Goal: Task Accomplishment & Management: Manage account settings

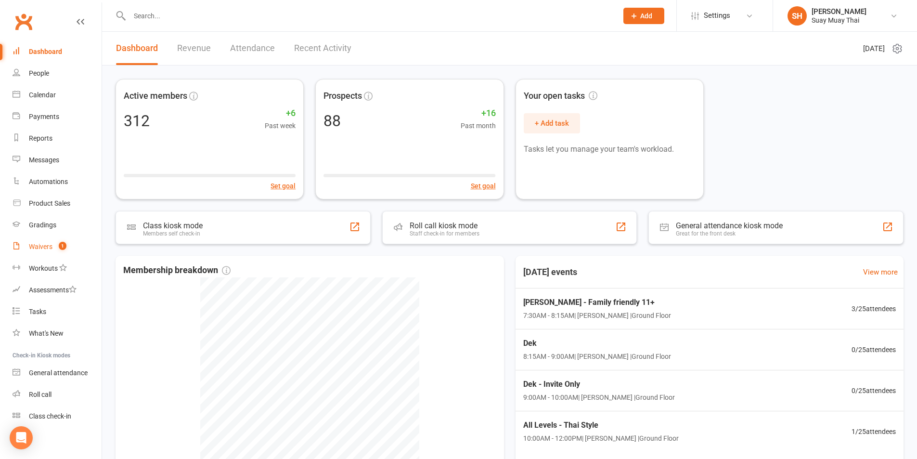
click at [39, 244] on div "Waivers" at bounding box center [41, 247] width 24 height 8
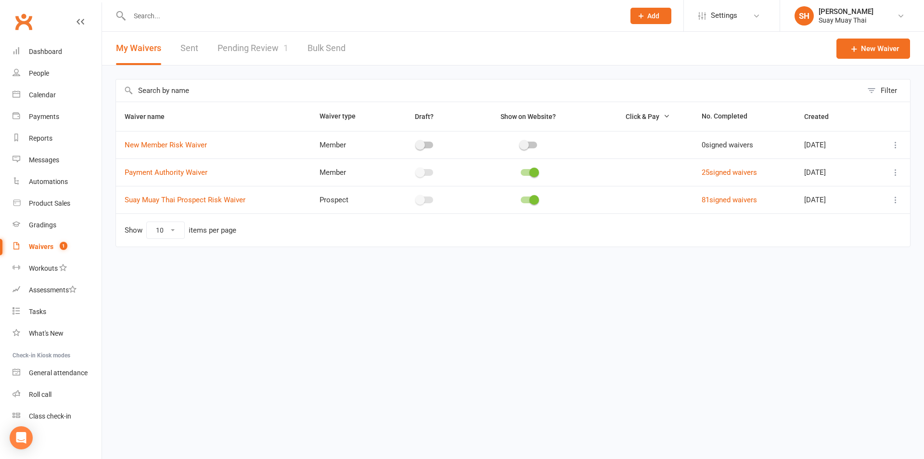
click at [260, 43] on link "Pending Review 1" at bounding box center [252, 48] width 71 height 33
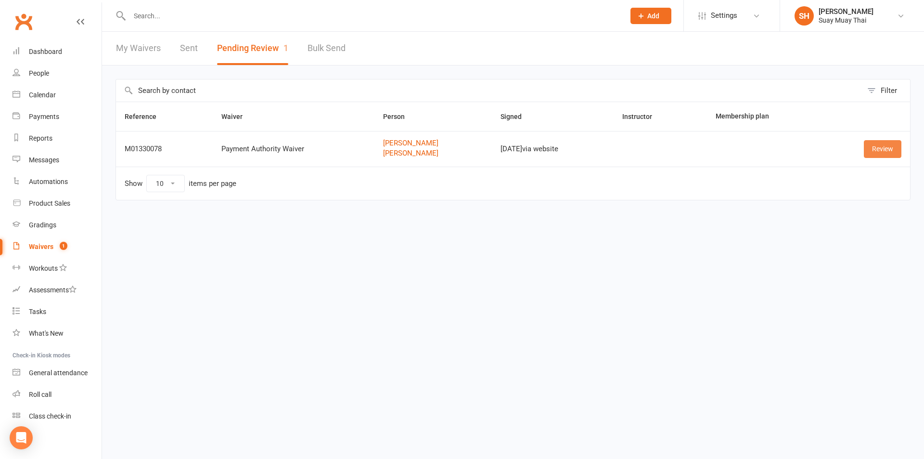
click at [878, 147] on link "Review" at bounding box center [883, 148] width 38 height 17
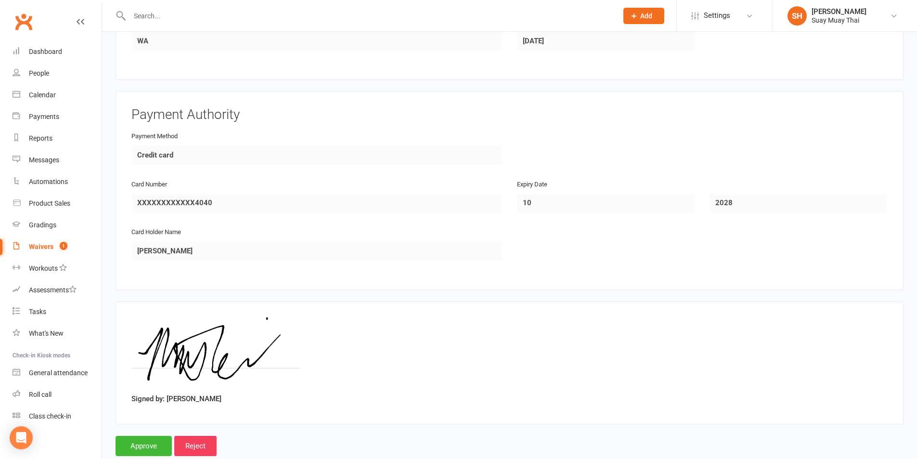
scroll to position [773, 0]
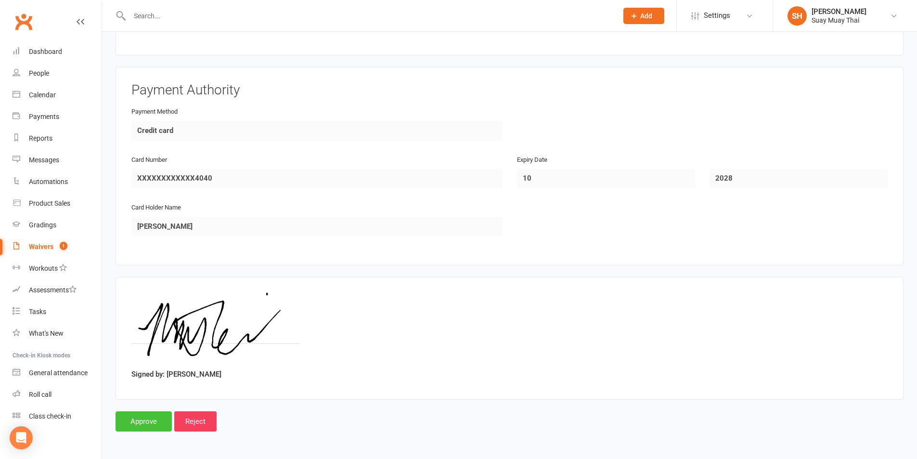
click at [141, 422] on input "Approve" at bounding box center [143, 421] width 56 height 20
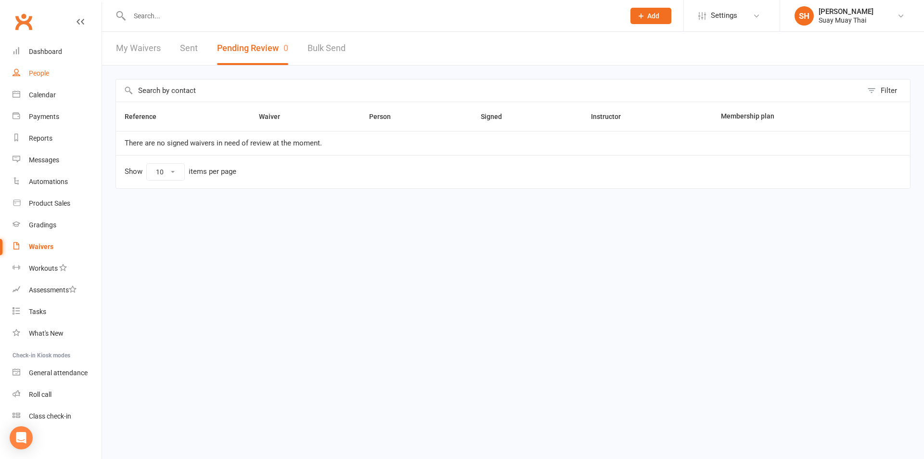
click at [41, 74] on div "People" at bounding box center [39, 73] width 20 height 8
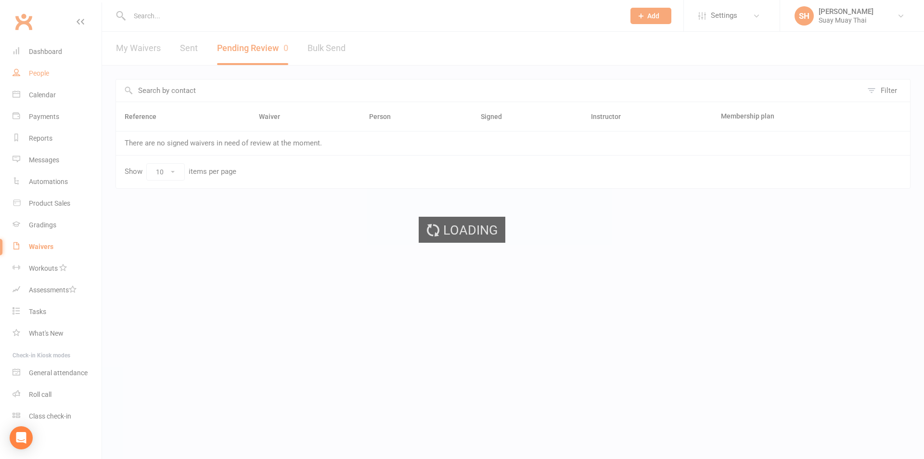
select select "100"
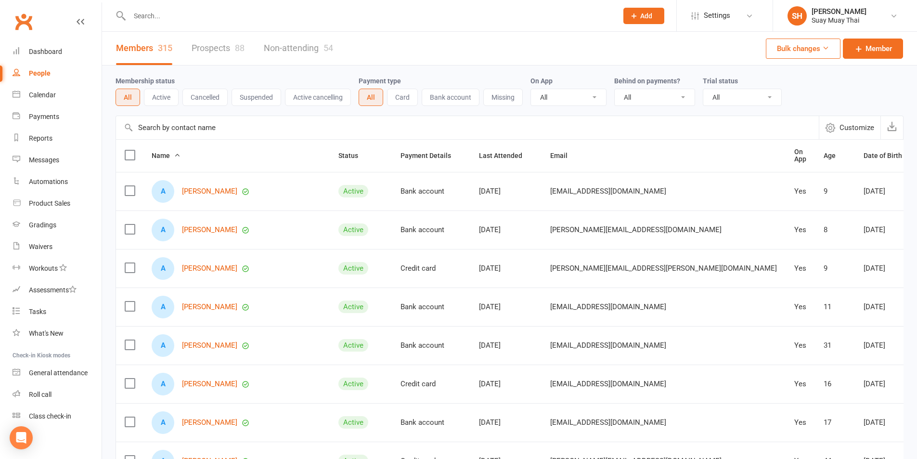
scroll to position [160, 0]
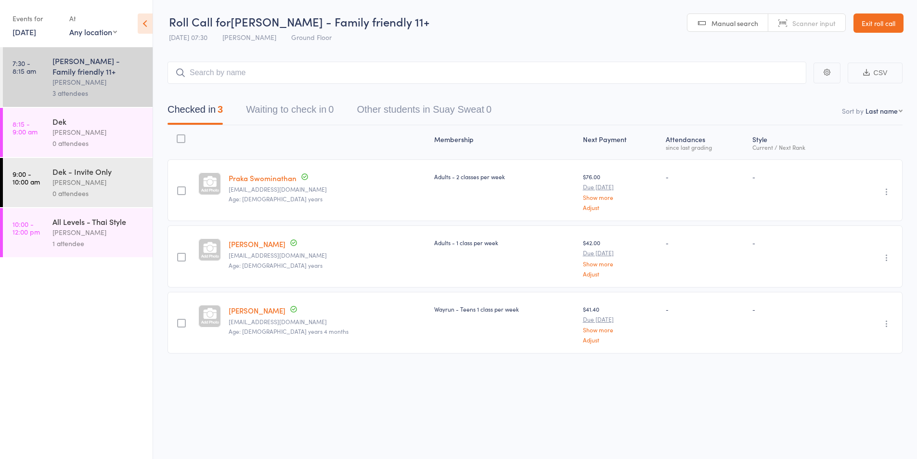
click at [69, 136] on div "Karl Puglia" at bounding box center [98, 132] width 92 height 11
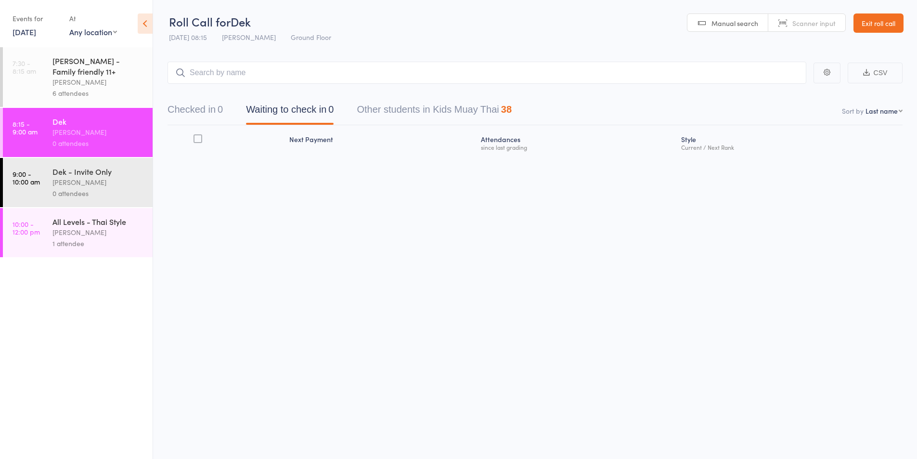
click at [69, 179] on div "Karl Puglia" at bounding box center [98, 182] width 92 height 11
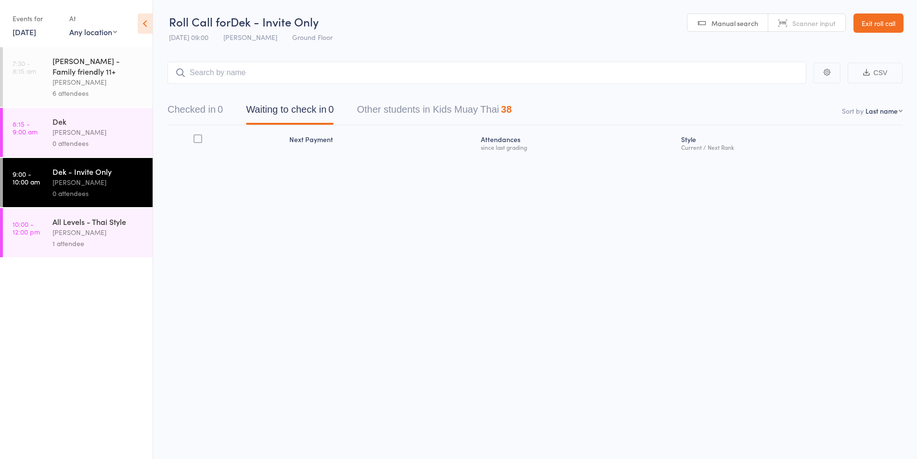
click at [73, 147] on div "0 attendees" at bounding box center [98, 143] width 92 height 11
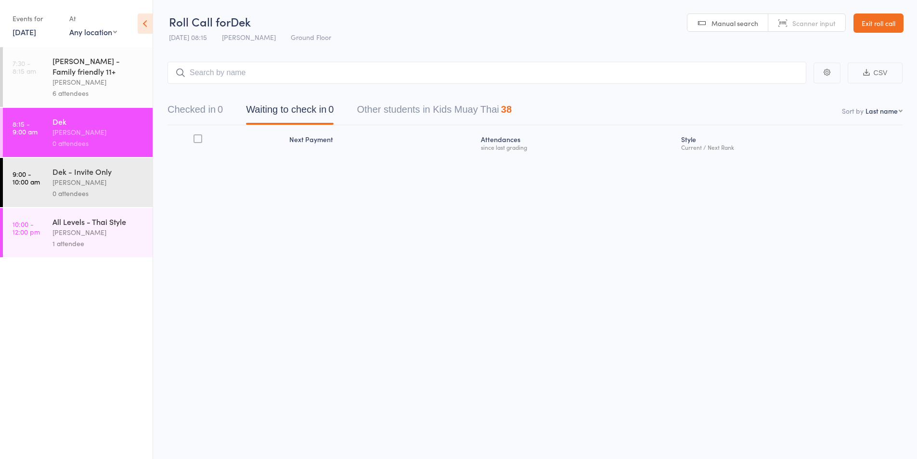
click at [72, 230] on div "Karl Puglia" at bounding box center [98, 232] width 92 height 11
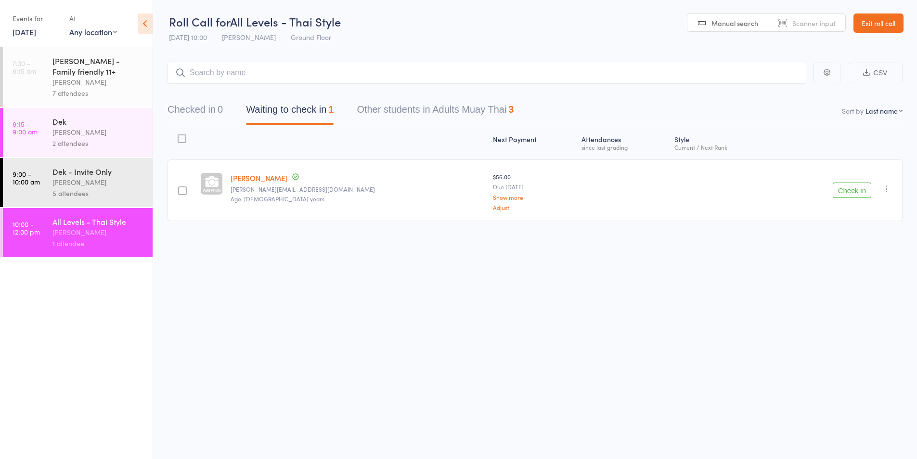
click at [82, 134] on div "Karl Puglia" at bounding box center [98, 132] width 92 height 11
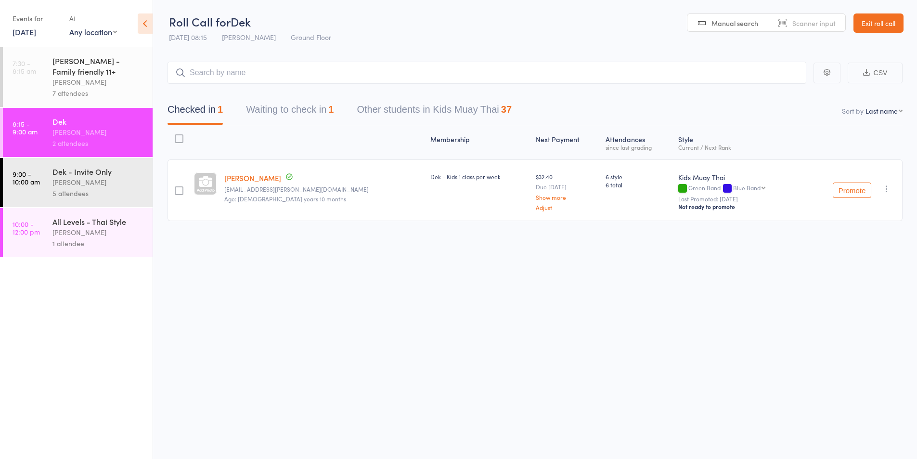
click at [291, 112] on button "Waiting to check in 1" at bounding box center [290, 112] width 88 height 26
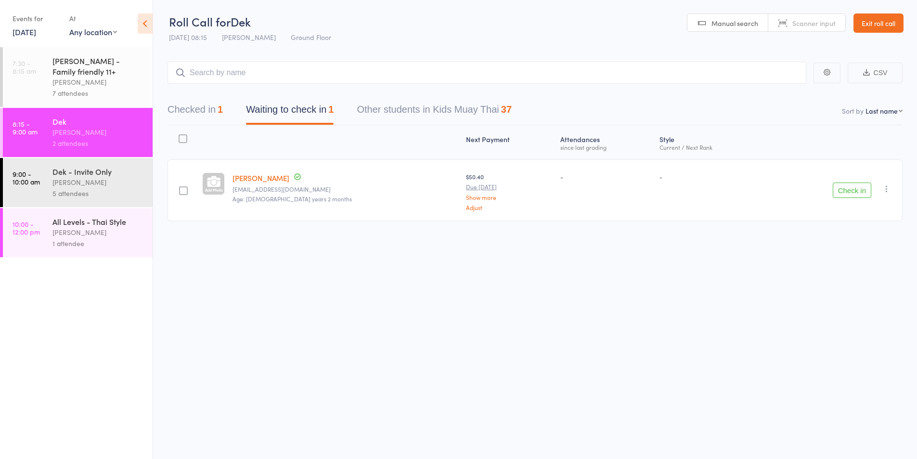
click at [836, 190] on button "Check in" at bounding box center [851, 189] width 38 height 15
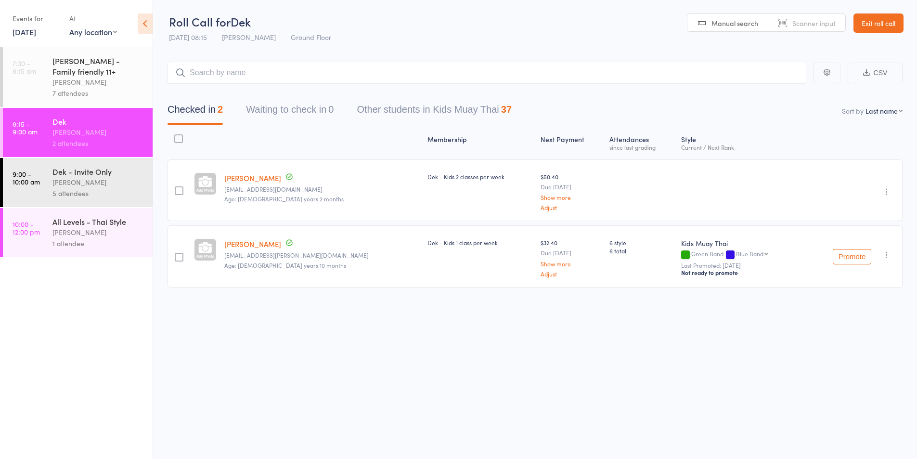
click at [69, 187] on div "Karl Puglia" at bounding box center [98, 182] width 92 height 11
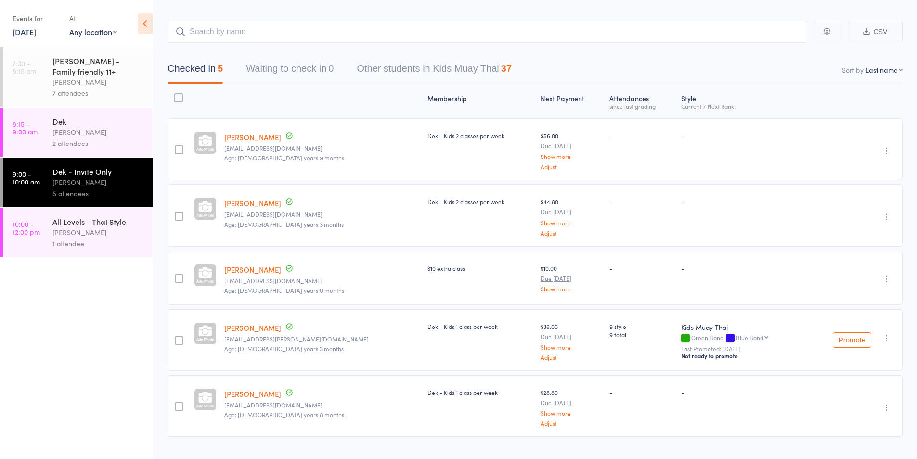
scroll to position [62, 0]
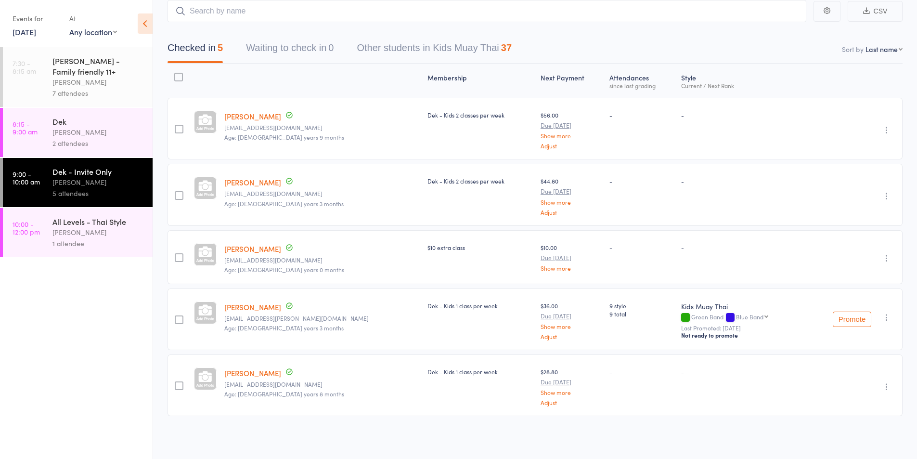
click at [61, 136] on div "Karl Puglia" at bounding box center [98, 132] width 92 height 11
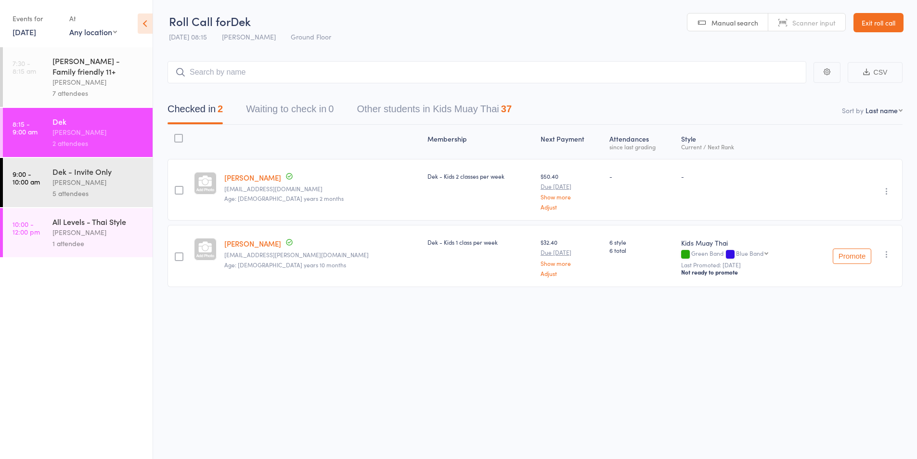
click at [219, 74] on input "search" at bounding box center [486, 72] width 639 height 22
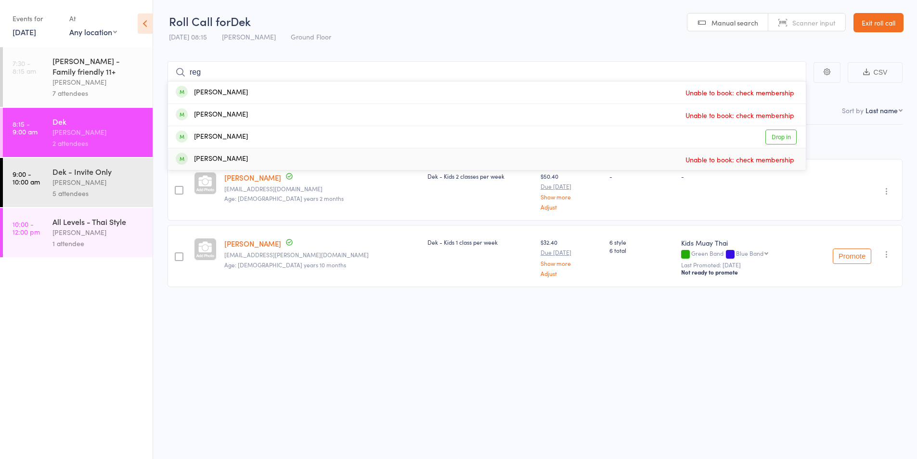
type input "reg"
click at [90, 174] on div "Dek - Invite Only" at bounding box center [98, 171] width 92 height 11
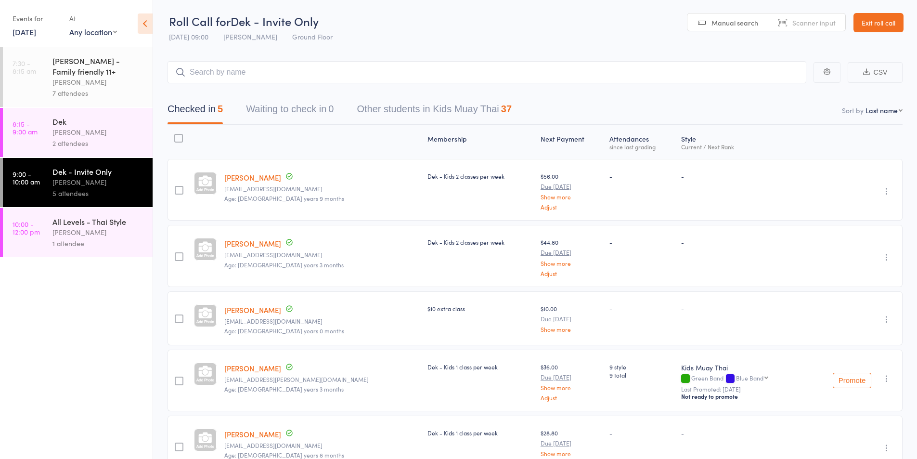
scroll to position [62, 0]
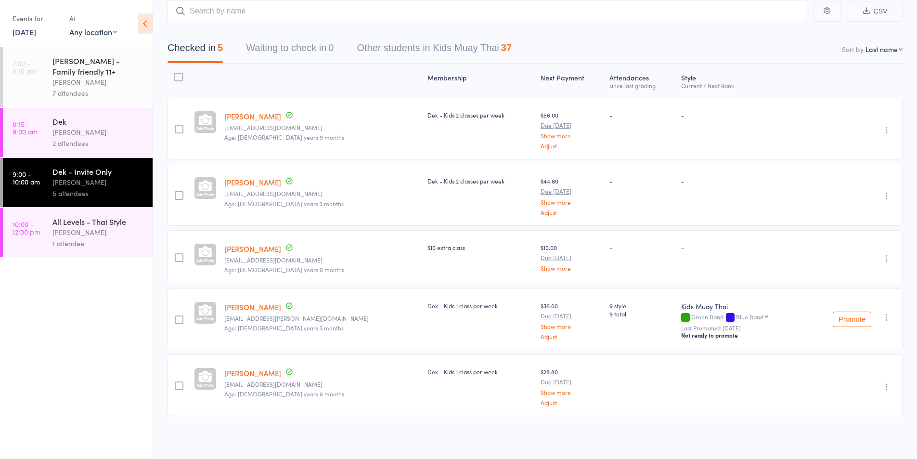
click at [886, 128] on icon "button" at bounding box center [887, 130] width 10 height 10
click at [847, 209] on li "Remove" at bounding box center [851, 213] width 79 height 13
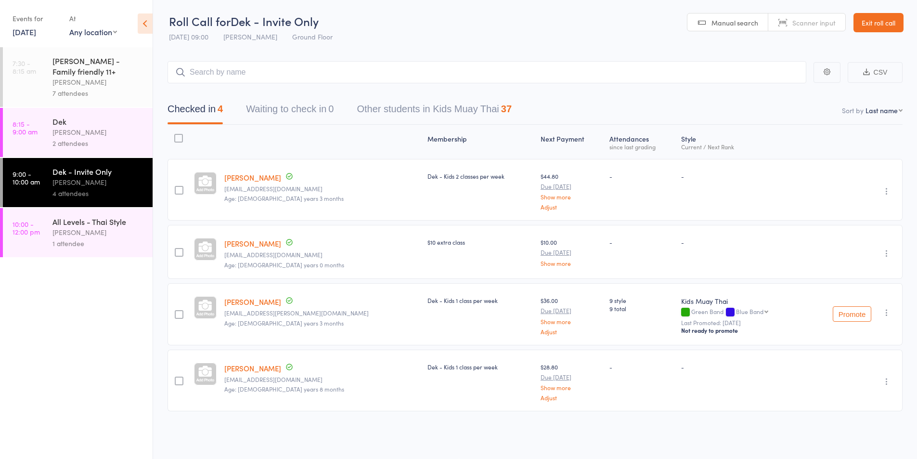
click at [51, 132] on link "8:15 - 9:00 am Dek Karl Puglia 2 attendees" at bounding box center [78, 132] width 150 height 49
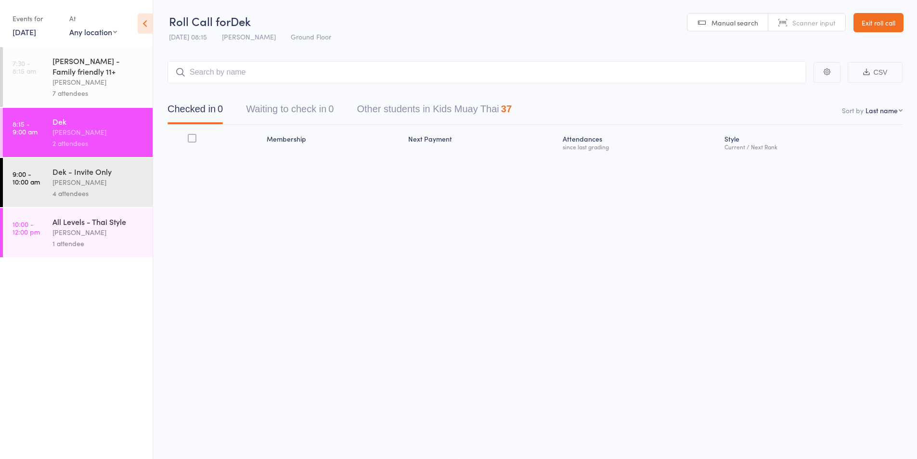
click at [218, 74] on input "search" at bounding box center [486, 72] width 639 height 22
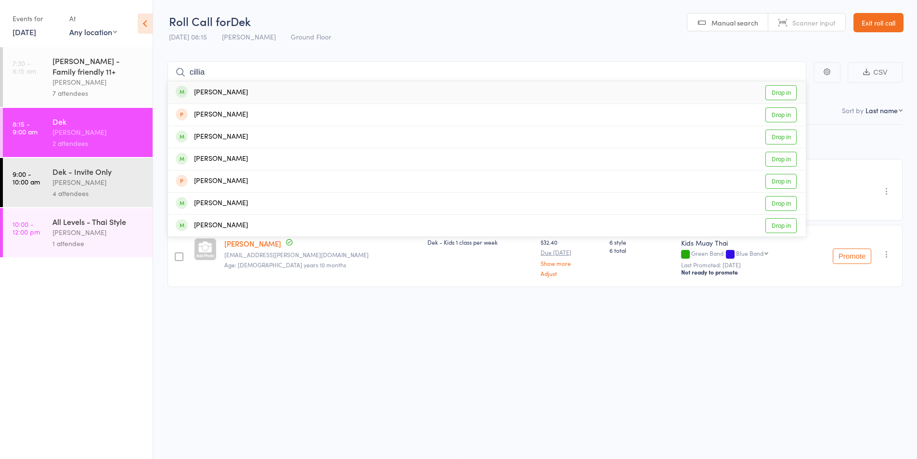
type input "cillia"
click at [221, 94] on div "[PERSON_NAME]" at bounding box center [212, 92] width 72 height 11
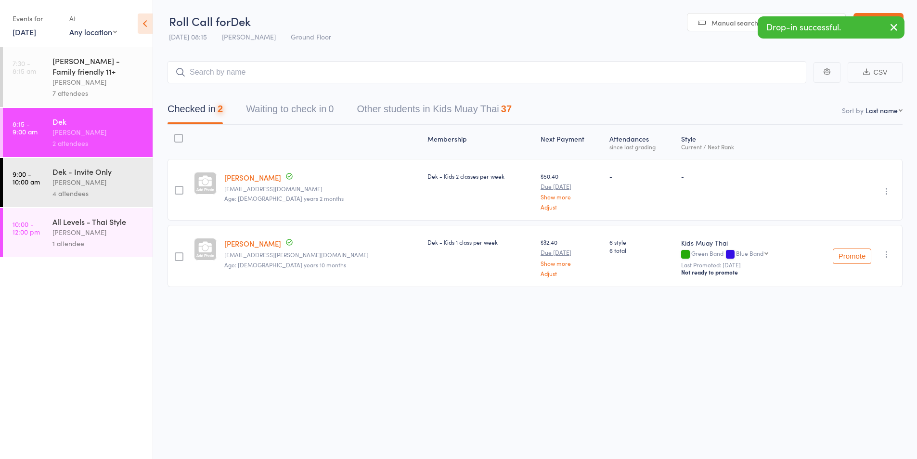
click at [47, 71] on link "7:30 - 8:15 am Suay Sweat - Family friendly 11+ Karl Puglia 7 attendees" at bounding box center [78, 77] width 150 height 60
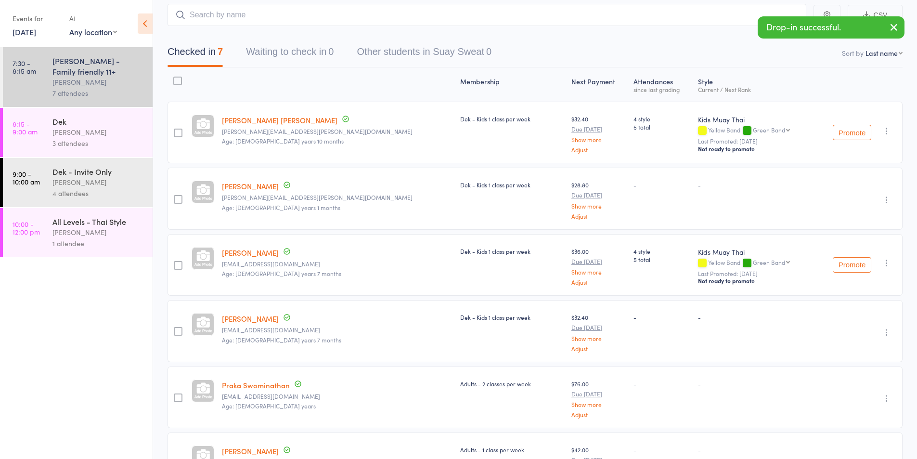
scroll to position [81, 0]
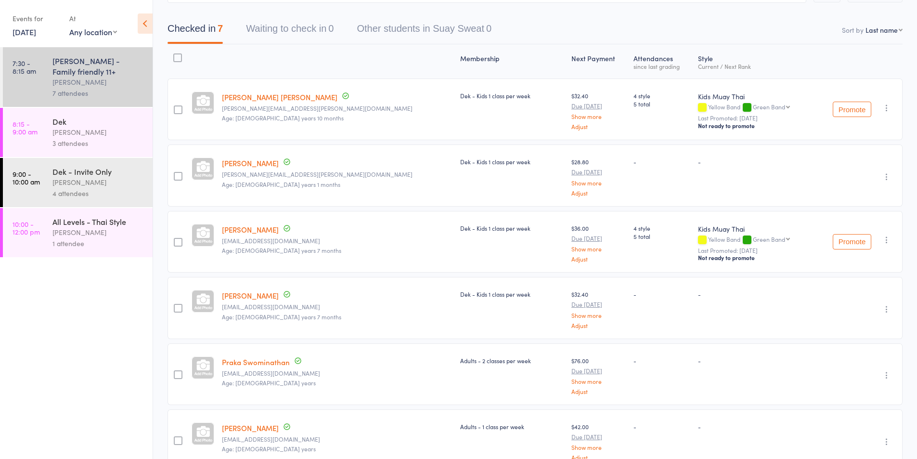
click at [887, 107] on icon "button" at bounding box center [887, 108] width 10 height 10
click at [844, 201] on li "Remove" at bounding box center [851, 204] width 79 height 13
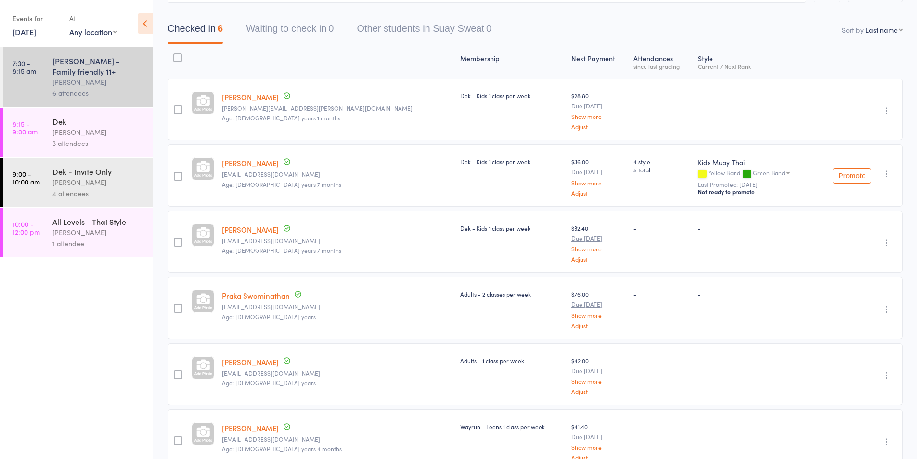
click at [885, 110] on icon "button" at bounding box center [887, 111] width 10 height 10
click at [842, 193] on li "Remove" at bounding box center [851, 194] width 79 height 13
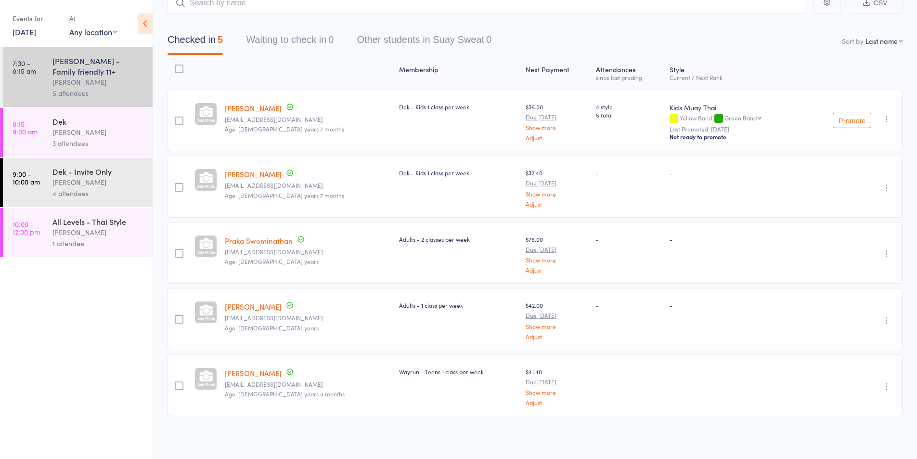
scroll to position [70, 0]
click at [884, 117] on icon "button" at bounding box center [887, 119] width 10 height 10
click at [851, 214] on li "Remove" at bounding box center [851, 215] width 79 height 13
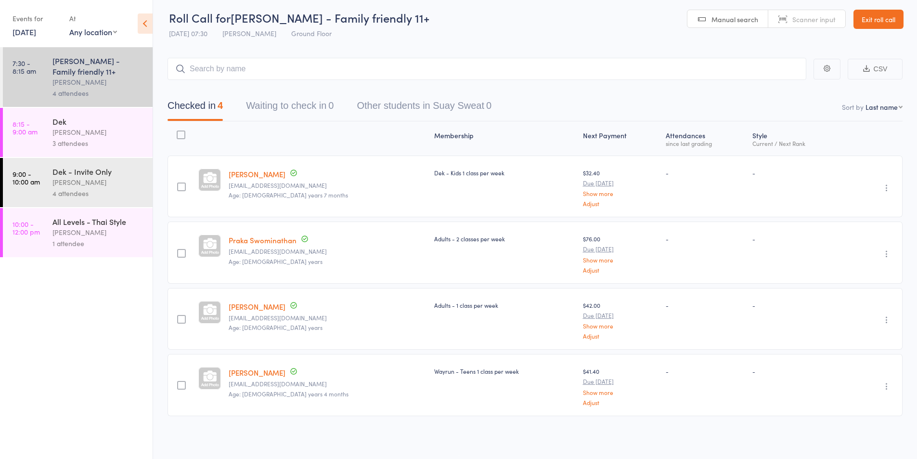
scroll to position [4, 0]
click at [882, 189] on icon "button" at bounding box center [887, 188] width 10 height 10
click at [845, 270] on li "Remove" at bounding box center [851, 271] width 79 height 13
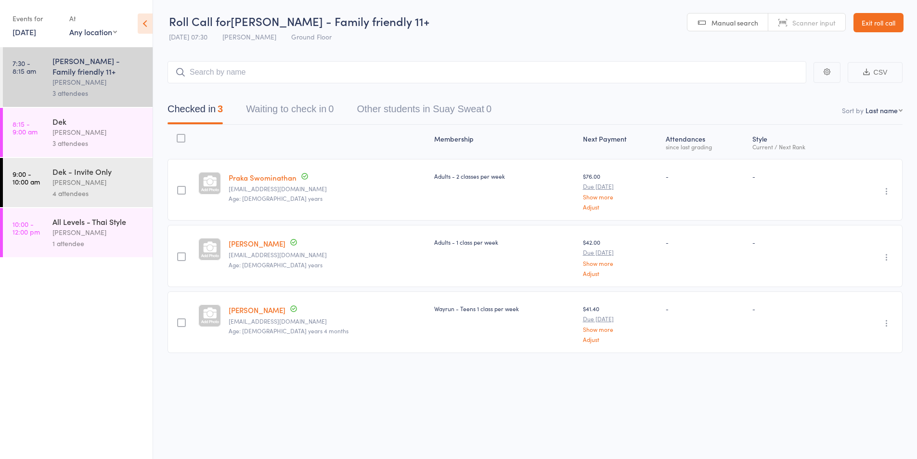
scroll to position [0, 0]
click at [64, 130] on div "[PERSON_NAME]" at bounding box center [98, 132] width 92 height 11
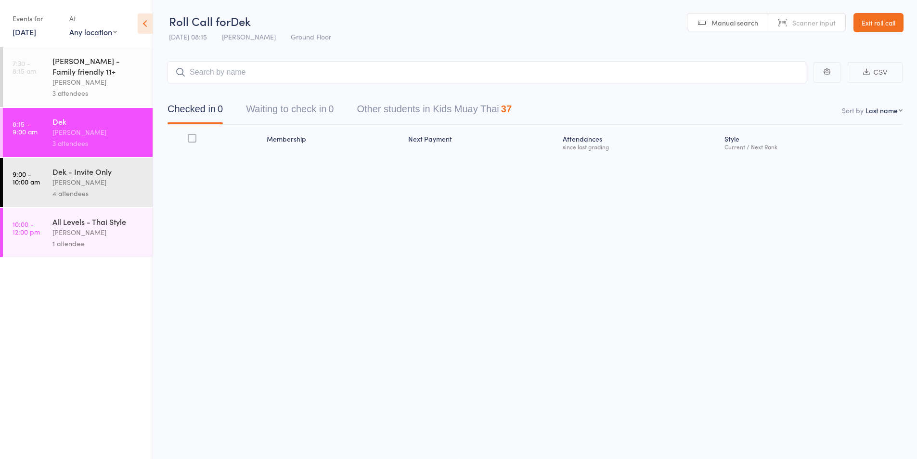
click at [226, 72] on input "search" at bounding box center [486, 72] width 639 height 22
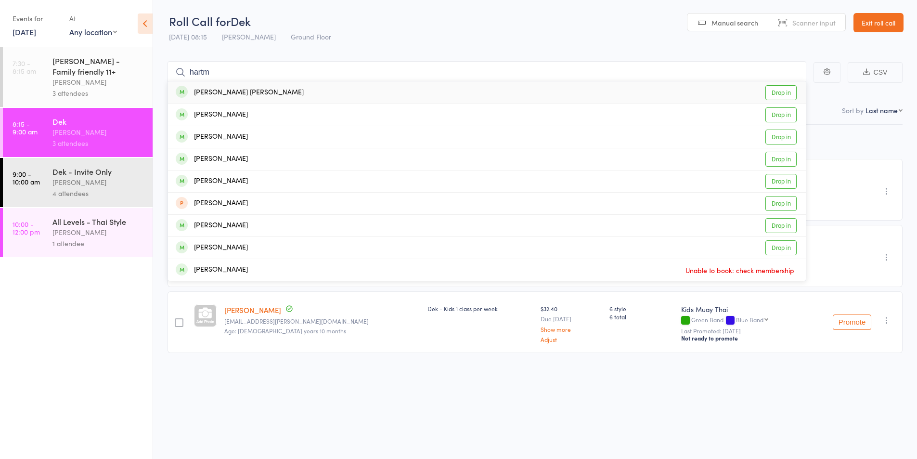
type input "hartm"
click at [222, 92] on div "Cooper Hartmann" at bounding box center [240, 92] width 128 height 11
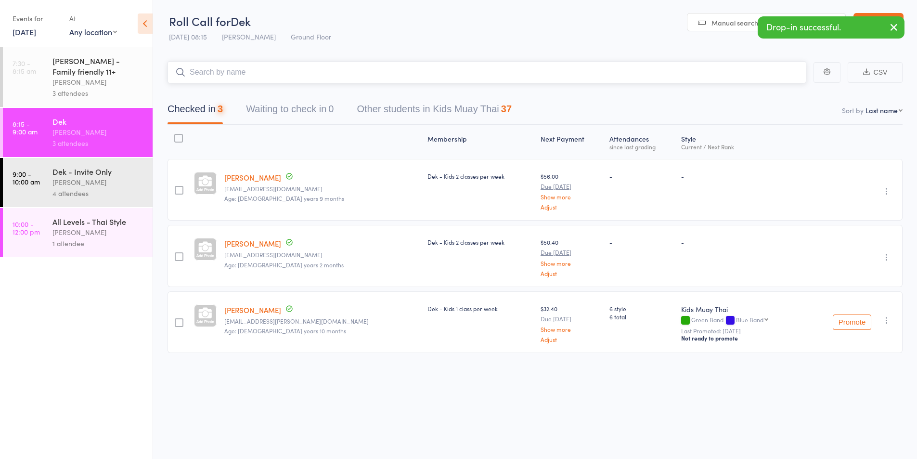
click at [210, 71] on input "search" at bounding box center [486, 72] width 639 height 22
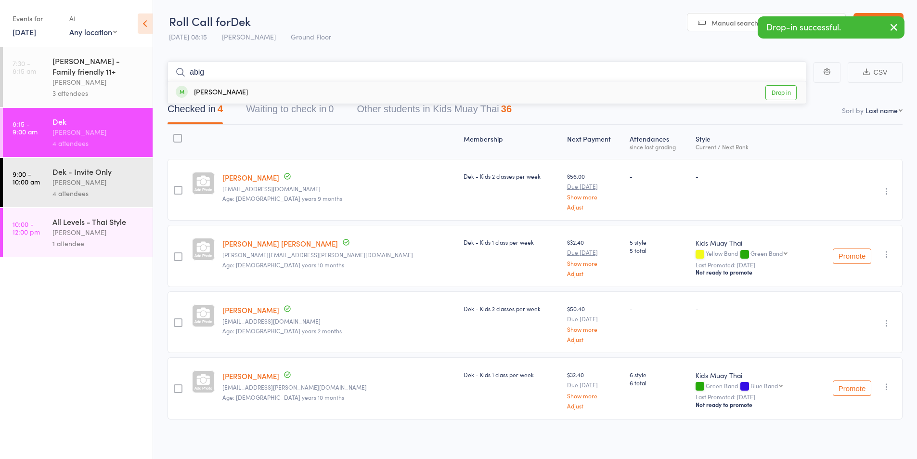
type input "abig"
click at [228, 92] on div "Abigail Hartmann" at bounding box center [212, 92] width 72 height 11
click at [213, 73] on input "search" at bounding box center [486, 72] width 639 height 22
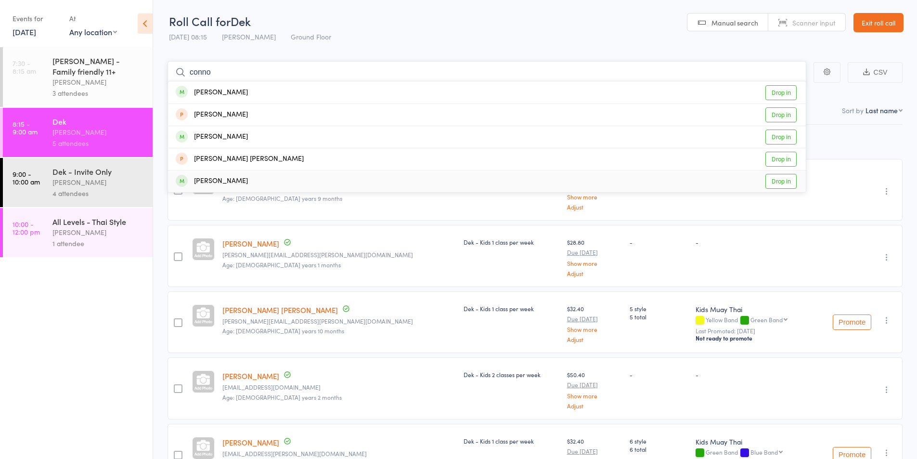
type input "conno"
click at [216, 182] on div "Conor Regan" at bounding box center [212, 181] width 72 height 11
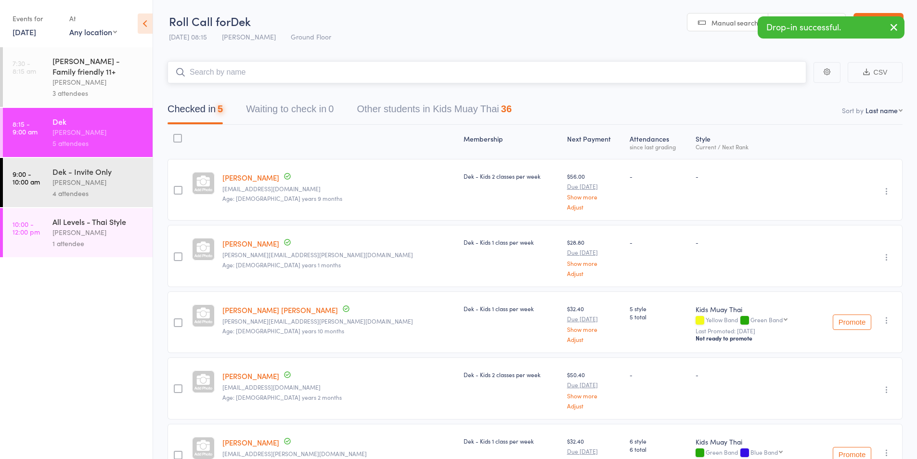
click at [206, 77] on input "search" at bounding box center [486, 72] width 639 height 22
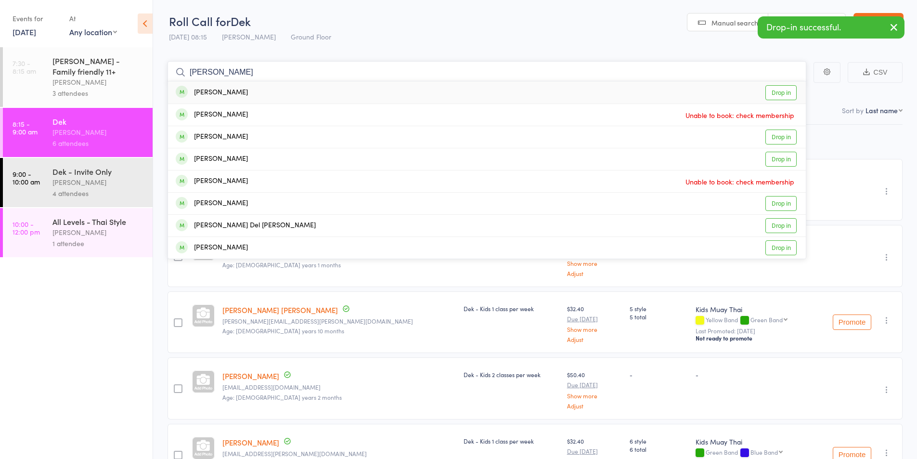
type input "liam"
click at [211, 91] on div "Liam Regan" at bounding box center [212, 92] width 72 height 11
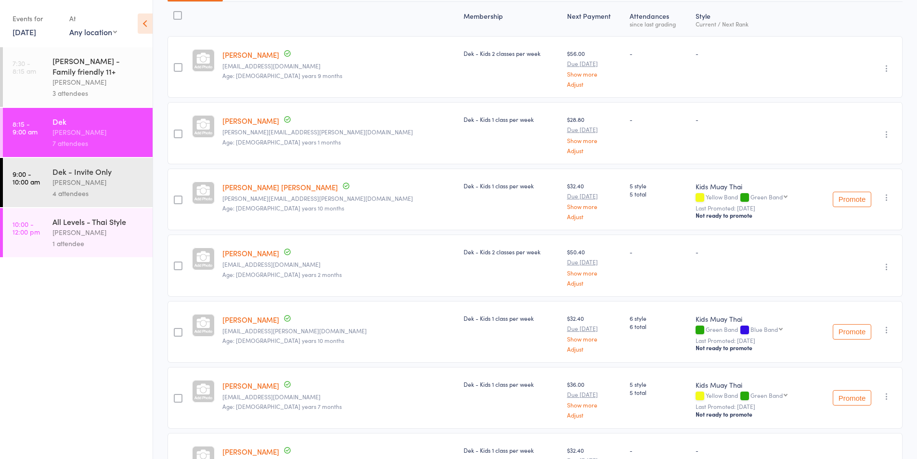
scroll to position [202, 0]
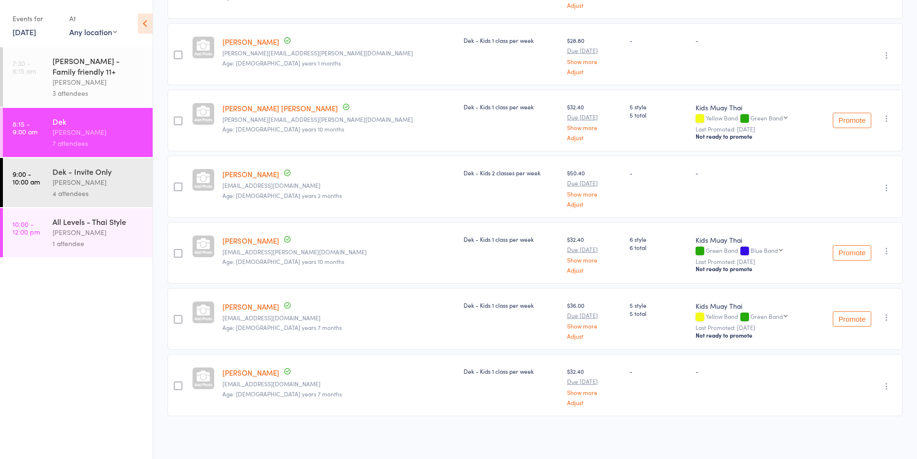
click at [80, 175] on div "Dek - Invite Only" at bounding box center [98, 171] width 92 height 11
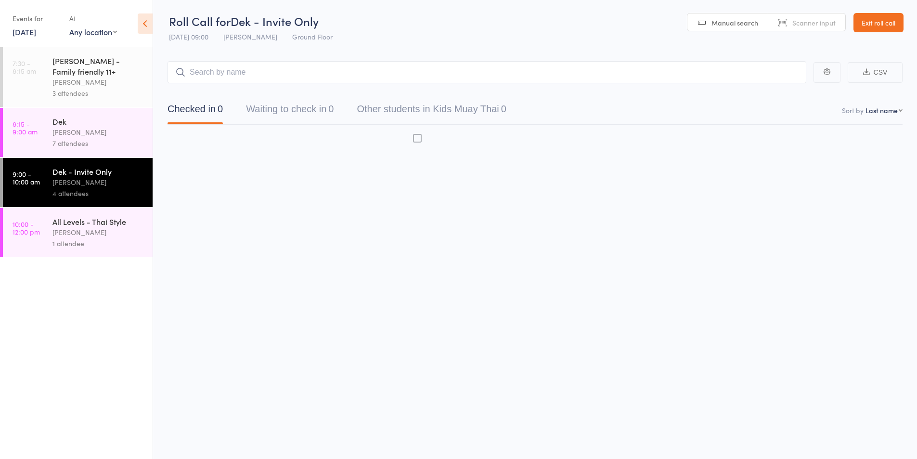
scroll to position [0, 0]
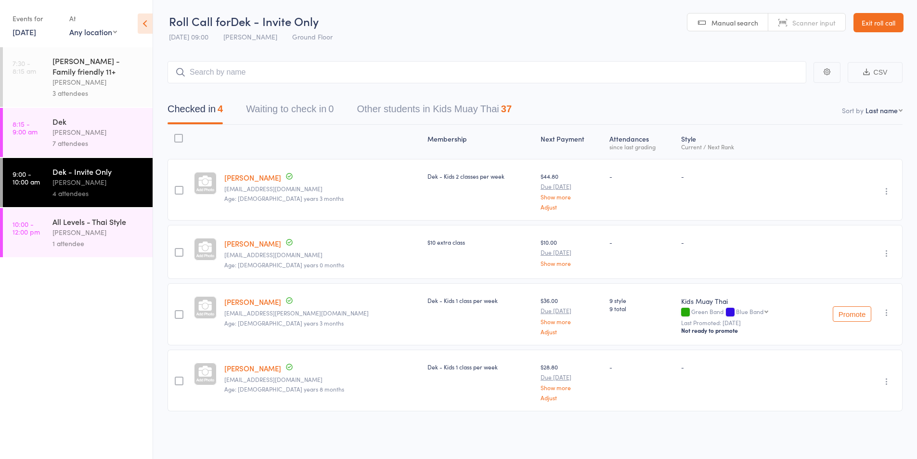
click at [63, 132] on div "[PERSON_NAME]" at bounding box center [98, 132] width 92 height 11
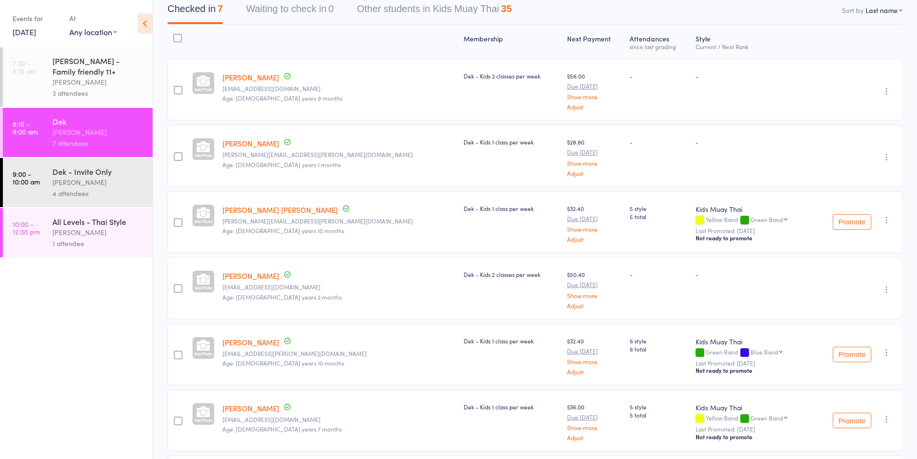
scroll to position [122, 0]
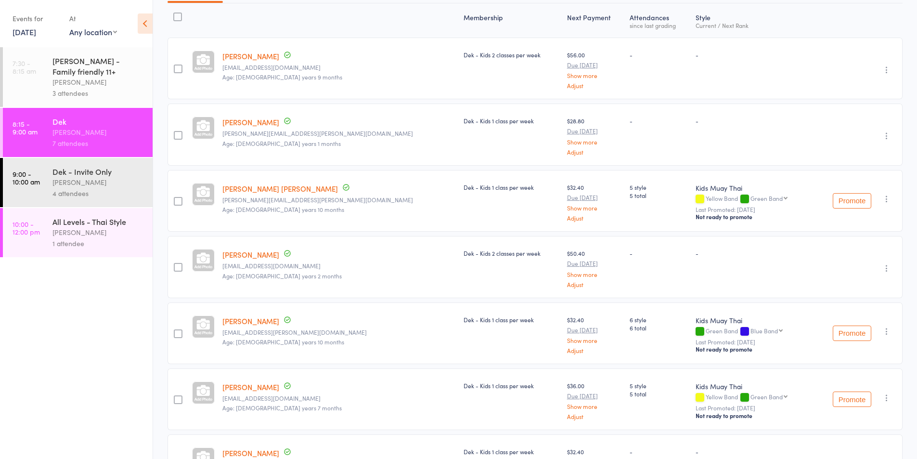
click at [57, 186] on div "[PERSON_NAME]" at bounding box center [98, 182] width 92 height 11
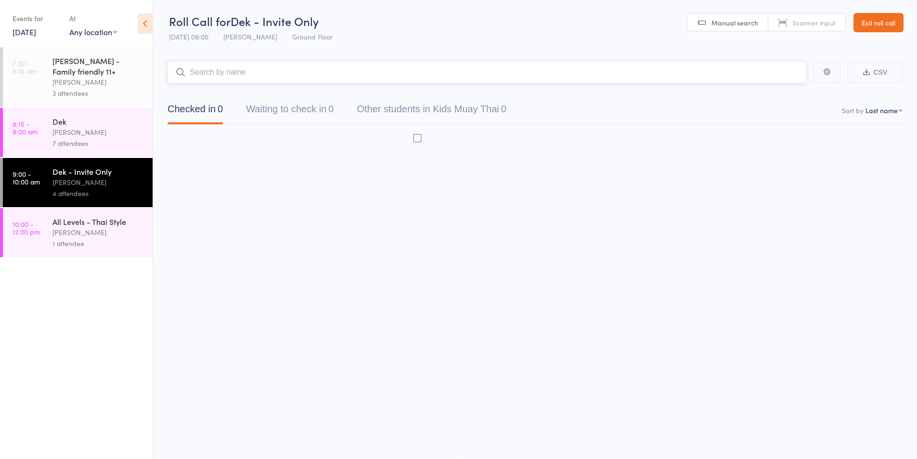
scroll to position [0, 0]
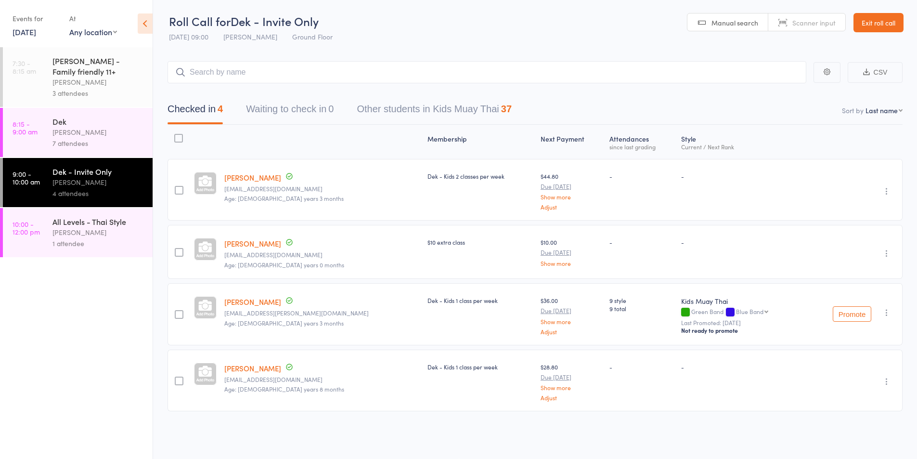
click at [74, 141] on div "7 attendees" at bounding box center [98, 143] width 92 height 11
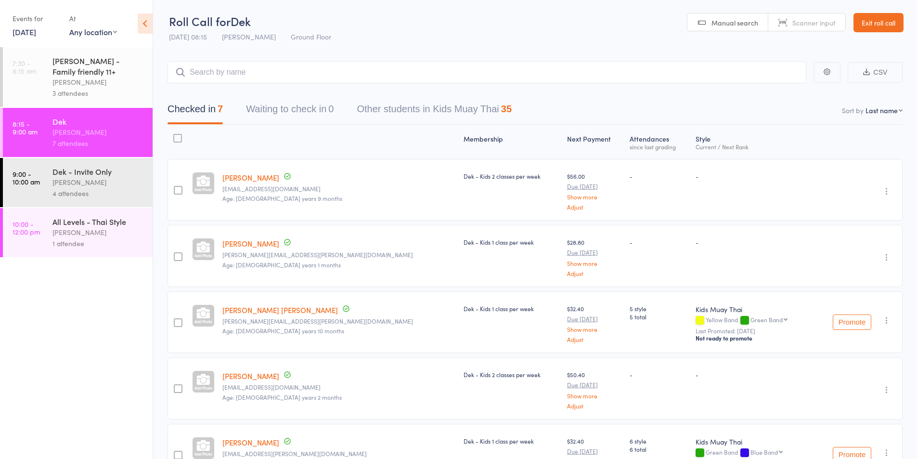
click at [64, 77] on div "[PERSON_NAME]" at bounding box center [98, 82] width 92 height 11
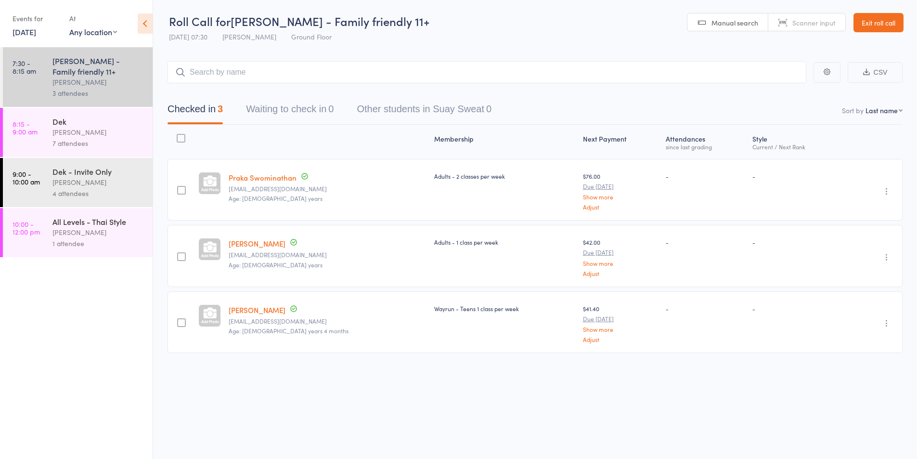
click at [102, 135] on div "[PERSON_NAME]" at bounding box center [98, 132] width 92 height 11
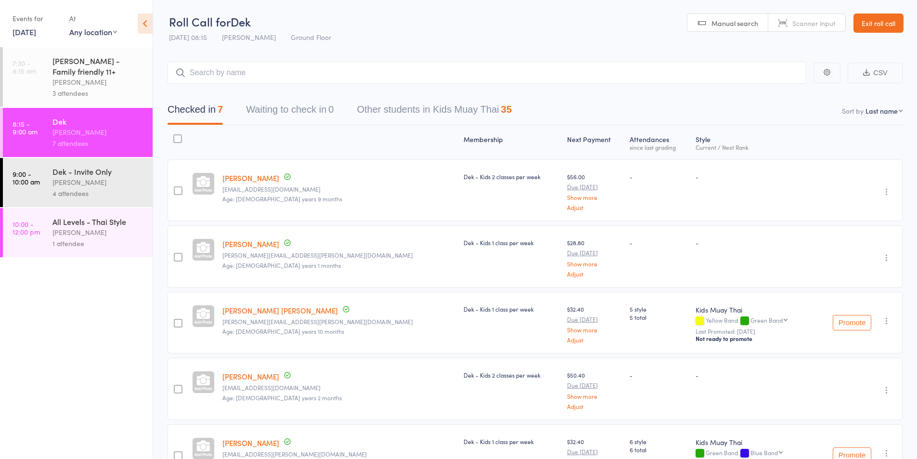
click at [65, 188] on div "4 attendees" at bounding box center [98, 193] width 92 height 11
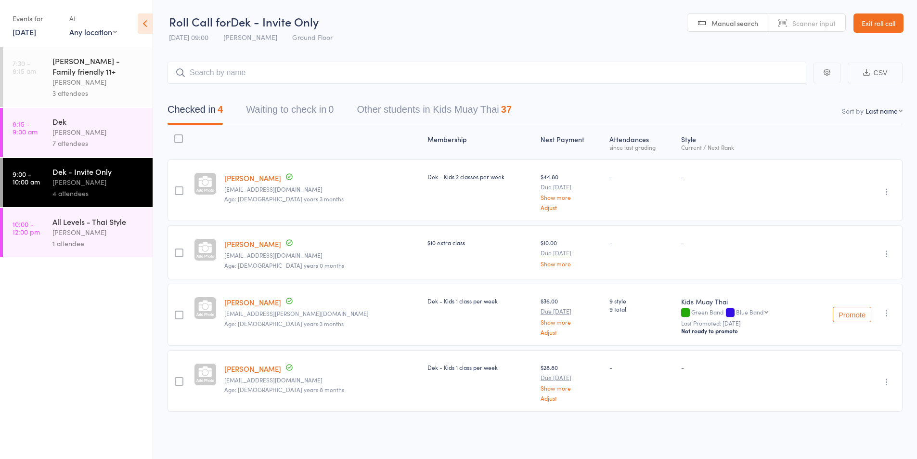
click at [203, 71] on input "search" at bounding box center [486, 73] width 639 height 22
click at [883, 382] on icon "button" at bounding box center [887, 382] width 10 height 10
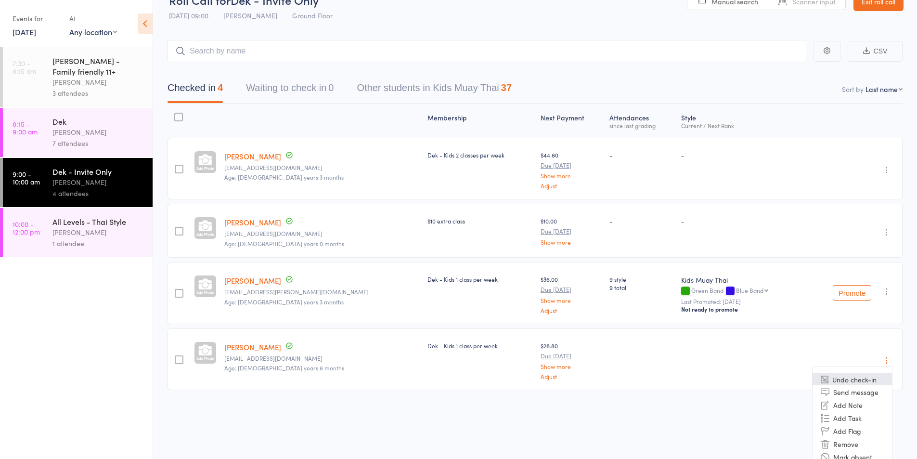
scroll to position [33, 0]
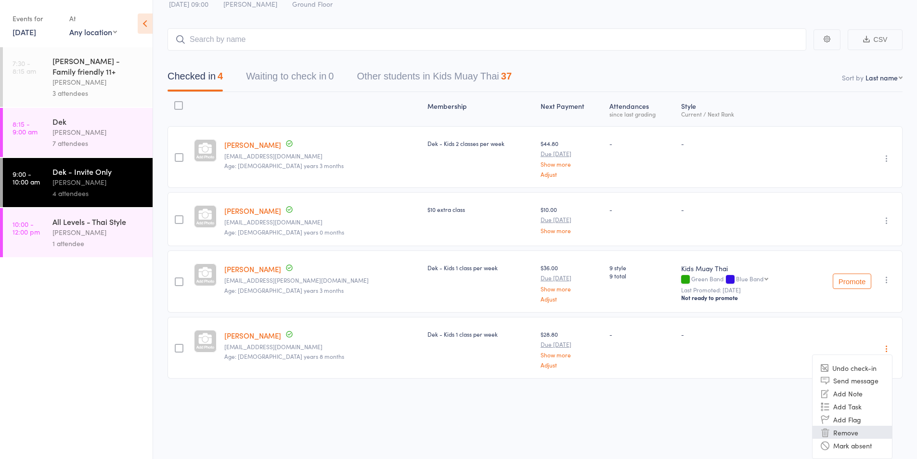
click at [839, 431] on li "Remove" at bounding box center [851, 431] width 79 height 13
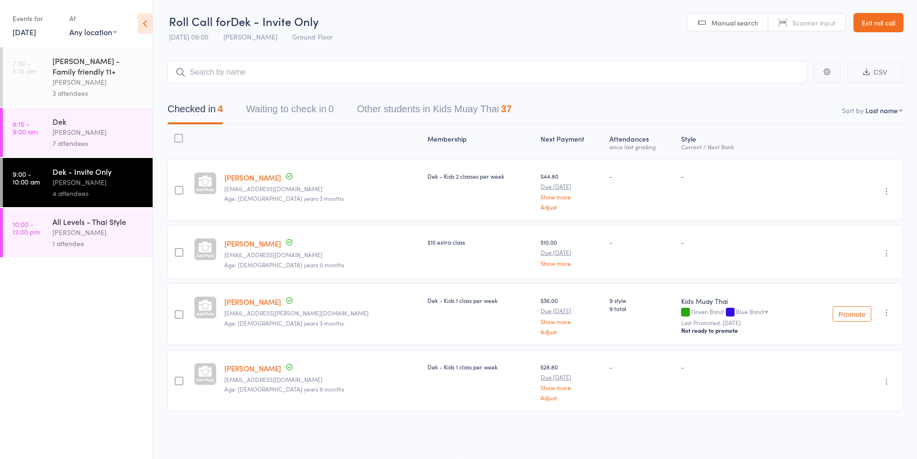
scroll to position [0, 0]
click at [67, 132] on div "[PERSON_NAME]" at bounding box center [98, 132] width 92 height 11
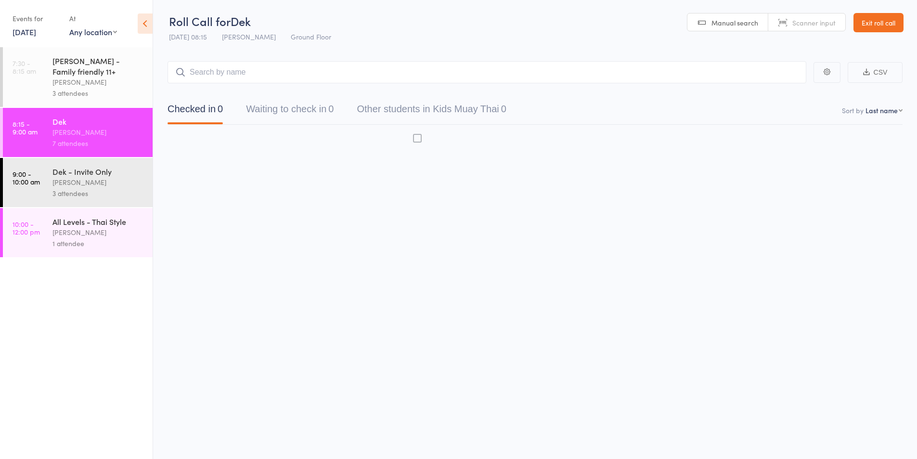
click at [196, 75] on input "search" at bounding box center [486, 72] width 639 height 22
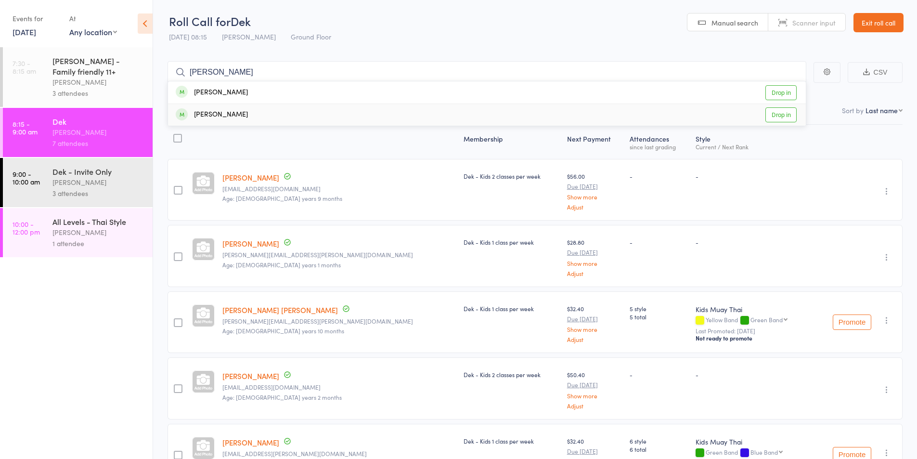
type input "arlo"
click at [213, 114] on div "Arlo Taylor" at bounding box center [212, 114] width 72 height 11
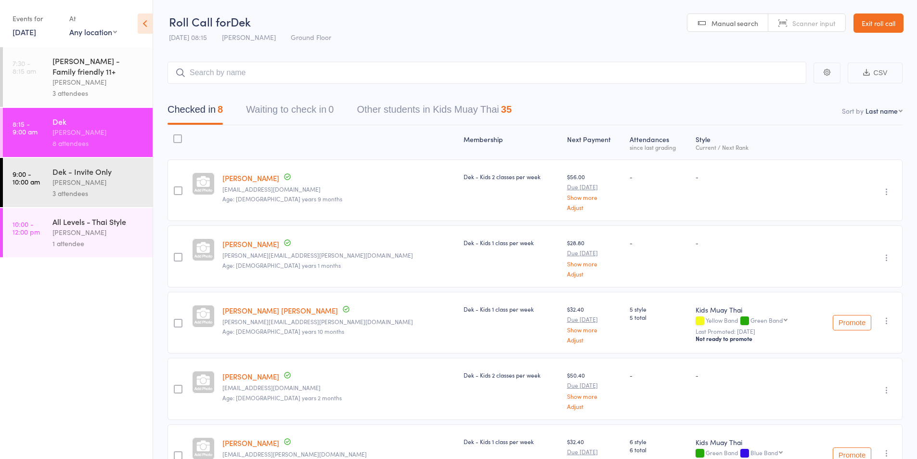
click at [60, 177] on div "[PERSON_NAME]" at bounding box center [98, 182] width 92 height 11
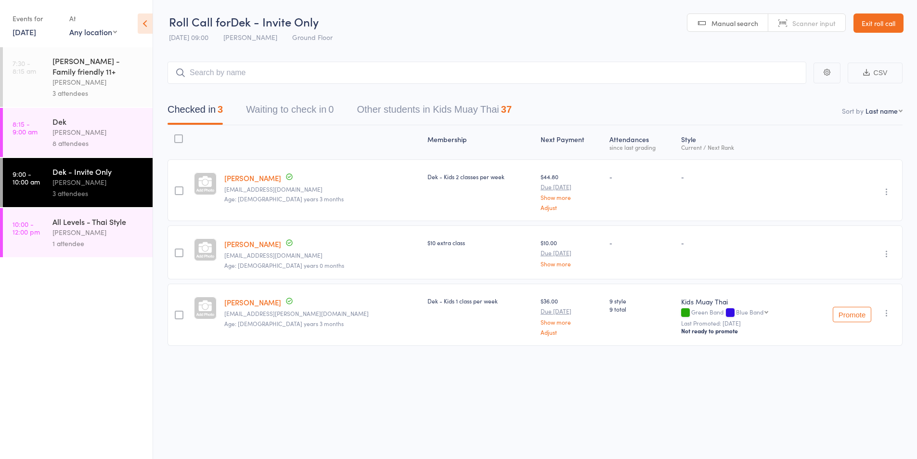
click at [76, 234] on div "[PERSON_NAME]" at bounding box center [98, 232] width 92 height 11
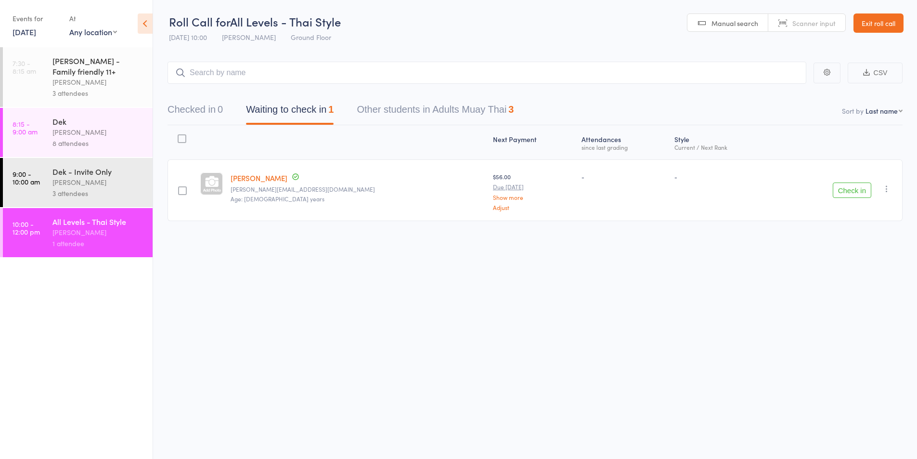
click at [79, 173] on div "Dek - Invite Only" at bounding box center [98, 171] width 92 height 11
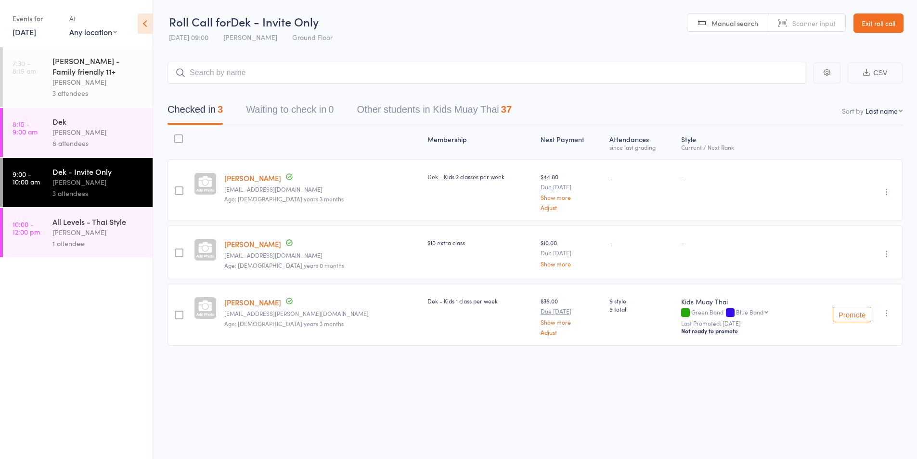
click at [64, 134] on div "[PERSON_NAME]" at bounding box center [98, 132] width 92 height 11
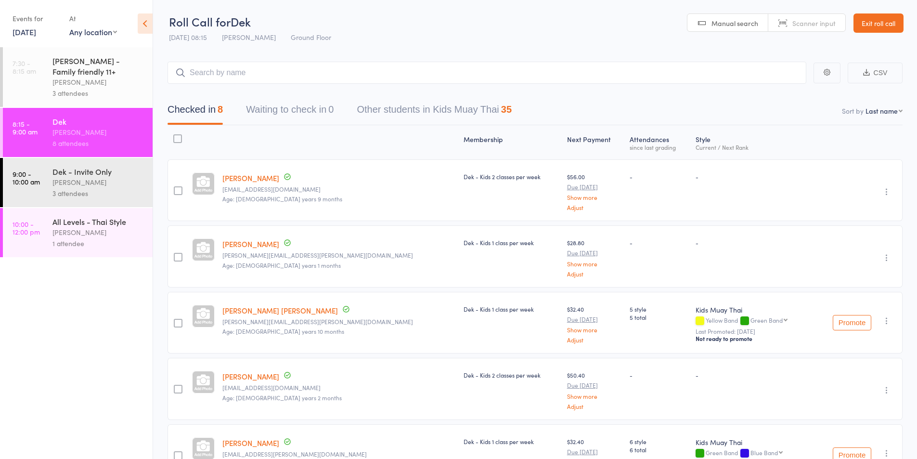
click at [64, 198] on div "3 attendees" at bounding box center [98, 193] width 92 height 11
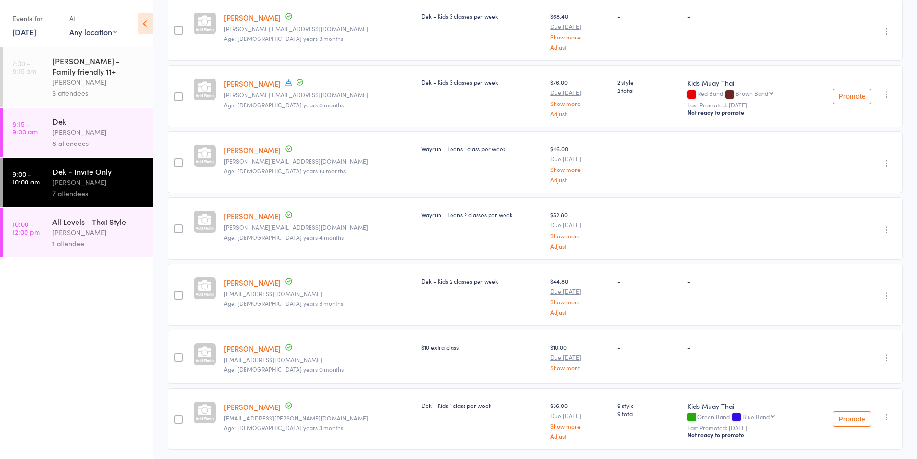
scroll to position [194, 0]
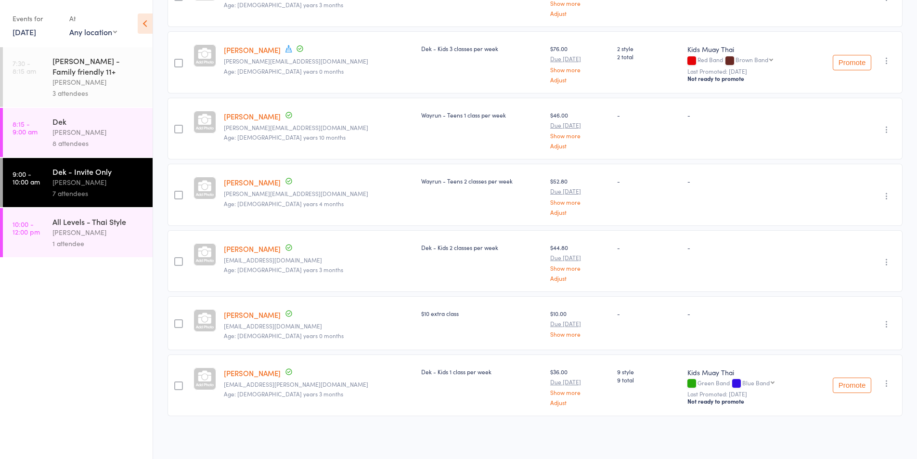
click at [59, 129] on div "[PERSON_NAME]" at bounding box center [98, 132] width 92 height 11
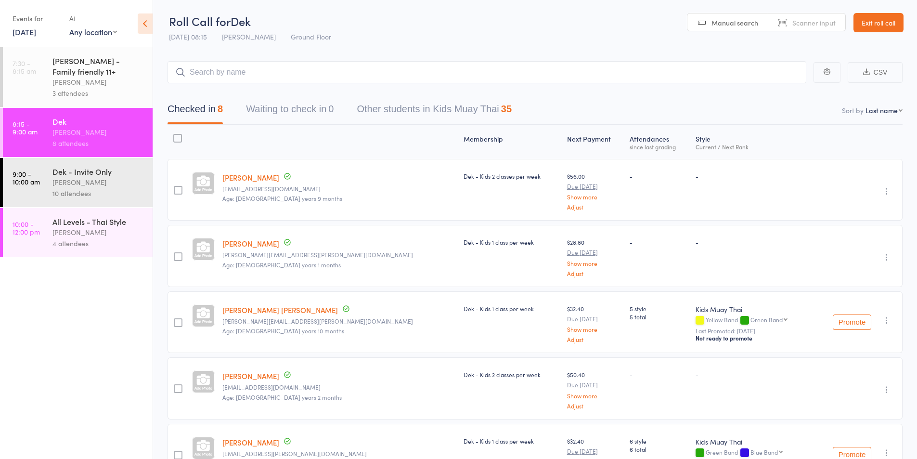
click at [73, 188] on div "10 attendees" at bounding box center [98, 193] width 92 height 11
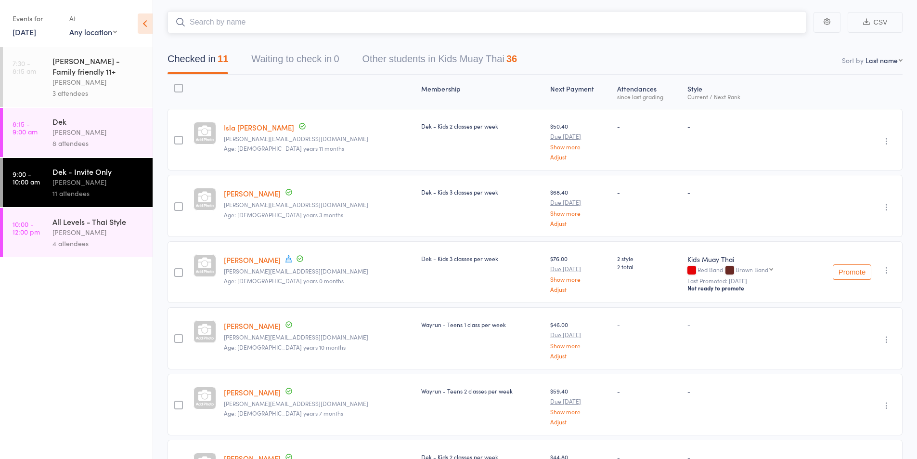
scroll to position [81, 0]
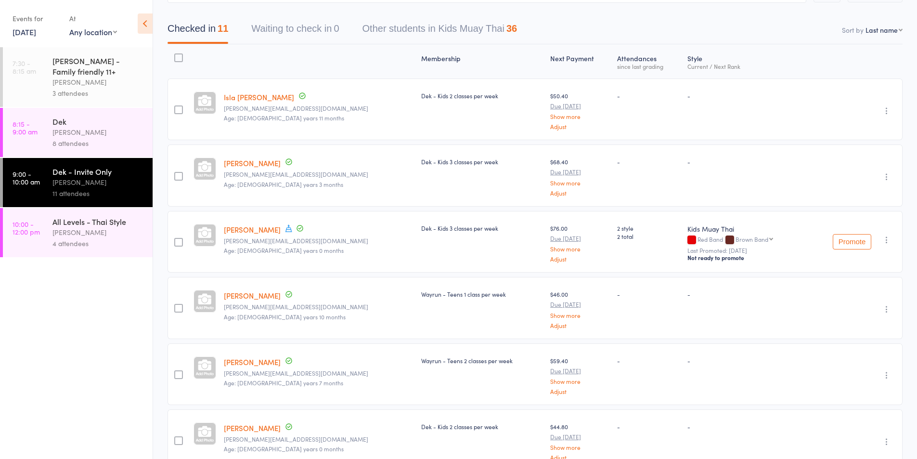
click at [102, 230] on div "[PERSON_NAME]" at bounding box center [98, 232] width 92 height 11
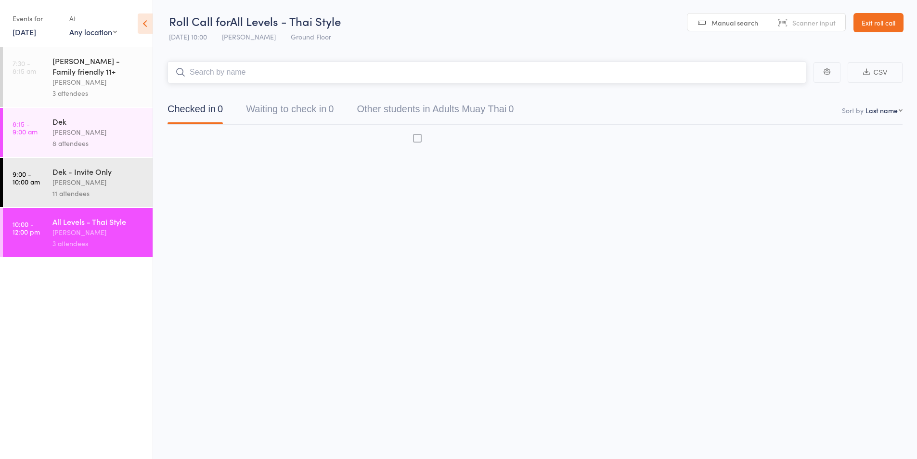
scroll to position [0, 0]
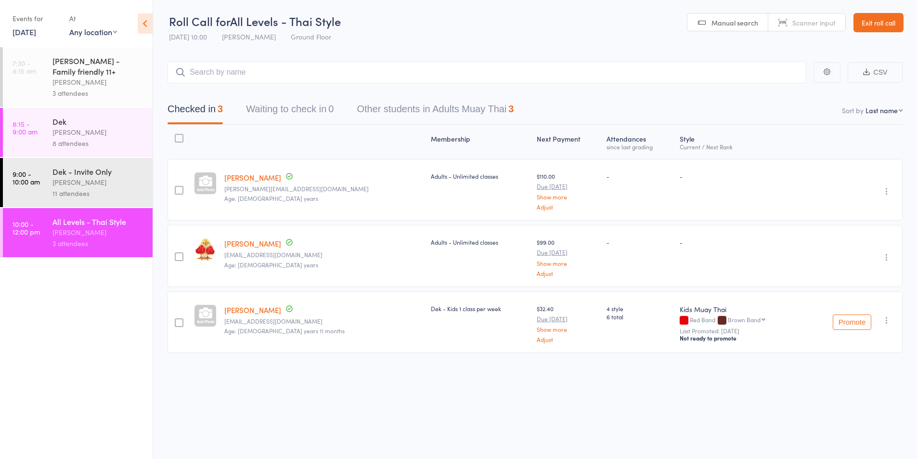
click at [92, 179] on div "[PERSON_NAME]" at bounding box center [98, 182] width 92 height 11
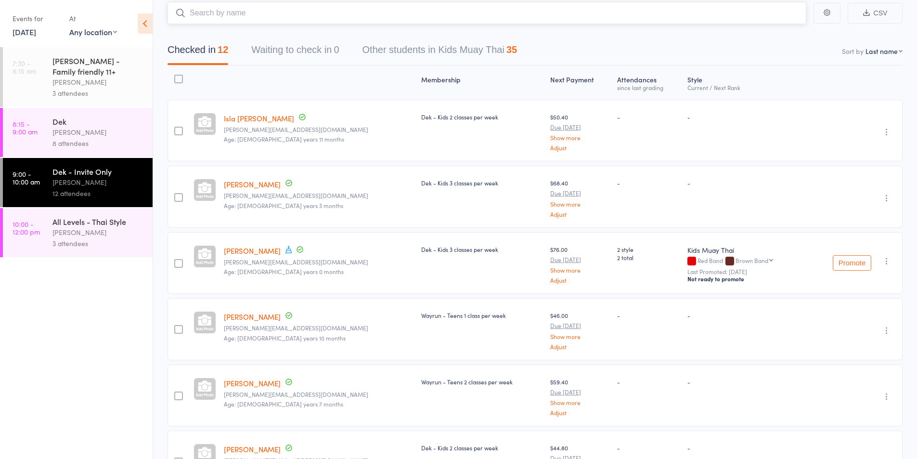
scroll to position [80, 0]
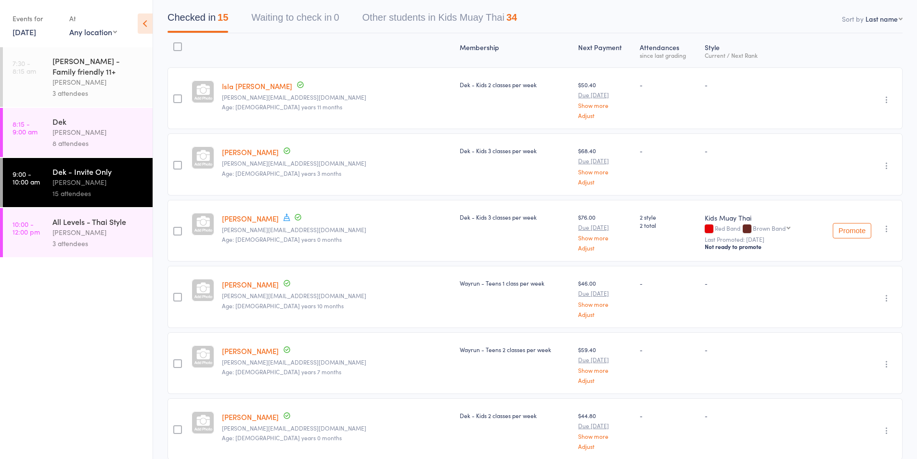
scroll to position [82, 0]
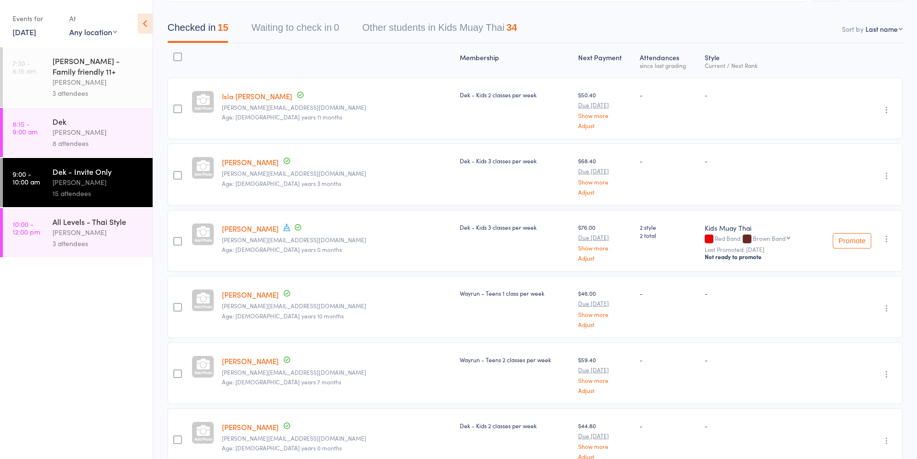
click at [86, 231] on div "Karl Puglia" at bounding box center [98, 232] width 92 height 11
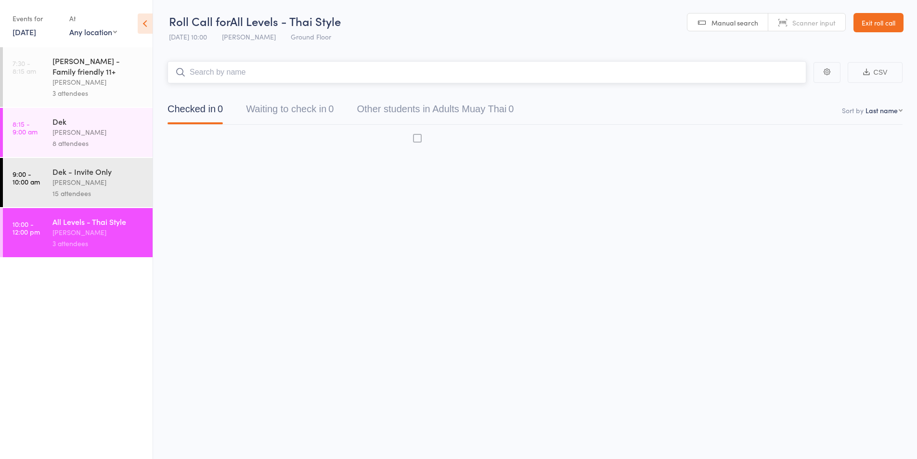
scroll to position [0, 0]
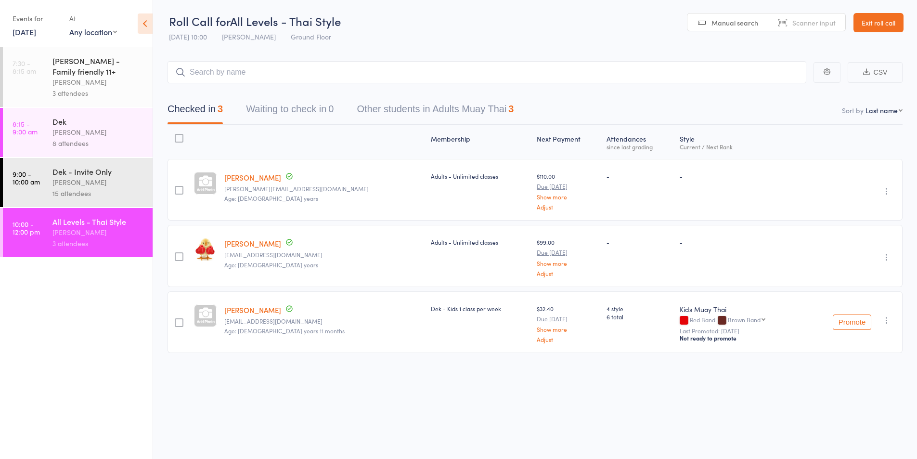
click at [63, 185] on div "Karl Puglia" at bounding box center [98, 182] width 92 height 11
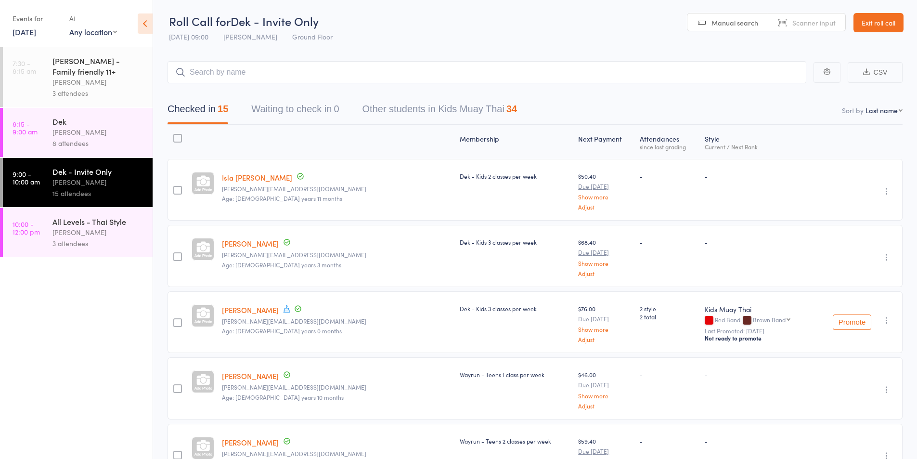
click at [81, 179] on div "Karl Puglia" at bounding box center [98, 182] width 92 height 11
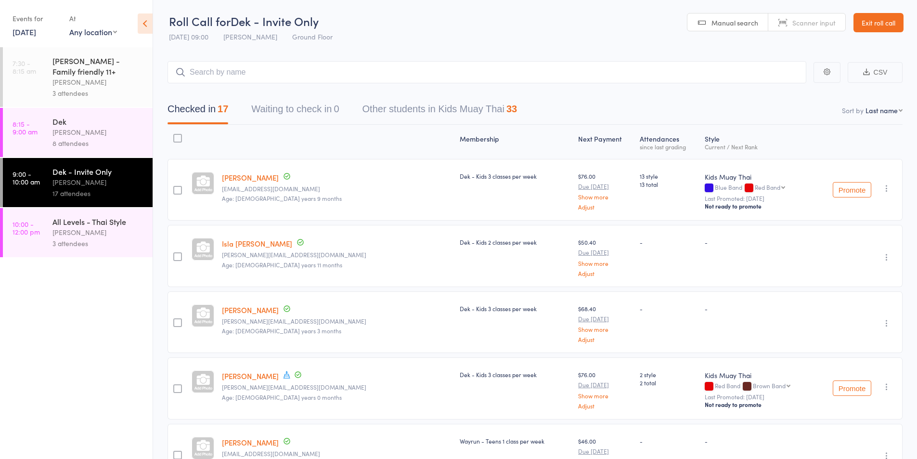
click at [65, 232] on div "Karl Puglia" at bounding box center [98, 232] width 92 height 11
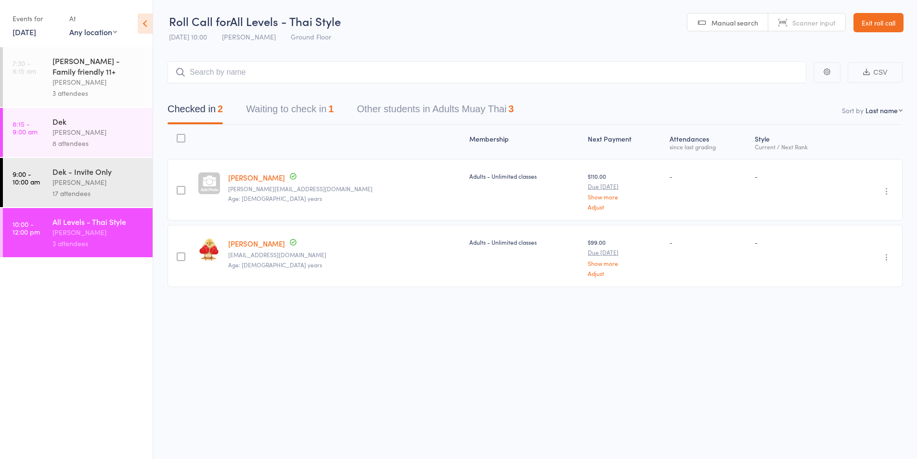
click at [60, 182] on div "Karl Puglia" at bounding box center [98, 182] width 92 height 11
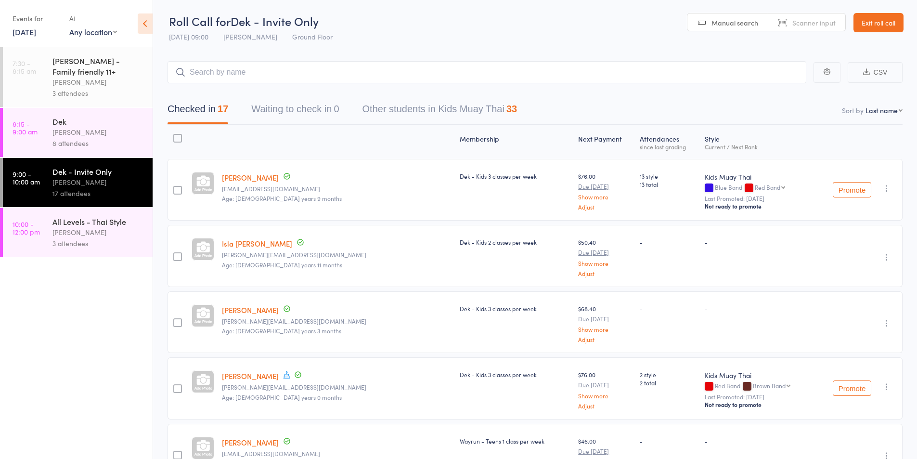
click at [70, 228] on div "Karl Puglia" at bounding box center [98, 232] width 92 height 11
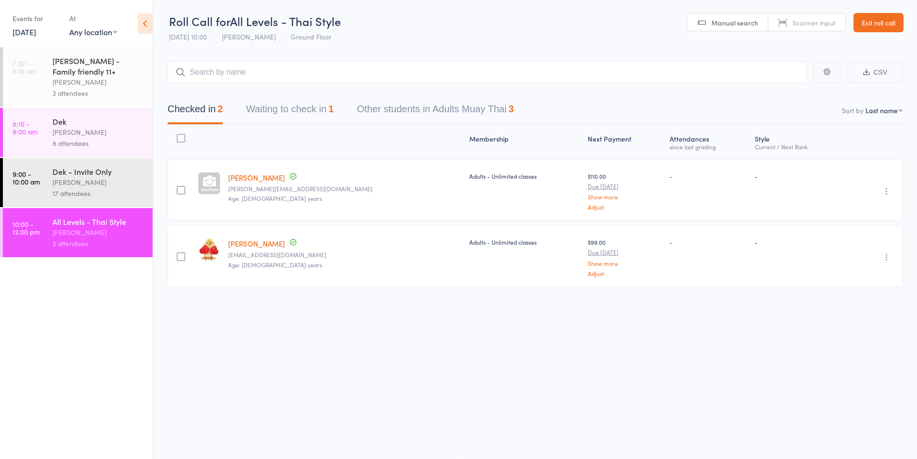
click at [303, 113] on button "Waiting to check in 1" at bounding box center [290, 112] width 88 height 26
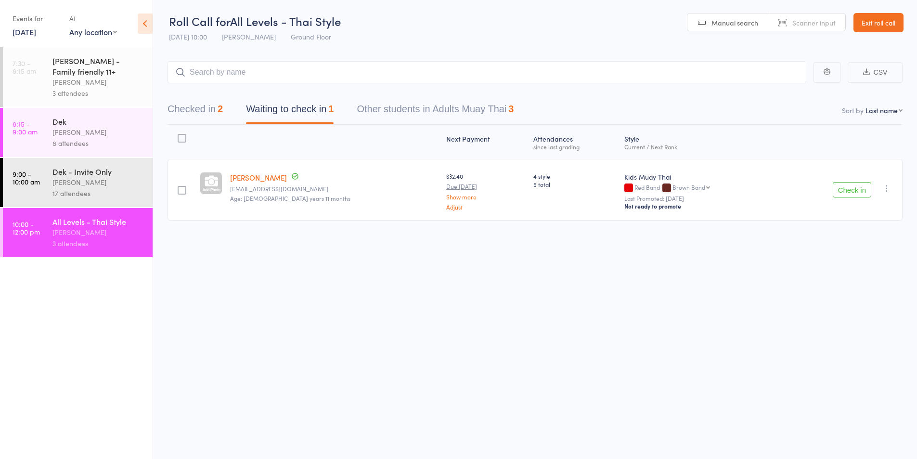
click at [888, 186] on icon "button" at bounding box center [887, 188] width 10 height 10
click at [852, 284] on li "Remove" at bounding box center [851, 284] width 79 height 13
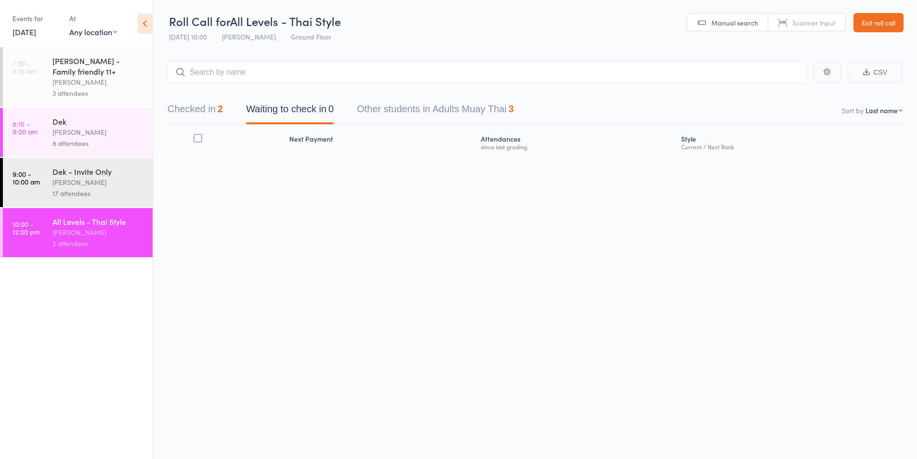
click at [64, 174] on div "Dek - Invite Only" at bounding box center [98, 171] width 92 height 11
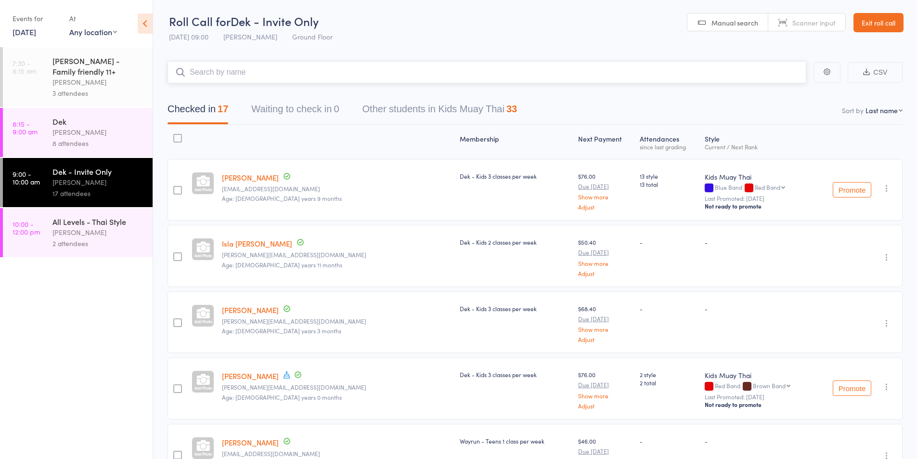
click at [218, 77] on input "search" at bounding box center [486, 72] width 639 height 22
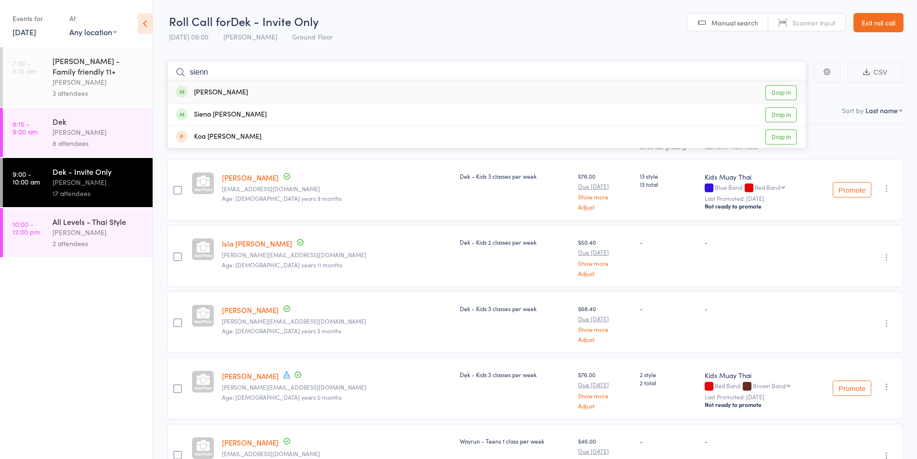
type input "sienn"
click at [217, 92] on div "[PERSON_NAME]" at bounding box center [212, 92] width 72 height 11
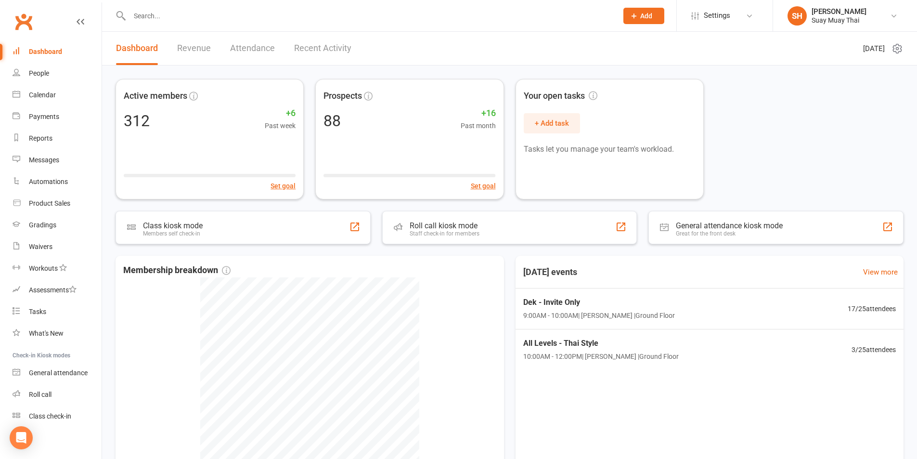
click at [161, 15] on input "text" at bounding box center [369, 15] width 484 height 13
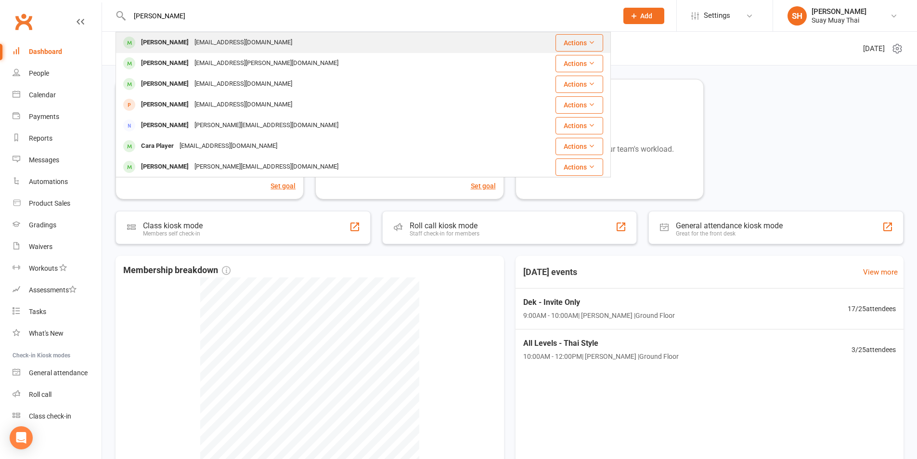
type input "[PERSON_NAME]"
click at [172, 44] on div "[PERSON_NAME]" at bounding box center [164, 43] width 53 height 14
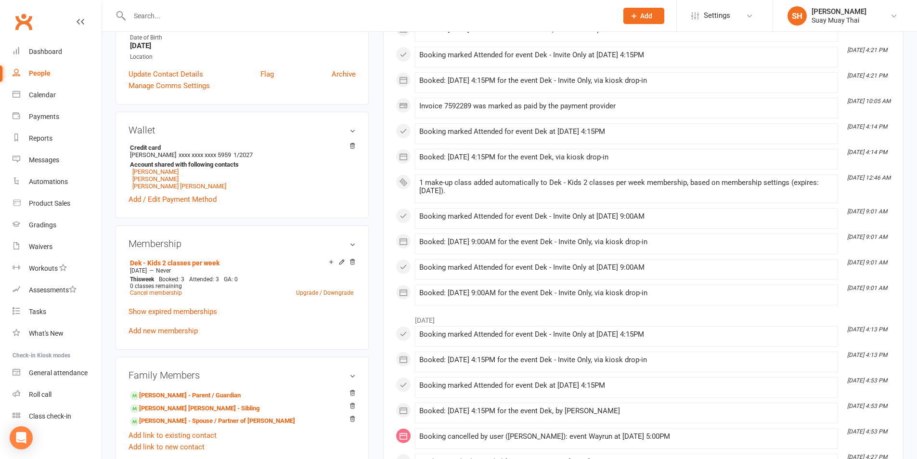
scroll to position [241, 0]
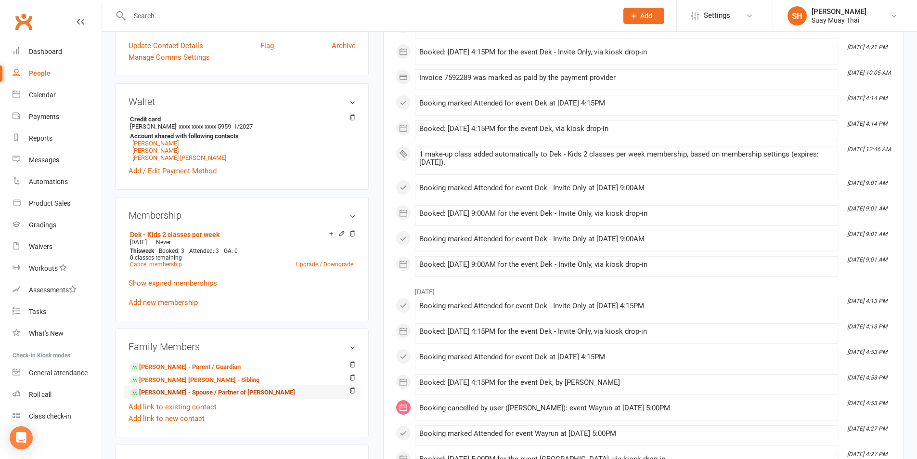
click at [193, 391] on link "Tim Newman - Spouse / Partner of Debbie Lamb" at bounding box center [212, 392] width 165 height 10
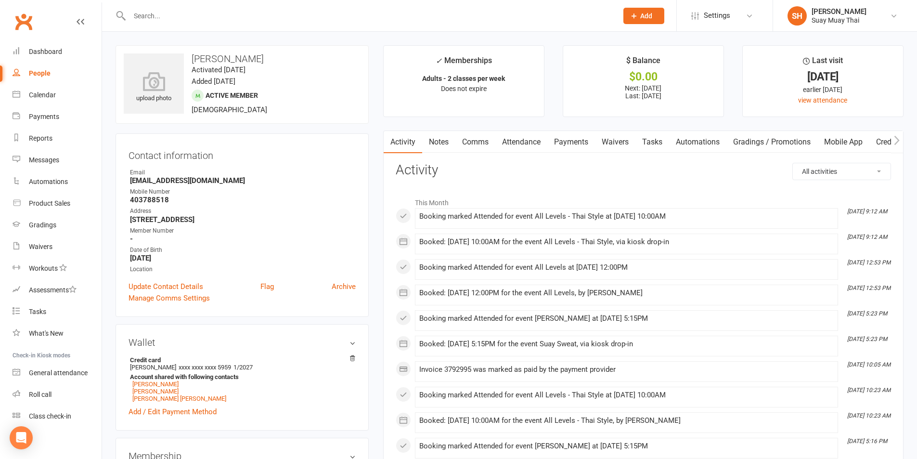
drag, startPoint x: 519, startPoint y: 143, endPoint x: 524, endPoint y: 147, distance: 6.8
click at [518, 143] on link "Attendance" at bounding box center [521, 142] width 52 height 22
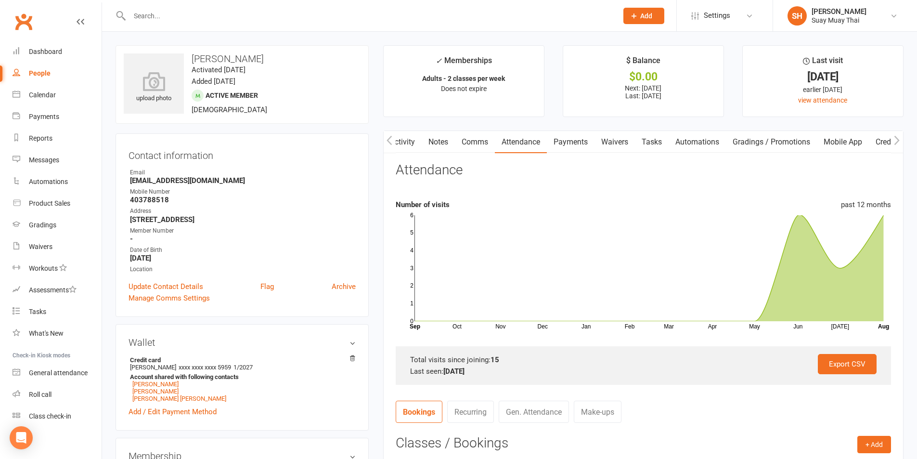
click at [244, 13] on input "text" at bounding box center [369, 15] width 484 height 13
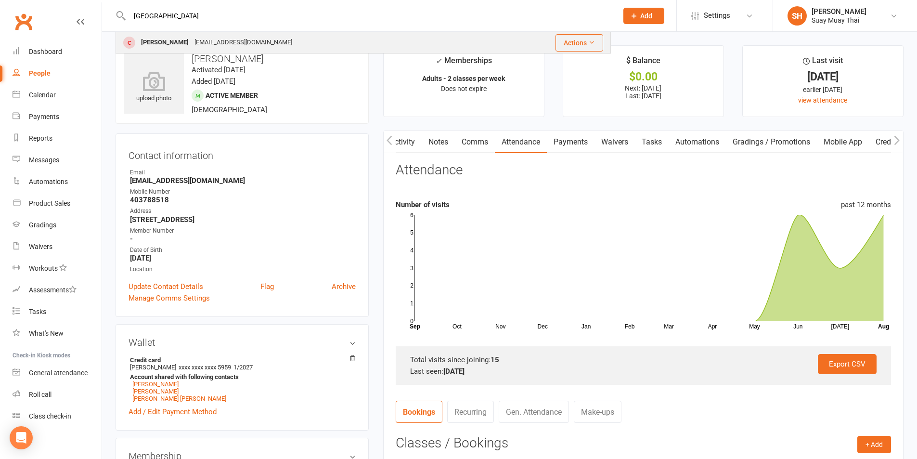
type input "athen"
click at [221, 45] on div "koshie.rona.iles@gmail.com" at bounding box center [243, 43] width 103 height 14
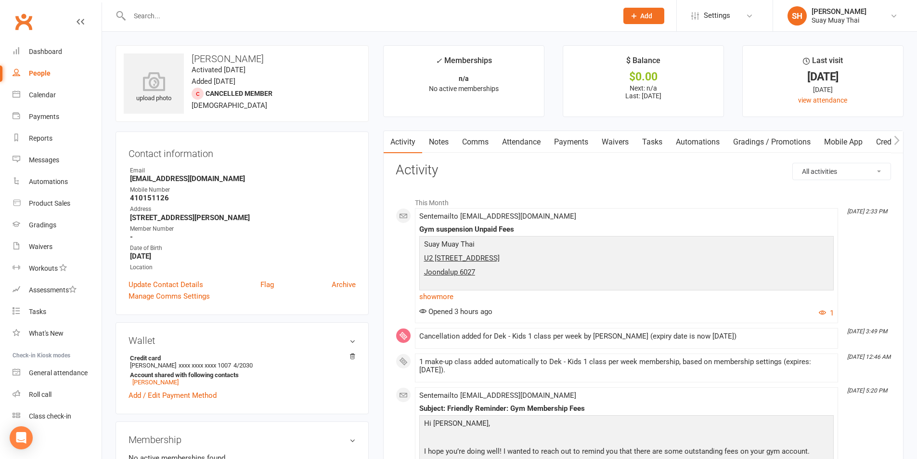
click at [486, 140] on link "Comms" at bounding box center [475, 142] width 40 height 22
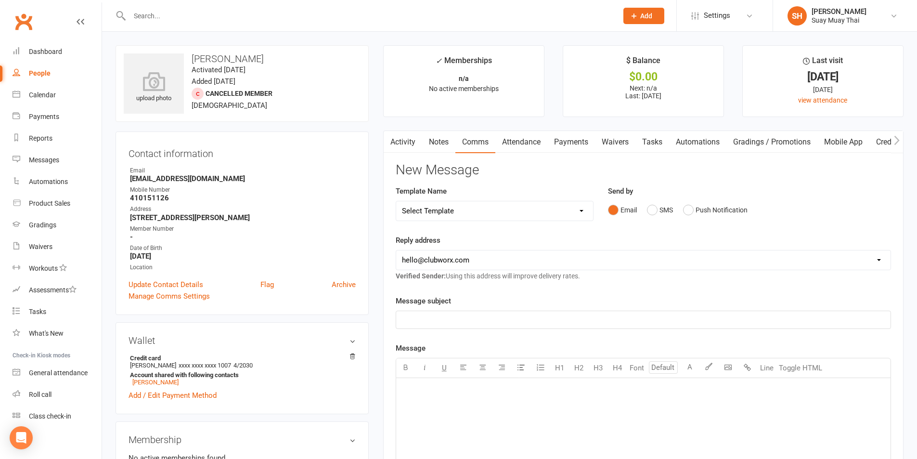
click at [403, 142] on link "Activity" at bounding box center [403, 142] width 38 height 22
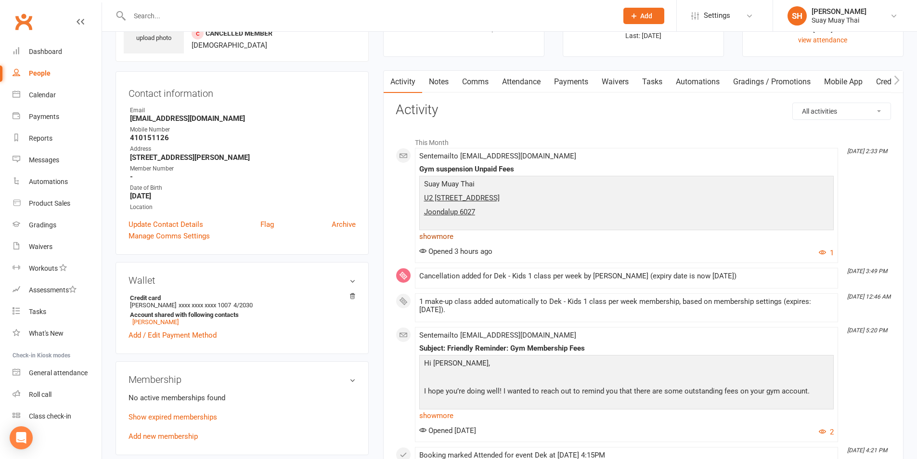
scroll to position [80, 0]
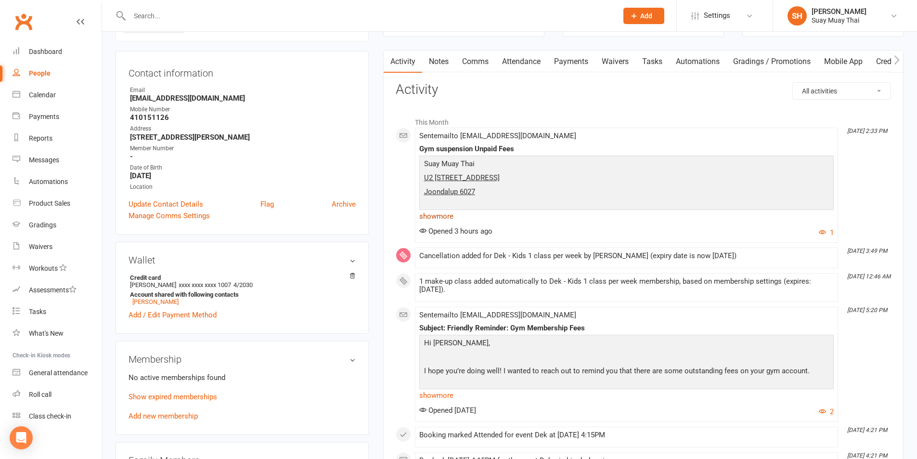
click at [425, 217] on link "show more" at bounding box center [626, 215] width 414 height 13
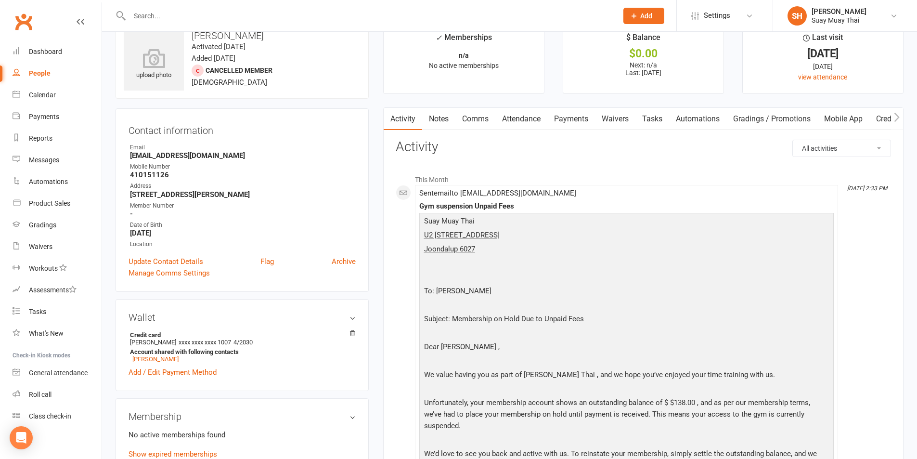
scroll to position [0, 0]
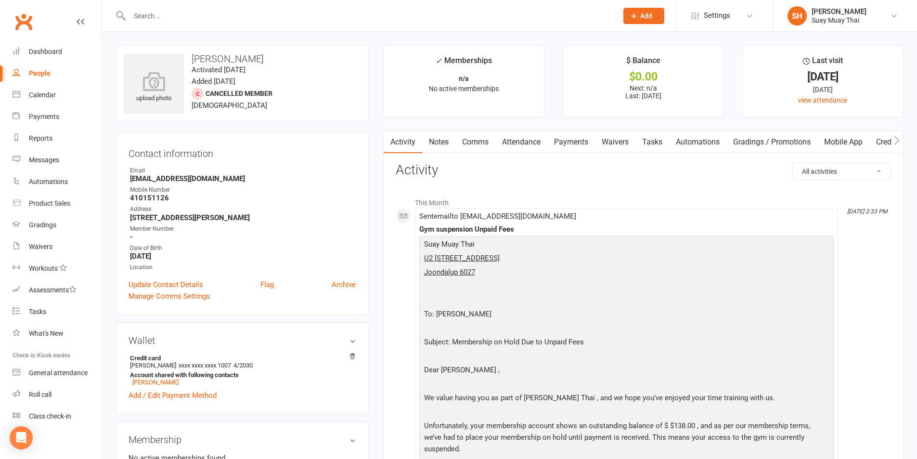
click at [166, 19] on input "text" at bounding box center [369, 15] width 484 height 13
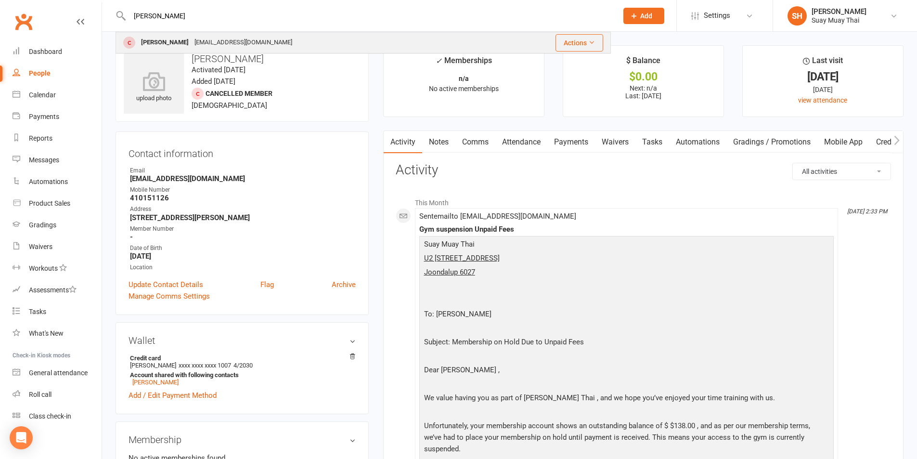
type input "rene"
click at [174, 36] on div "Renee Prosser" at bounding box center [164, 43] width 53 height 14
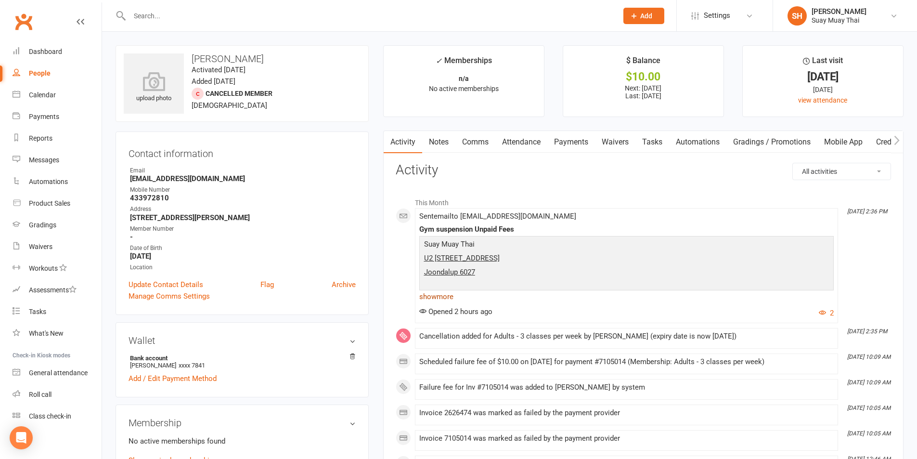
click at [441, 297] on link "show more" at bounding box center [626, 296] width 414 height 13
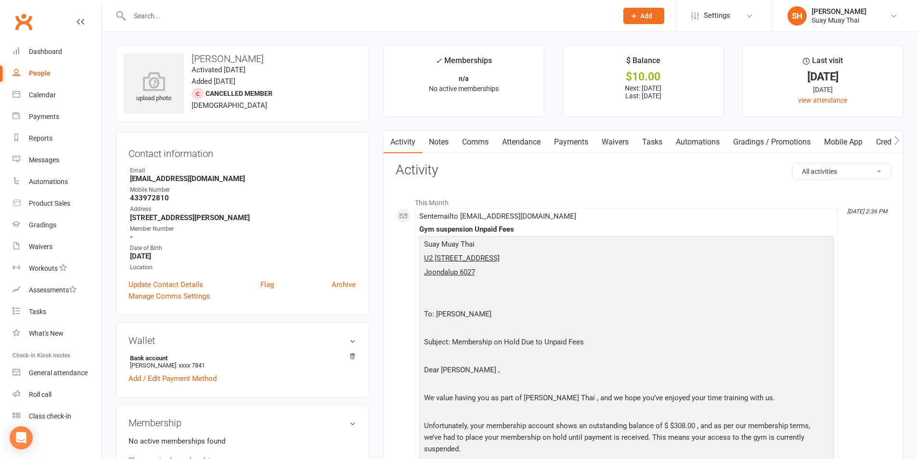
click at [576, 142] on link "Payments" at bounding box center [571, 142] width 48 height 22
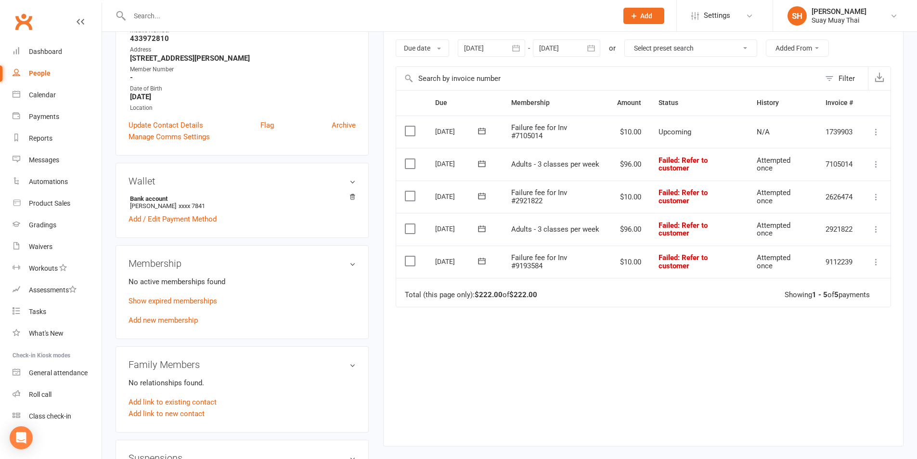
scroll to position [160, 0]
click at [476, 44] on div at bounding box center [491, 46] width 67 height 17
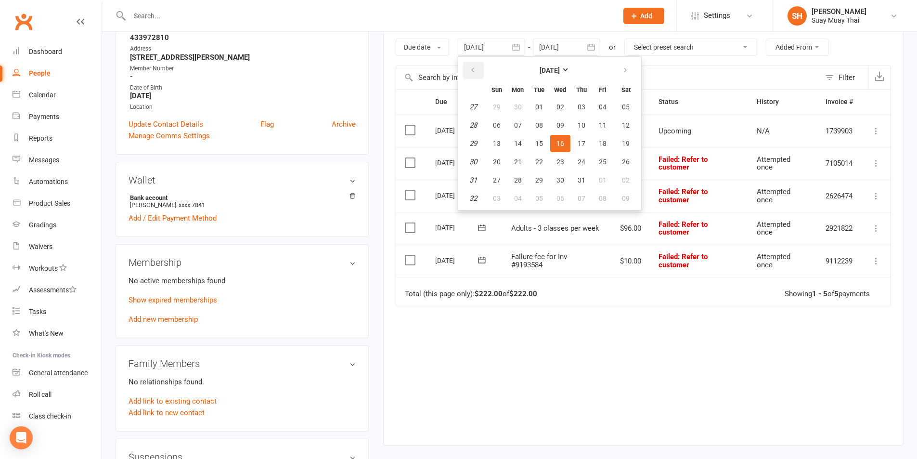
click at [471, 71] on icon "button" at bounding box center [472, 70] width 7 height 8
click at [495, 111] on button "01" at bounding box center [496, 106] width 20 height 17
type input "01 Jun 2025"
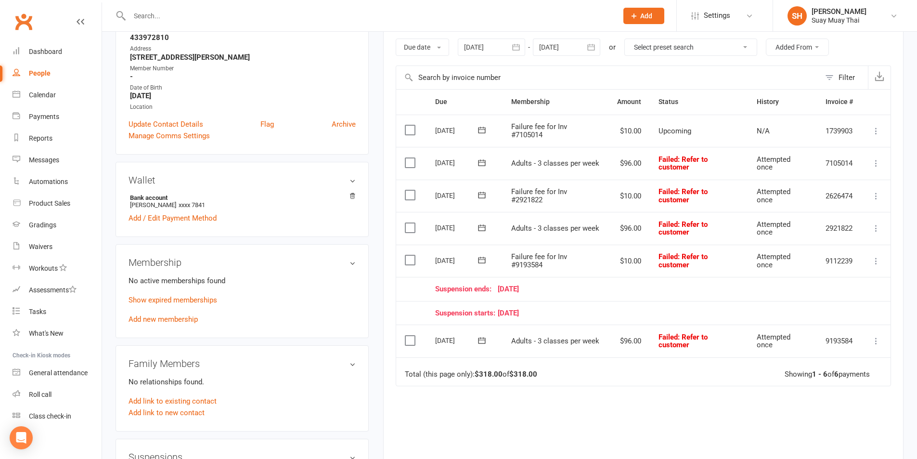
scroll to position [80, 0]
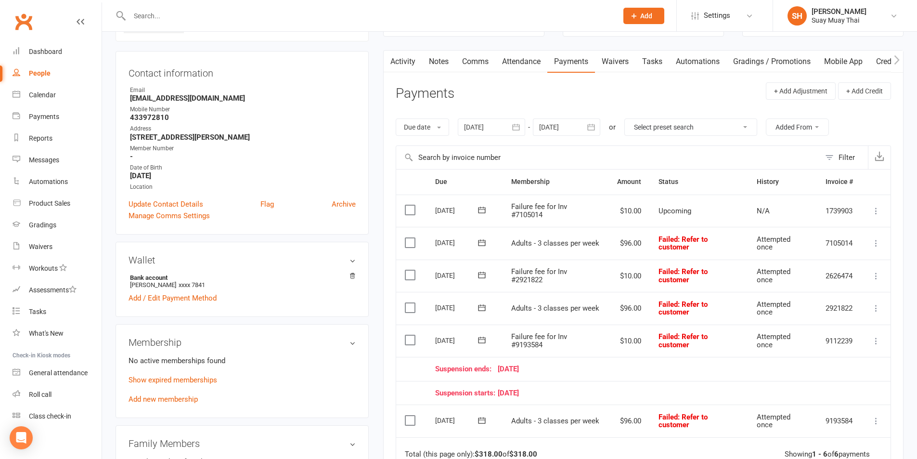
click at [525, 62] on link "Attendance" at bounding box center [521, 62] width 52 height 22
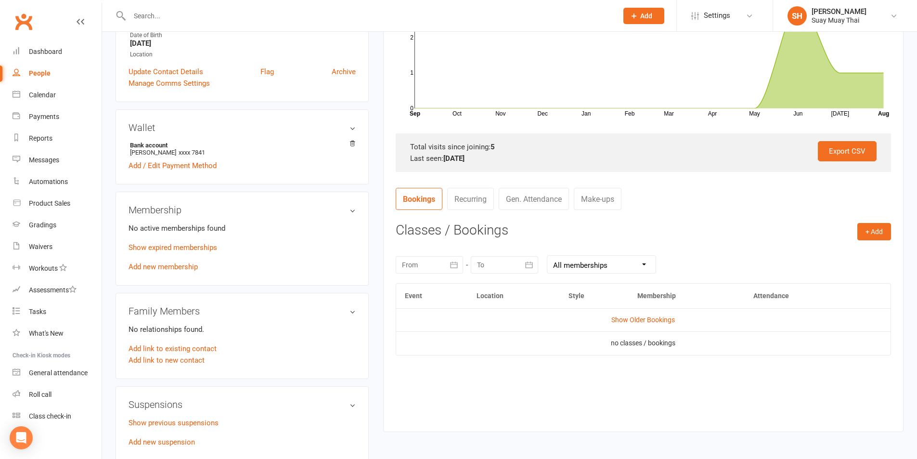
scroll to position [241, 0]
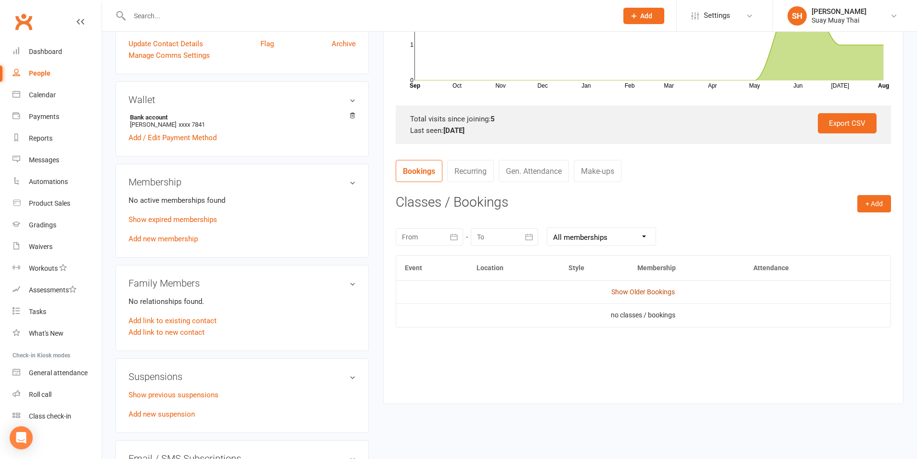
click at [645, 289] on link "Show Older Bookings" at bounding box center [643, 292] width 64 height 8
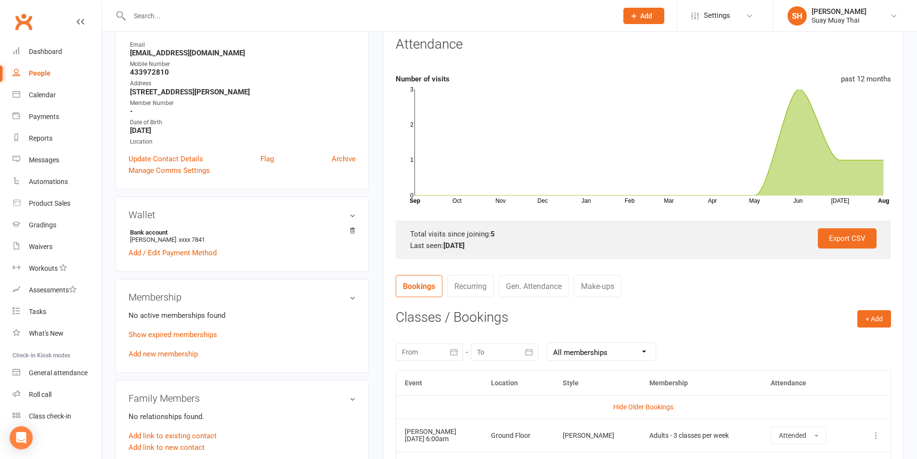
scroll to position [0, 0]
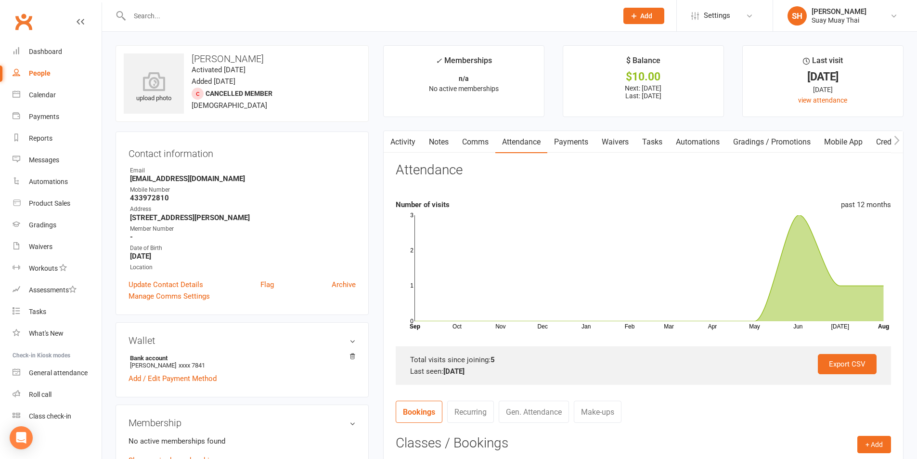
click at [160, 14] on input "text" at bounding box center [369, 15] width 484 height 13
click at [41, 74] on div "People" at bounding box center [40, 73] width 22 height 8
select select "100"
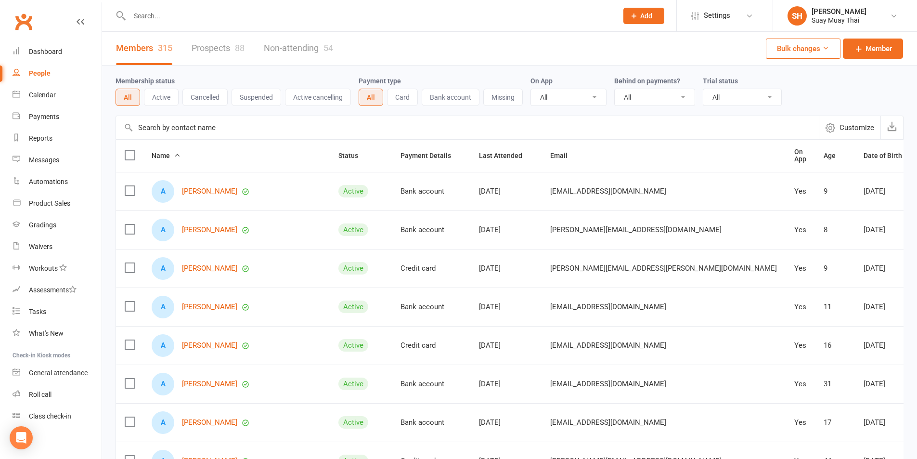
click at [677, 99] on select "All No Yes" at bounding box center [654, 97] width 80 height 16
select select "true"
click at [615, 89] on select "All No Yes" at bounding box center [654, 97] width 80 height 16
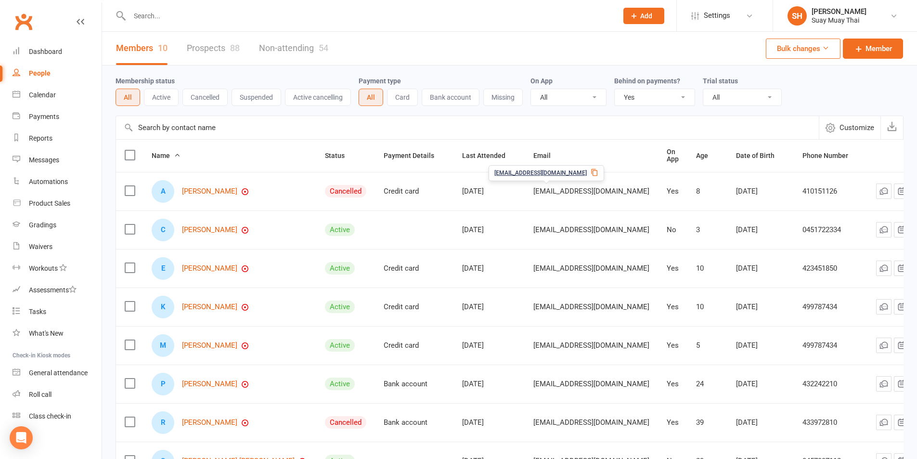
scroll to position [80, 0]
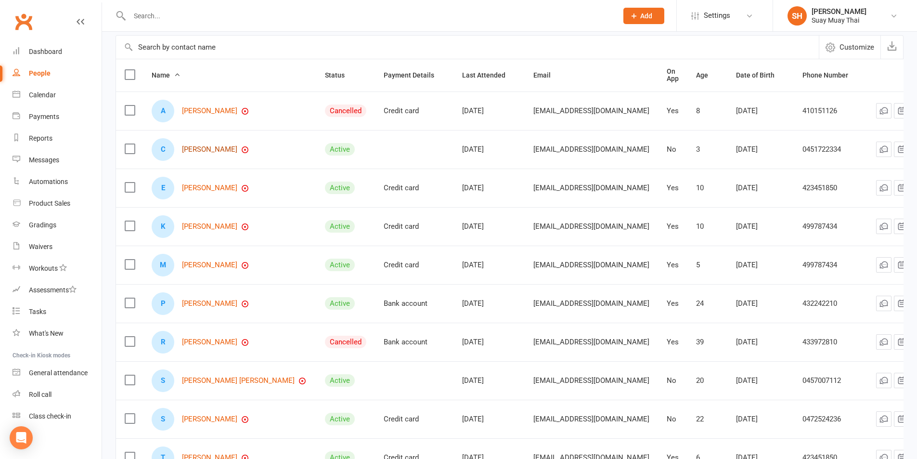
click at [201, 147] on link "Connor Stilgoe" at bounding box center [209, 149] width 55 height 8
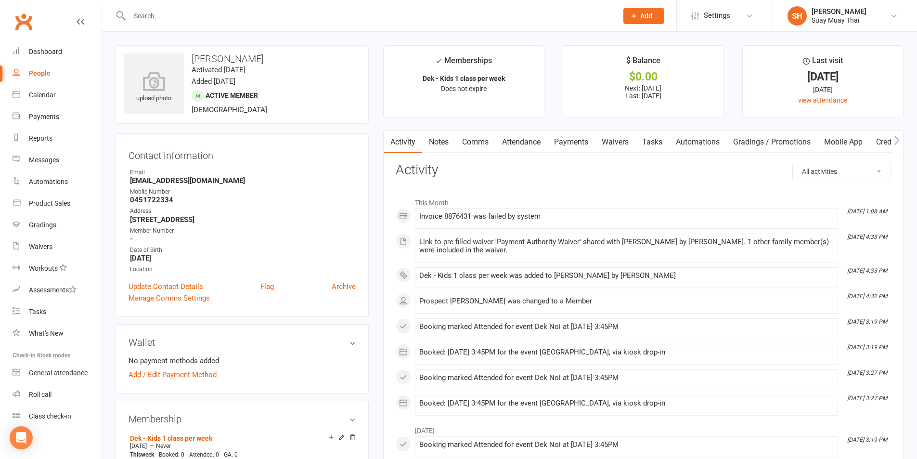
click at [618, 144] on link "Waivers" at bounding box center [615, 142] width 40 height 22
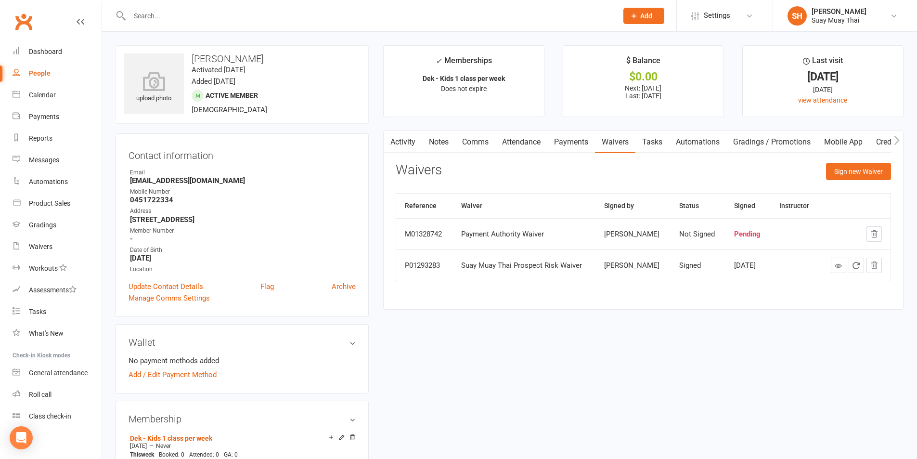
select select "true"
select select "100"
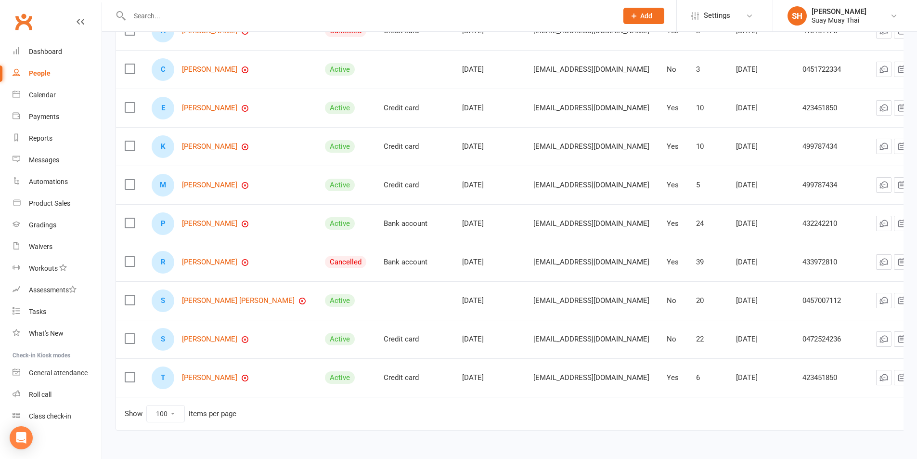
scroll to position [180, 0]
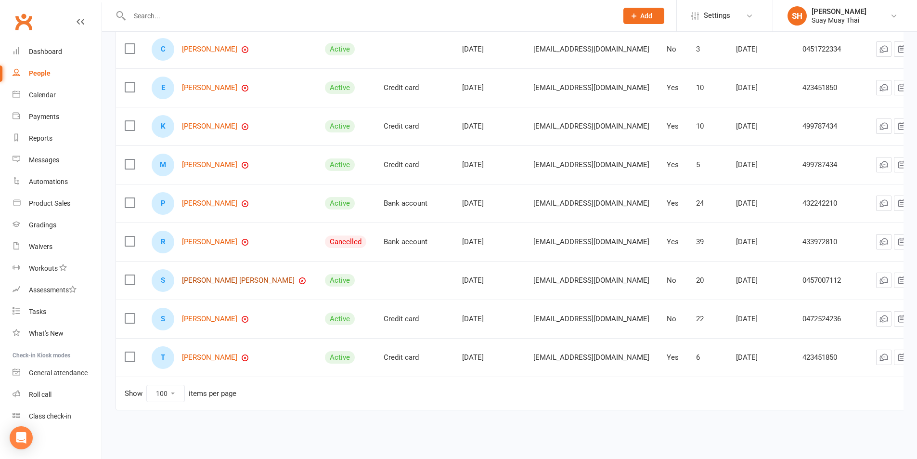
click at [212, 276] on link "Sanders Greenwood" at bounding box center [238, 280] width 113 height 8
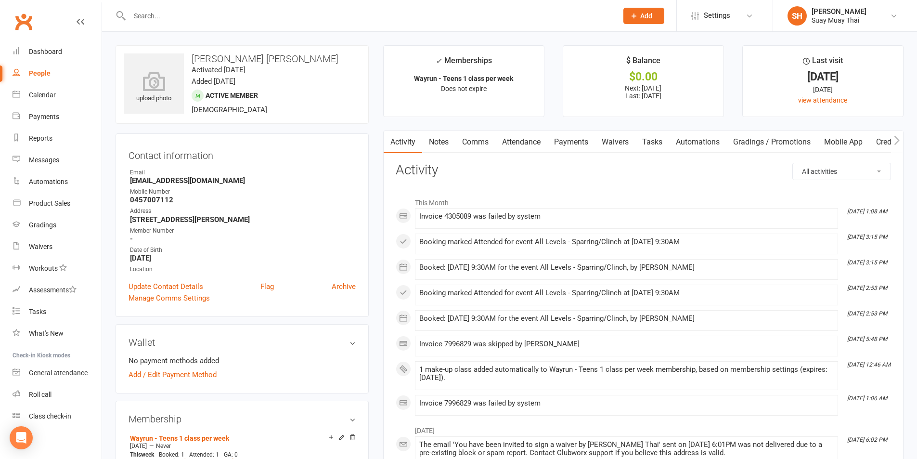
click at [610, 143] on link "Waivers" at bounding box center [615, 142] width 40 height 22
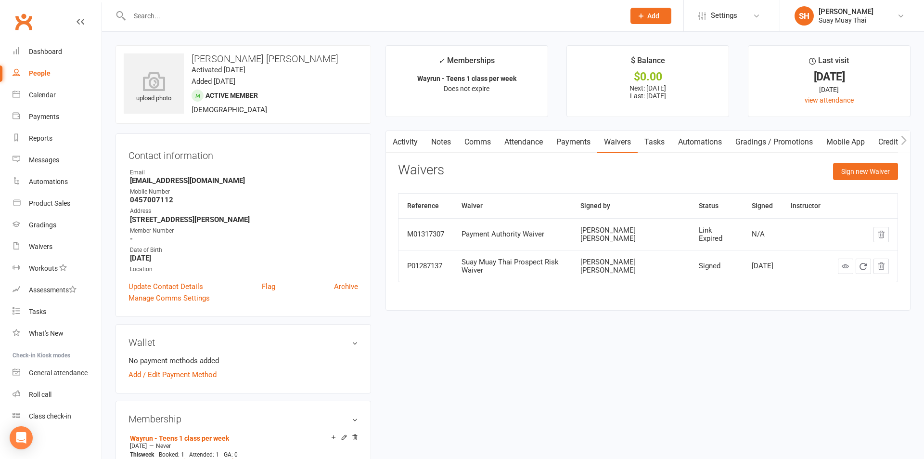
select select "true"
select select "100"
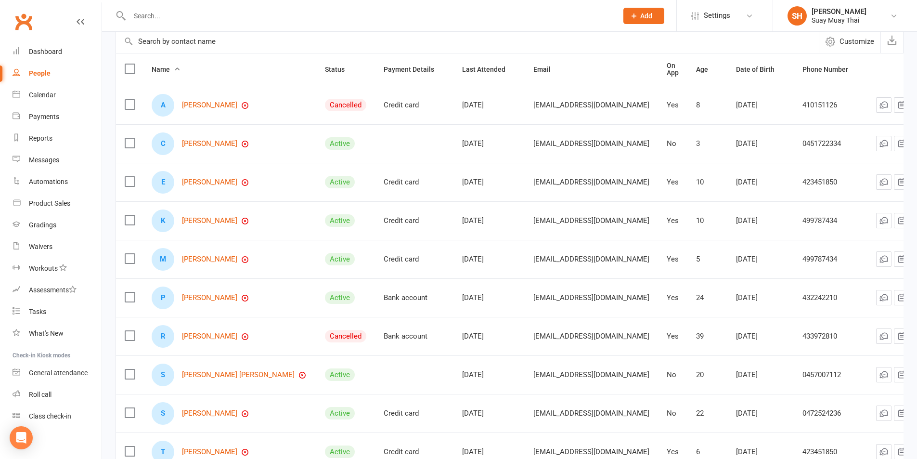
scroll to position [56, 0]
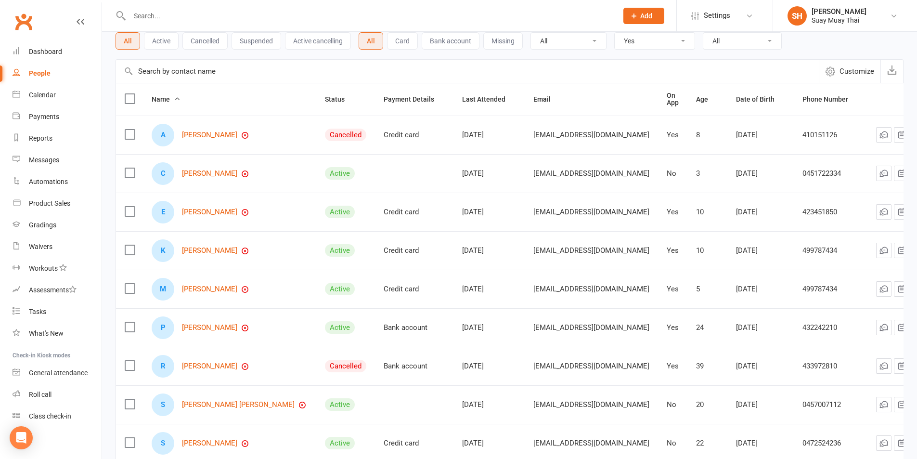
click at [173, 97] on span "Name" at bounding box center [166, 99] width 29 height 8
click at [130, 155] on link "Last name A-Z" at bounding box center [125, 155] width 95 height 19
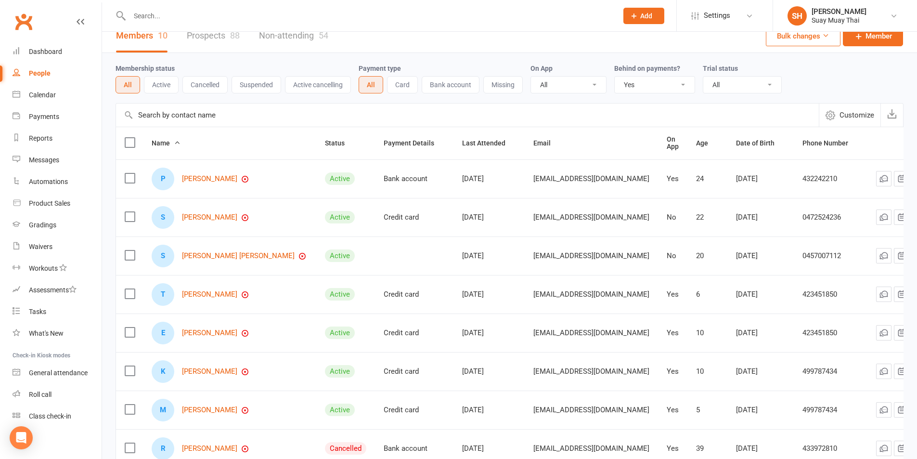
scroll to position [0, 0]
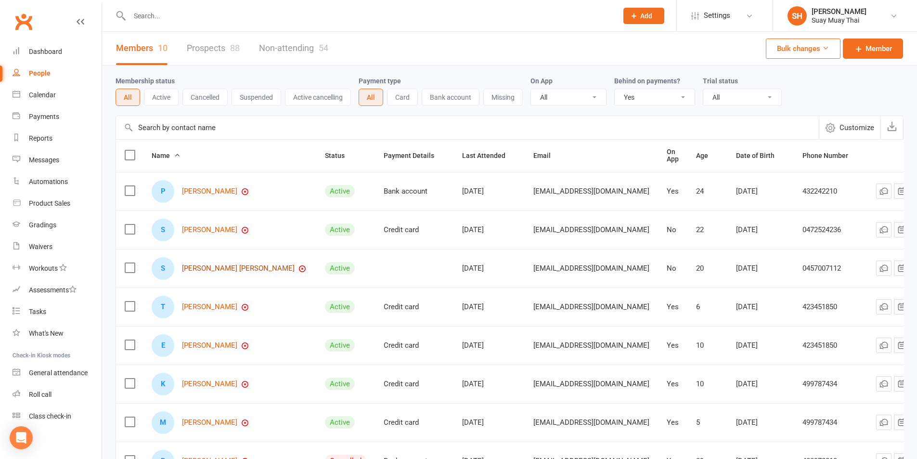
click at [210, 268] on link "Sanders Greenwood" at bounding box center [238, 268] width 113 height 8
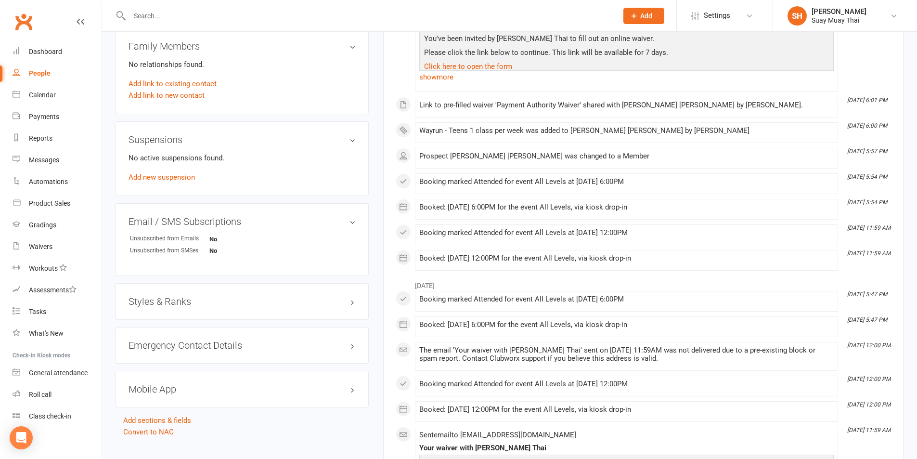
scroll to position [401, 0]
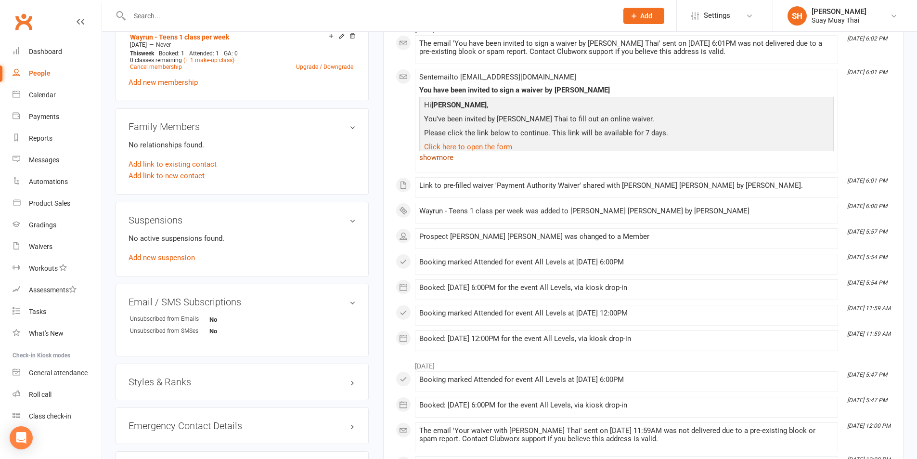
click at [435, 161] on link "show more" at bounding box center [626, 157] width 414 height 13
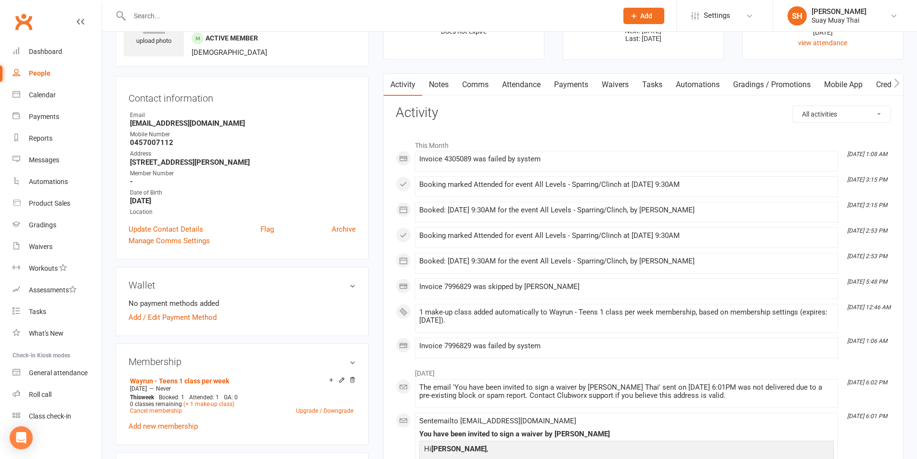
scroll to position [80, 0]
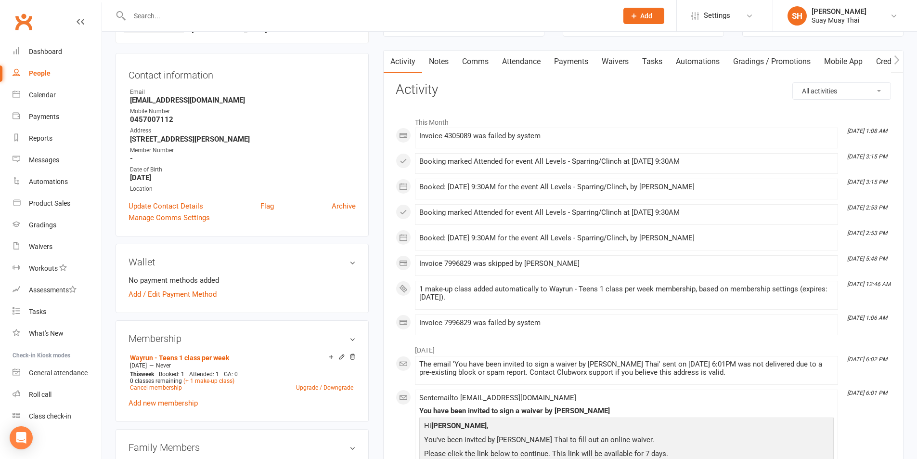
click at [575, 62] on link "Payments" at bounding box center [571, 62] width 48 height 22
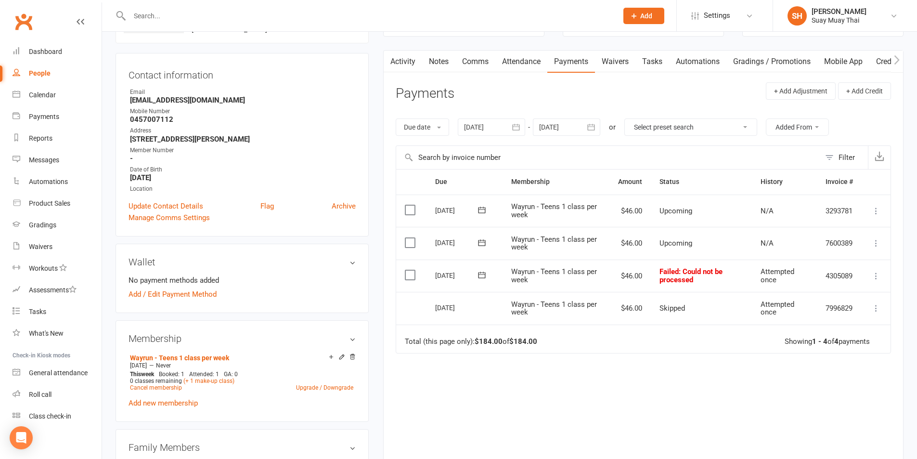
click at [477, 130] on div at bounding box center [491, 126] width 67 height 17
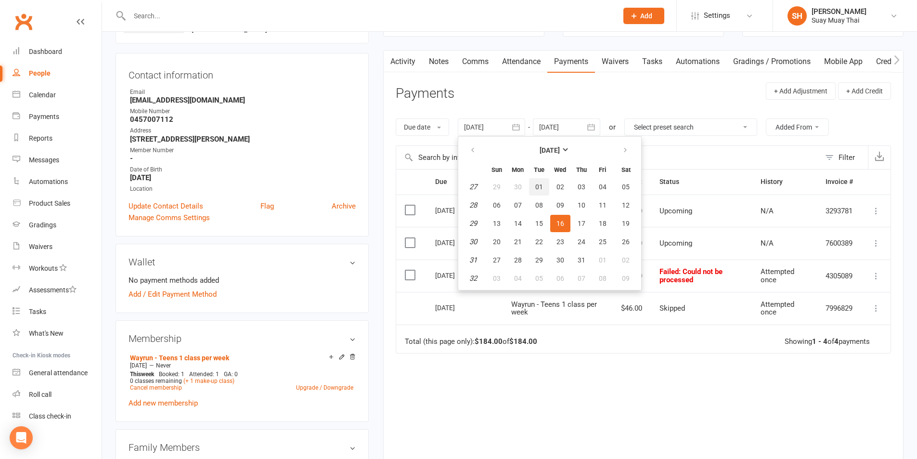
click at [544, 185] on button "01" at bounding box center [539, 186] width 20 height 17
type input "01 Jul 2025"
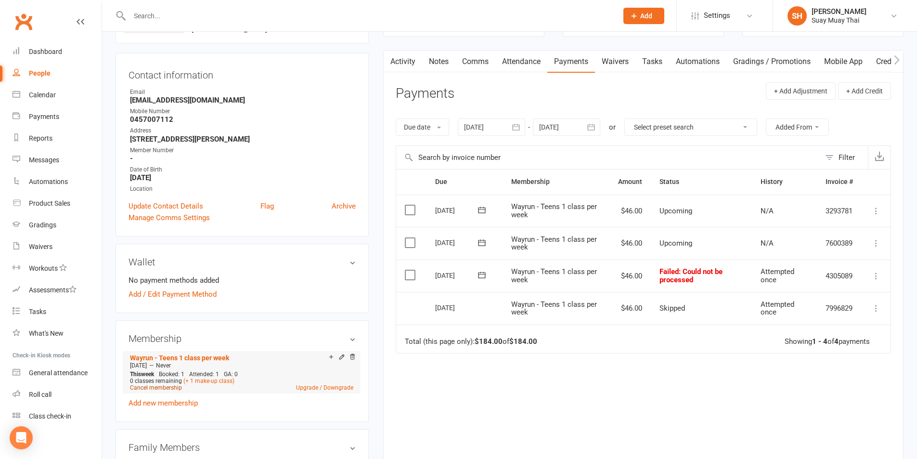
click at [157, 388] on link "Cancel membership" at bounding box center [156, 387] width 52 height 7
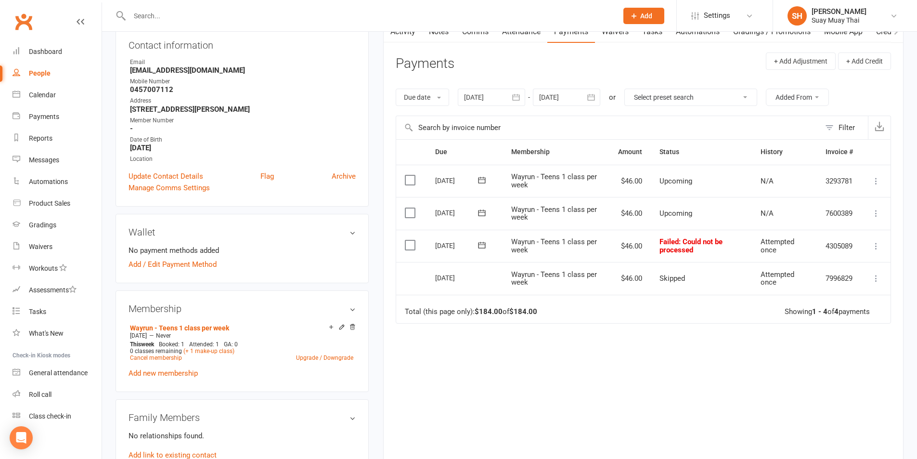
scroll to position [80, 0]
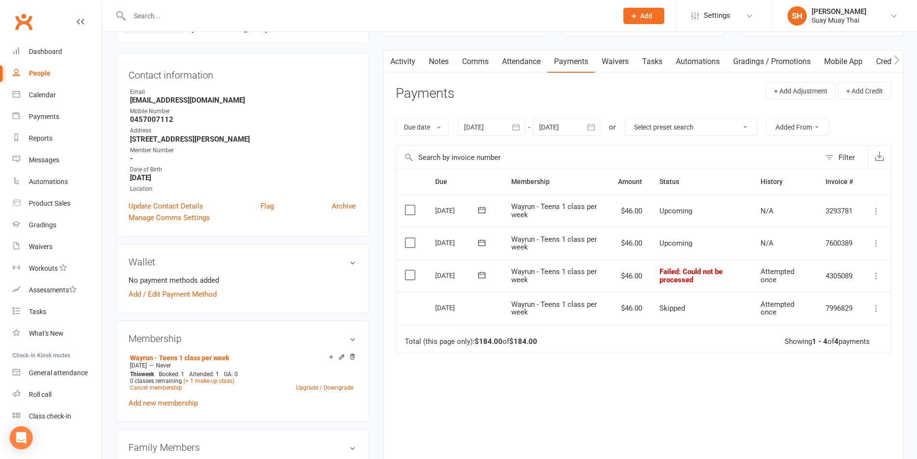
click at [400, 63] on link "Activity" at bounding box center [403, 62] width 38 height 22
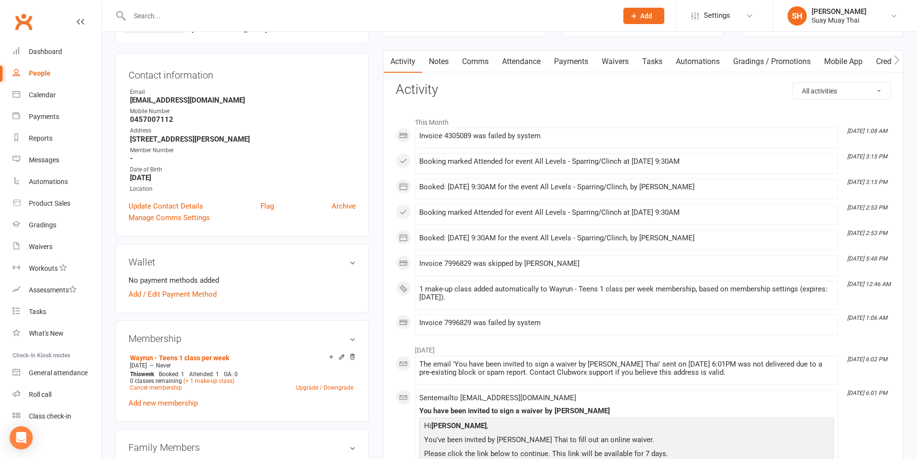
click at [579, 60] on link "Payments" at bounding box center [571, 62] width 48 height 22
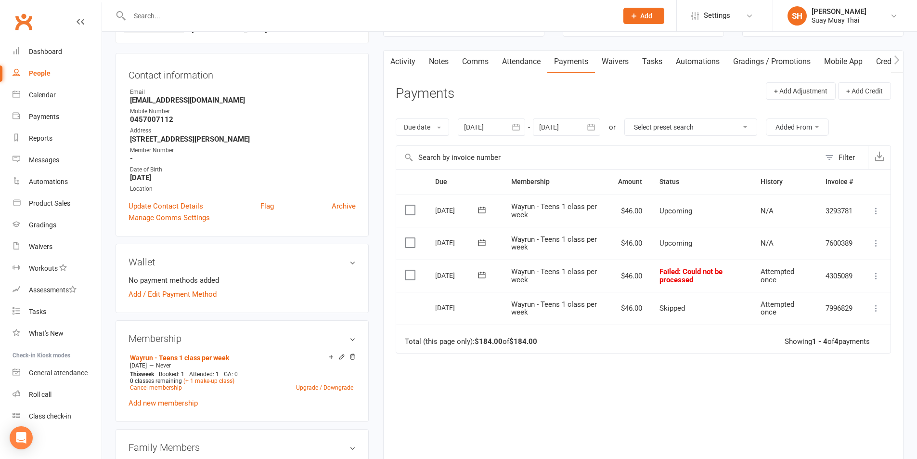
click at [876, 275] on icon at bounding box center [876, 276] width 10 height 10
click at [803, 350] on link "Skip" at bounding box center [833, 352] width 95 height 19
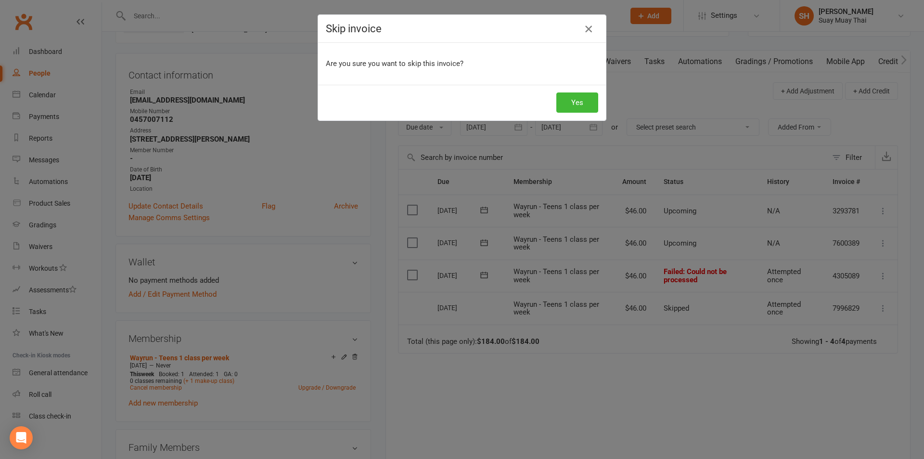
click at [587, 32] on icon "button" at bounding box center [589, 29] width 12 height 12
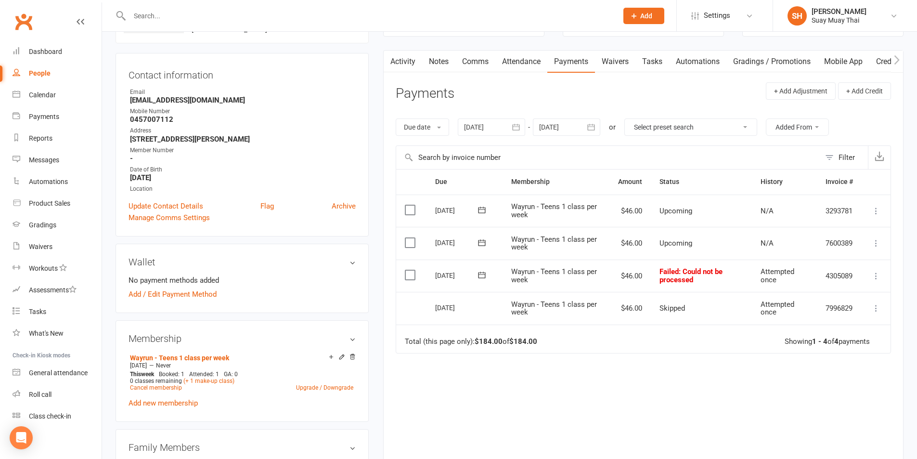
click at [516, 64] on link "Attendance" at bounding box center [521, 62] width 52 height 22
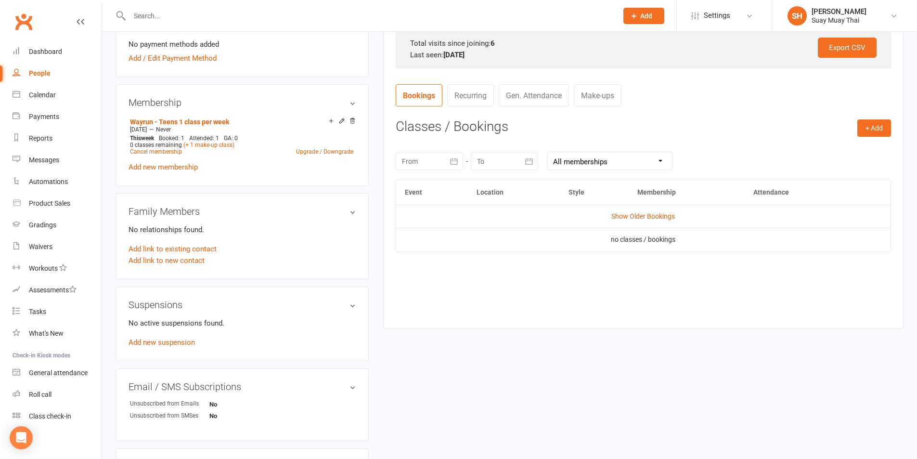
scroll to position [321, 0]
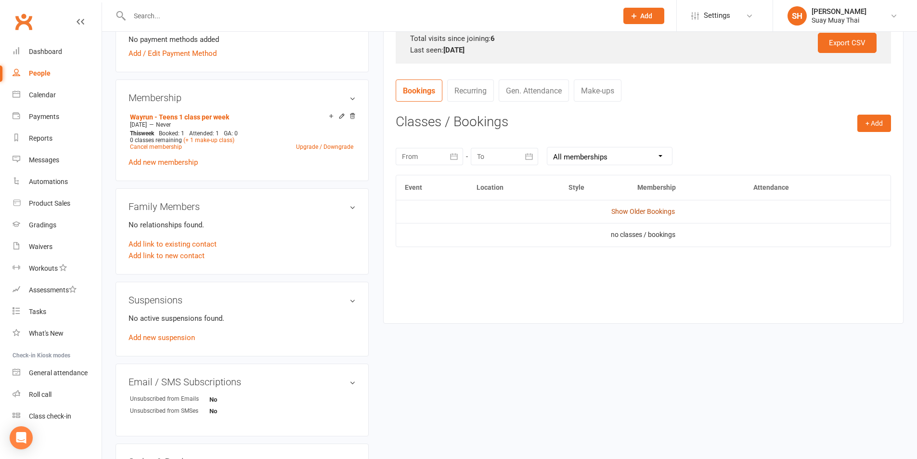
click at [640, 212] on link "Show Older Bookings" at bounding box center [643, 211] width 64 height 8
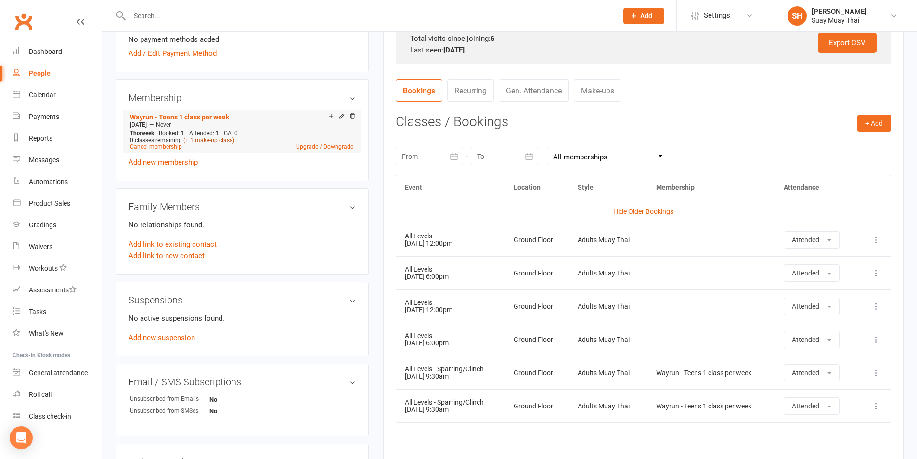
click at [205, 139] on link "(+ 1 make-up class)" at bounding box center [208, 140] width 51 height 7
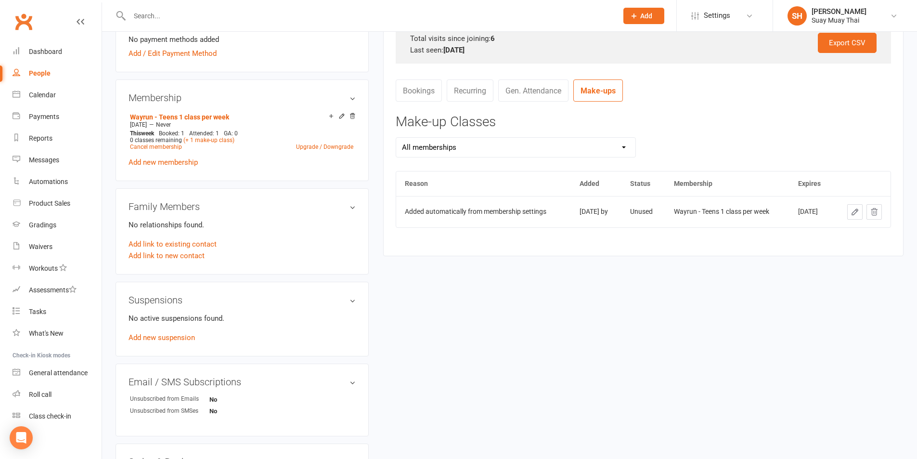
click at [873, 214] on icon at bounding box center [873, 211] width 9 height 9
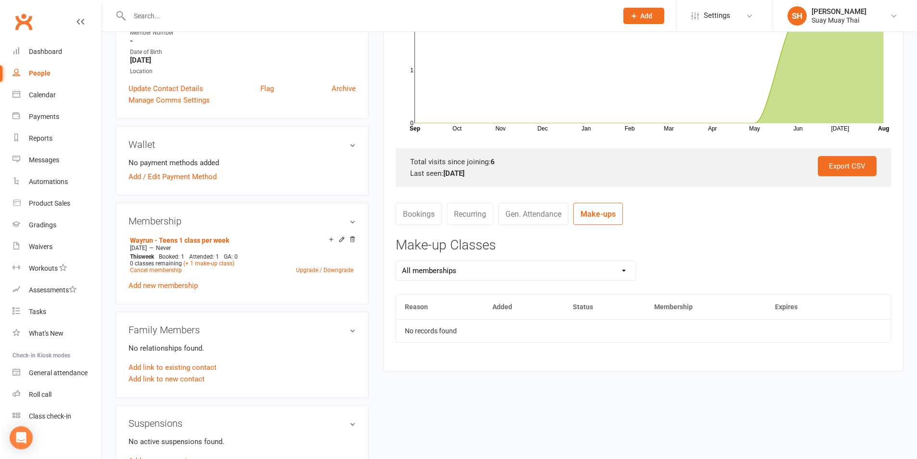
scroll to position [160, 0]
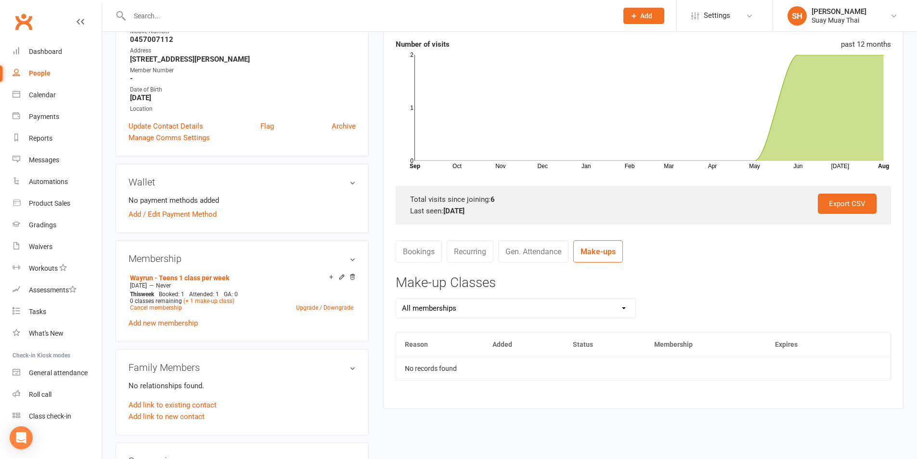
click at [423, 252] on link "Bookings" at bounding box center [419, 251] width 46 height 22
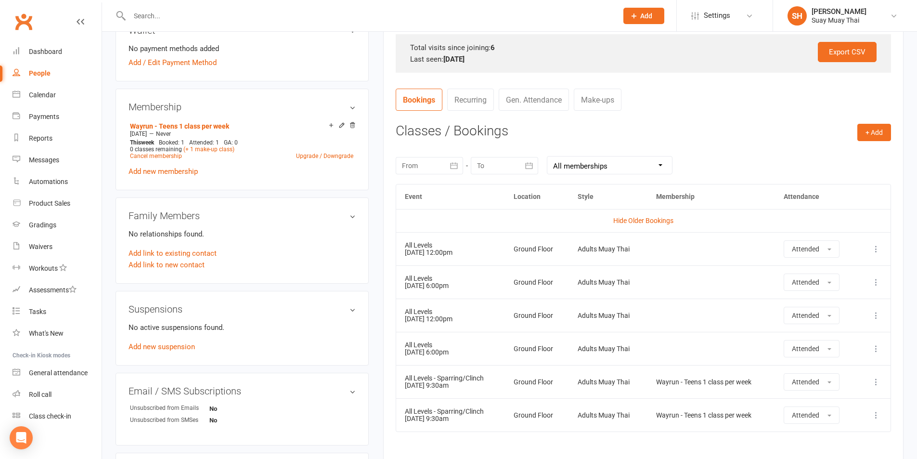
scroll to position [80, 0]
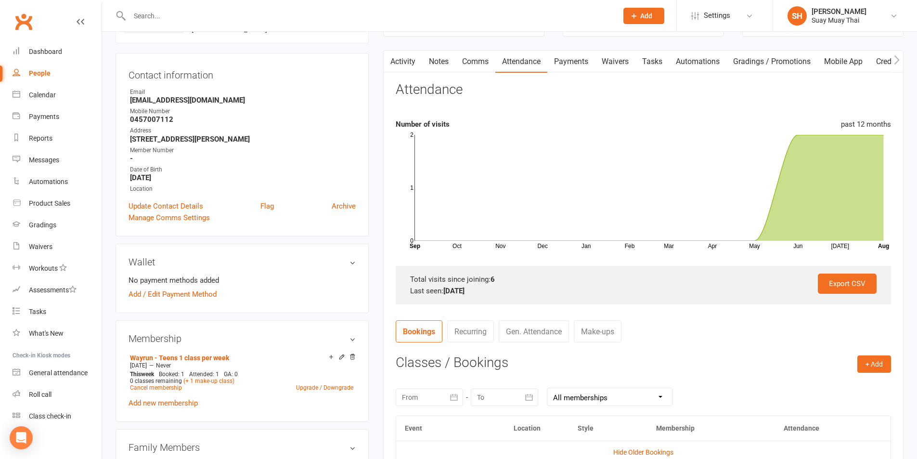
click at [618, 60] on link "Waivers" at bounding box center [615, 62] width 40 height 22
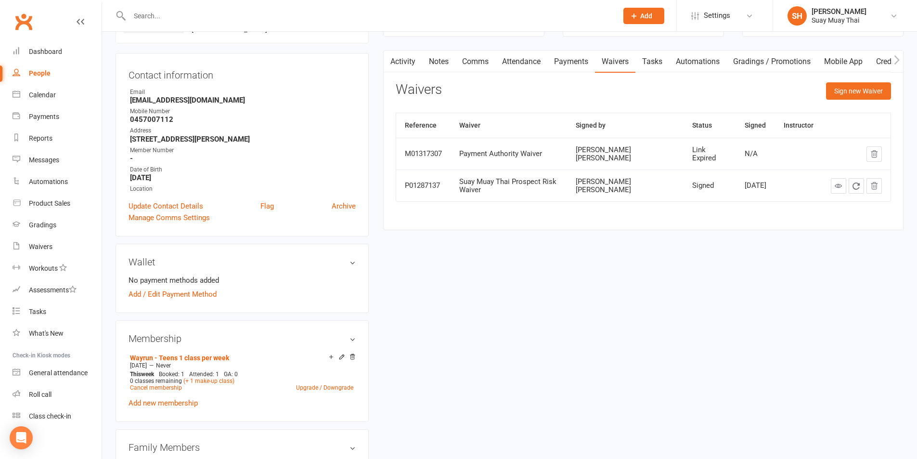
click at [560, 60] on link "Payments" at bounding box center [571, 62] width 48 height 22
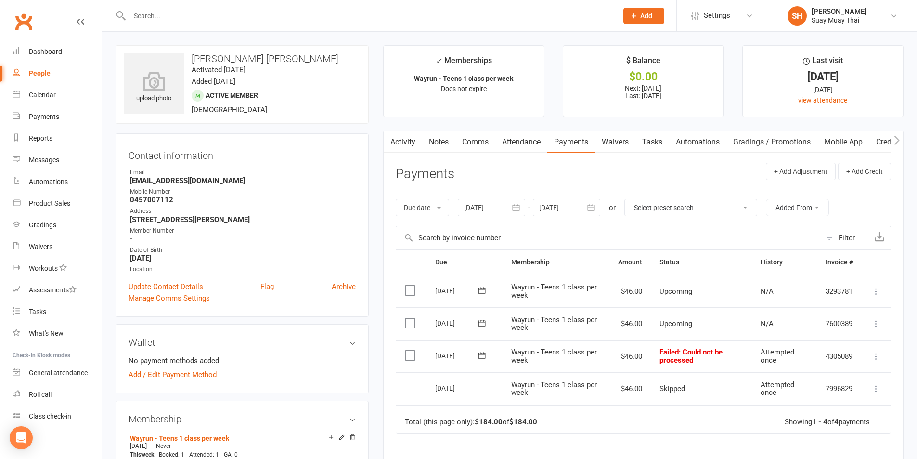
click at [217, 21] on input "text" at bounding box center [369, 15] width 484 height 13
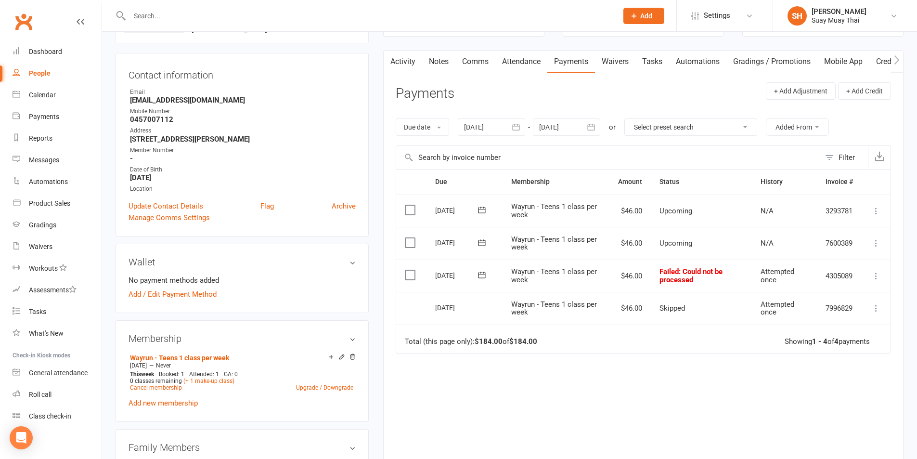
click at [396, 60] on link "Activity" at bounding box center [403, 62] width 38 height 22
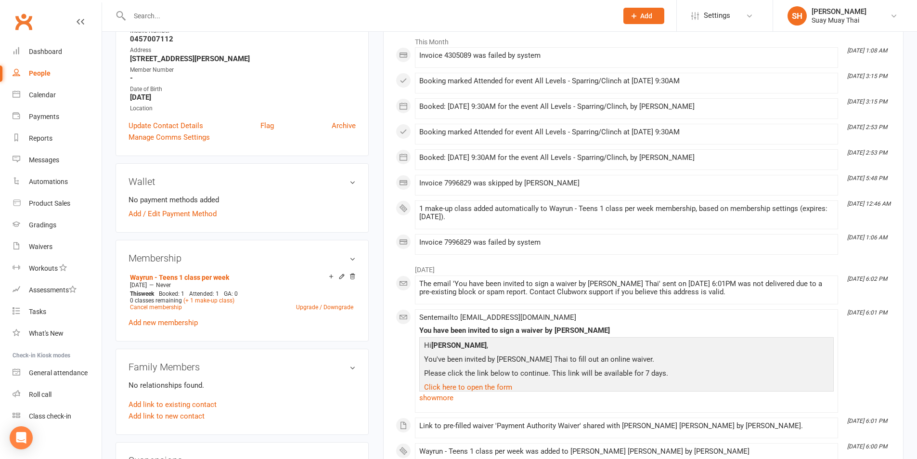
scroll to position [80, 0]
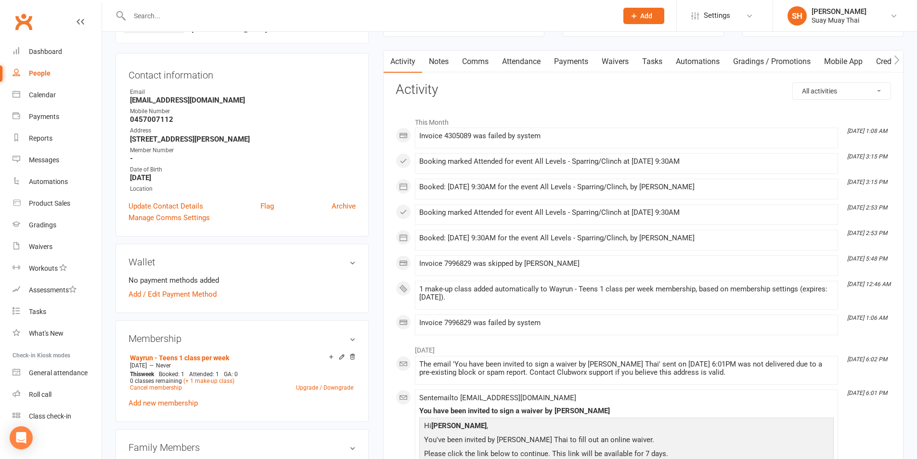
click at [485, 59] on link "Comms" at bounding box center [475, 62] width 40 height 22
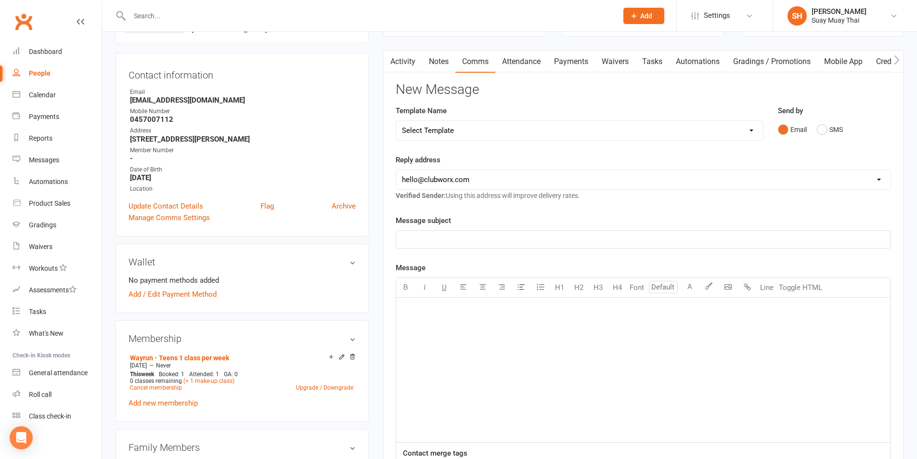
click at [517, 63] on link "Attendance" at bounding box center [521, 62] width 52 height 22
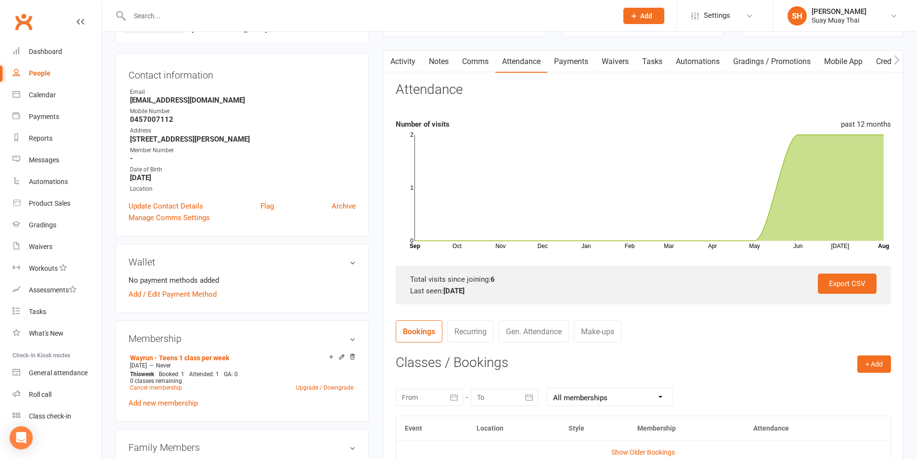
click at [398, 58] on link "Activity" at bounding box center [403, 62] width 38 height 22
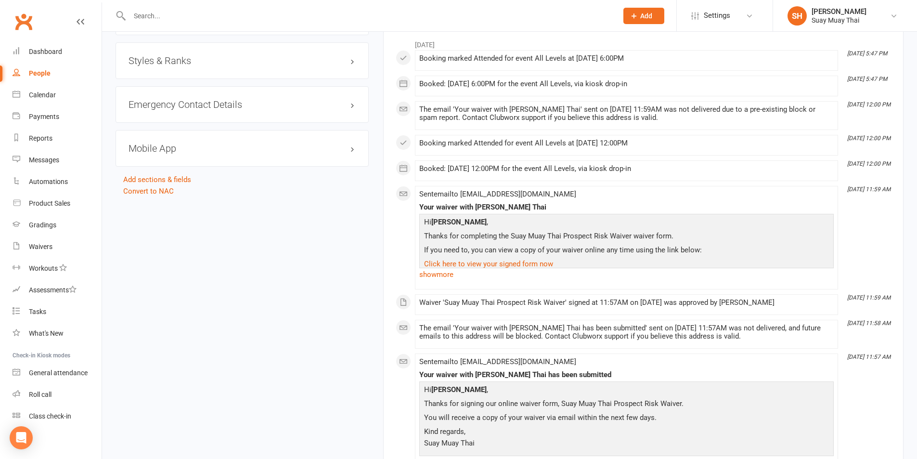
scroll to position [802, 0]
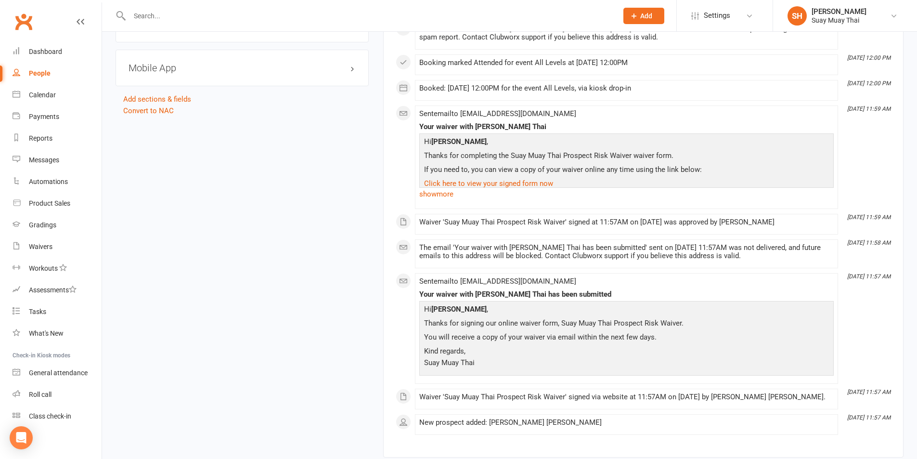
drag, startPoint x: 420, startPoint y: 246, endPoint x: 828, endPoint y: 258, distance: 408.2
click at [828, 258] on div "The email 'Your waiver with Suay Muay Thai has been submitted' sent on 13 Jun 2…" at bounding box center [626, 251] width 414 height 16
click at [550, 277] on span "Sent email to sandersg@westnet.com.au" at bounding box center [497, 281] width 157 height 9
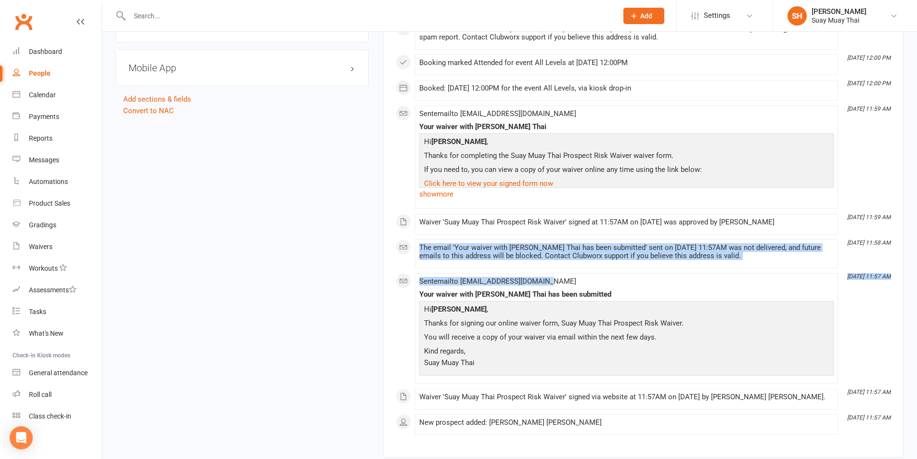
drag, startPoint x: 420, startPoint y: 245, endPoint x: 551, endPoint y: 278, distance: 135.5
click at [551, 278] on div "June 2025 Jun 23, 5:47 PM Booking marked Attended for event All Levels at 23 Ju…" at bounding box center [643, 194] width 495 height 480
copy div "The email 'Your waiver with Suay Muay Thai has been submitted' sent on 13 Jun 2…"
click at [506, 258] on div "The email 'Your waiver with Suay Muay Thai has been submitted' sent on 13 Jun 2…" at bounding box center [626, 251] width 414 height 16
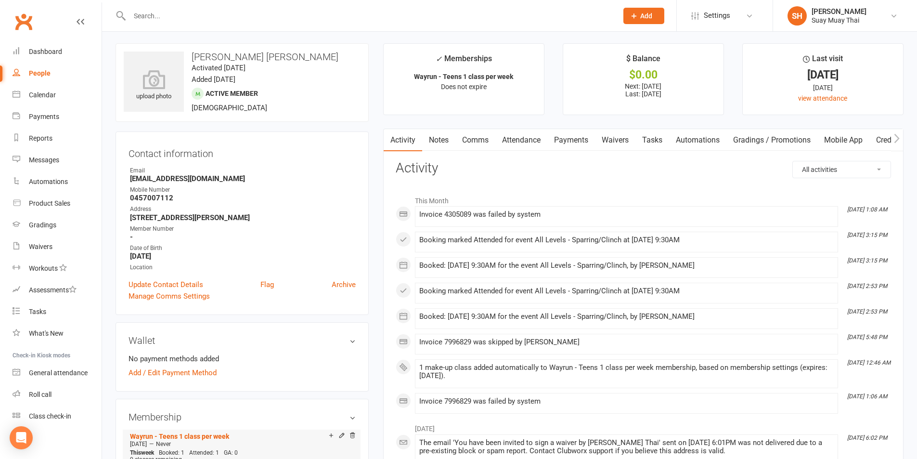
scroll to position [0, 0]
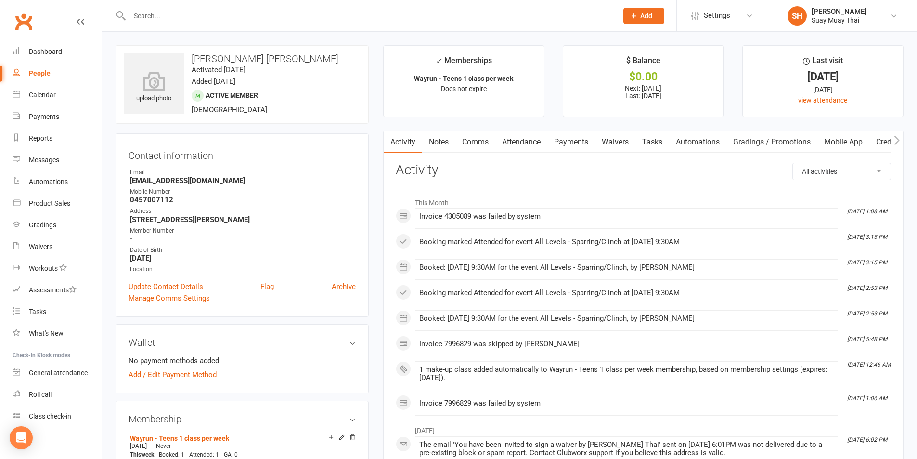
click at [568, 146] on link "Payments" at bounding box center [571, 142] width 48 height 22
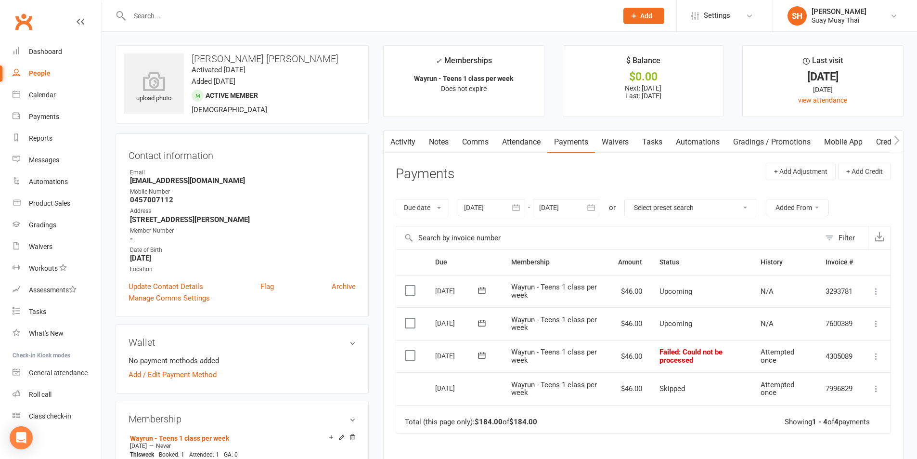
scroll to position [80, 0]
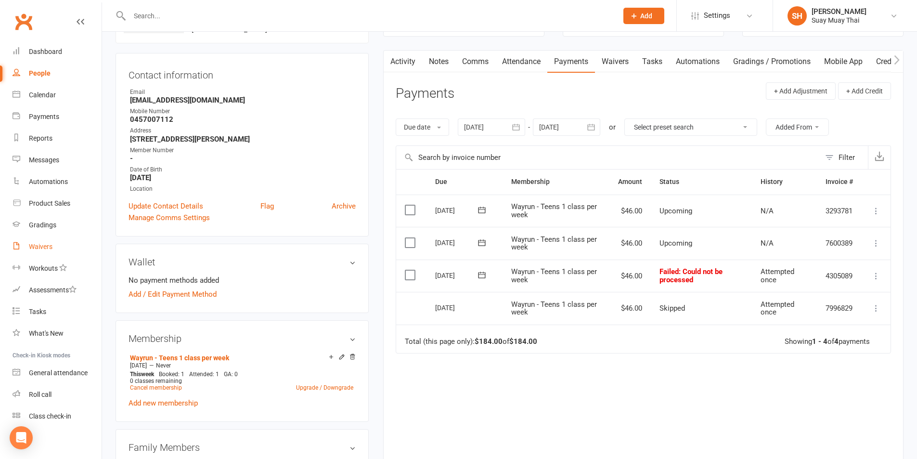
click at [43, 247] on div "Waivers" at bounding box center [41, 247] width 24 height 8
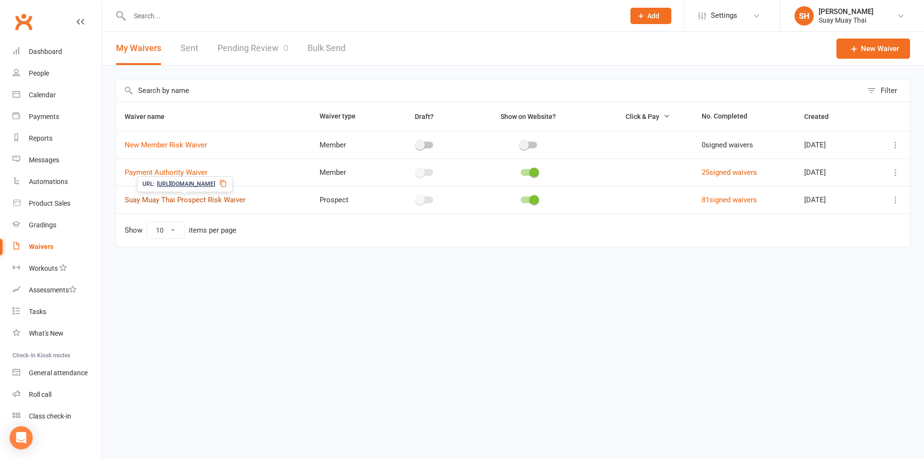
click at [200, 203] on link "Suay Muay Thai Prospect Risk Waiver" at bounding box center [185, 199] width 121 height 9
click at [894, 201] on icon at bounding box center [896, 200] width 10 height 10
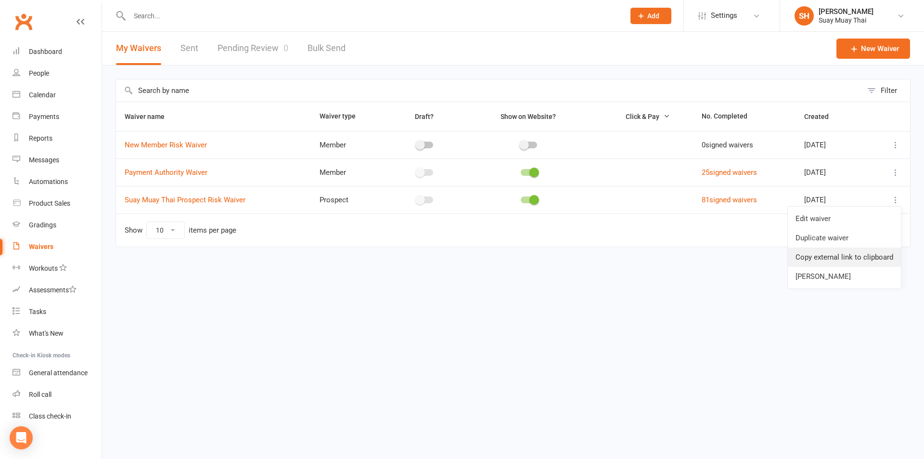
click at [848, 256] on link "Copy external link to clipboard" at bounding box center [844, 256] width 113 height 19
click at [38, 247] on div "Waivers" at bounding box center [41, 247] width 25 height 8
click at [34, 247] on div "Waivers" at bounding box center [41, 247] width 25 height 8
click at [248, 48] on link "Pending Review 0" at bounding box center [252, 48] width 71 height 33
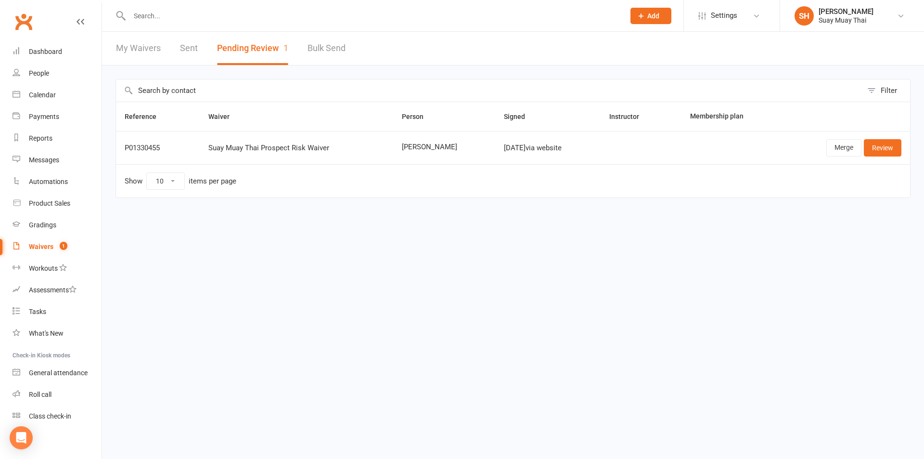
click at [264, 146] on div "Suay Muay Thai Prospect Risk Waiver" at bounding box center [296, 148] width 176 height 8
click at [884, 147] on link "Review" at bounding box center [883, 147] width 38 height 17
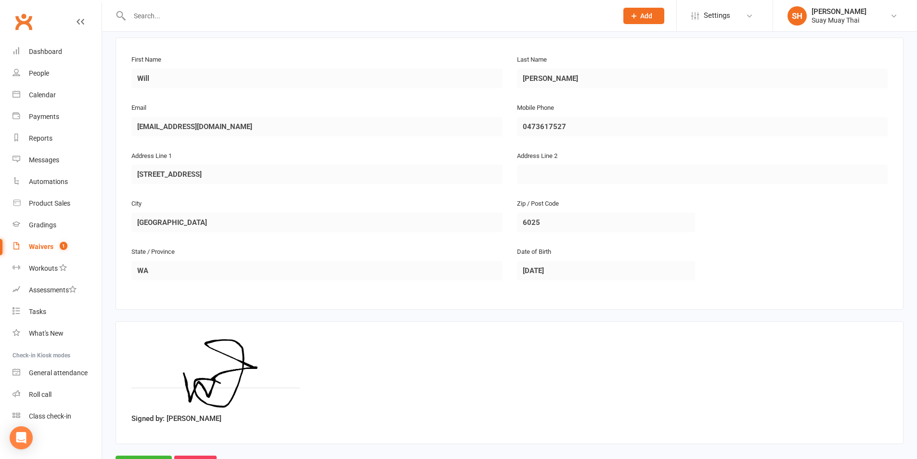
scroll to position [197, 0]
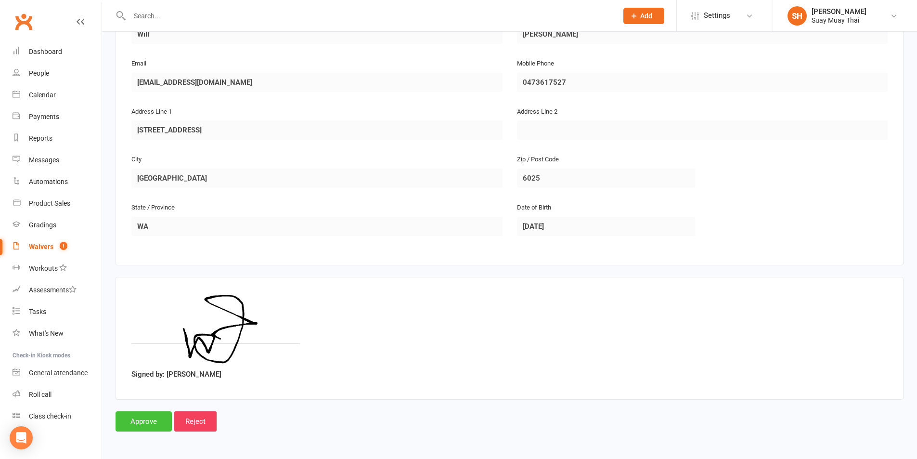
click at [154, 422] on input "Approve" at bounding box center [143, 421] width 56 height 20
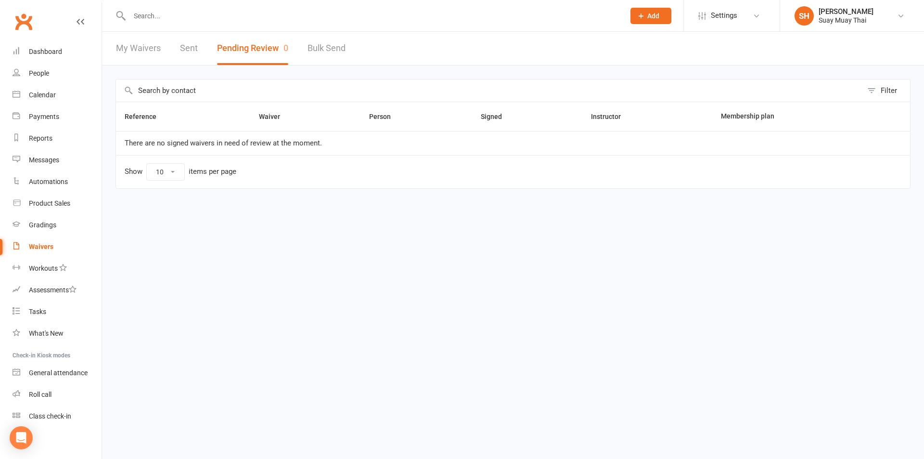
click at [132, 51] on link "My Waivers" at bounding box center [138, 48] width 45 height 33
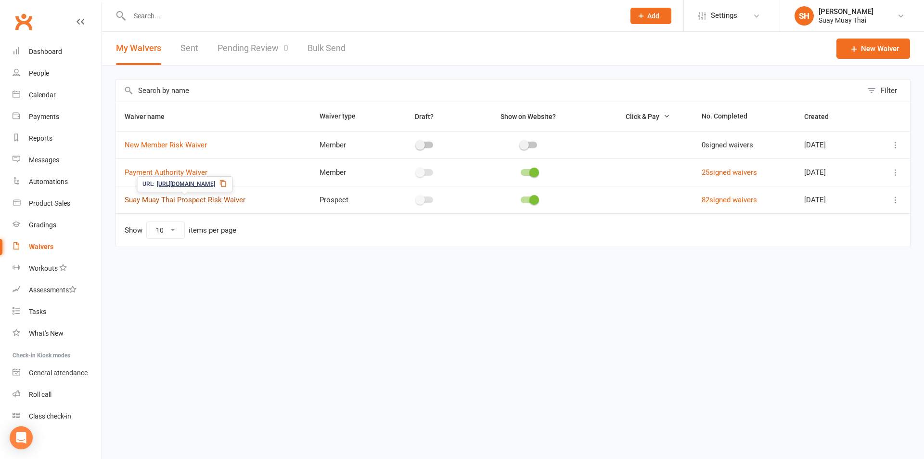
click at [155, 198] on link "Suay Muay Thai Prospect Risk Waiver" at bounding box center [185, 199] width 121 height 9
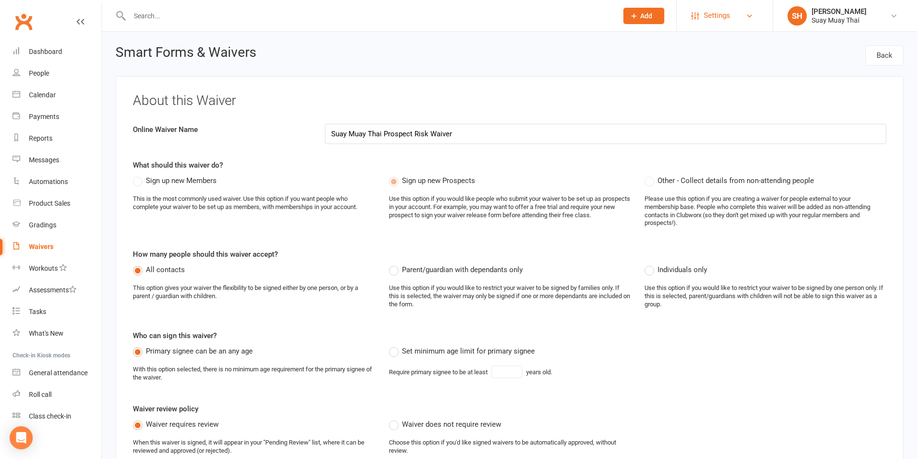
click at [730, 17] on link "Settings" at bounding box center [724, 16] width 67 height 22
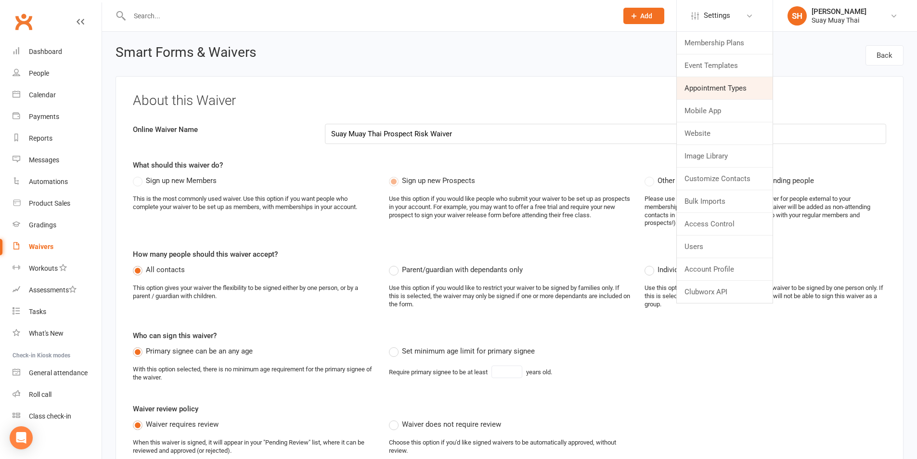
click at [709, 91] on link "Appointment Types" at bounding box center [725, 88] width 96 height 22
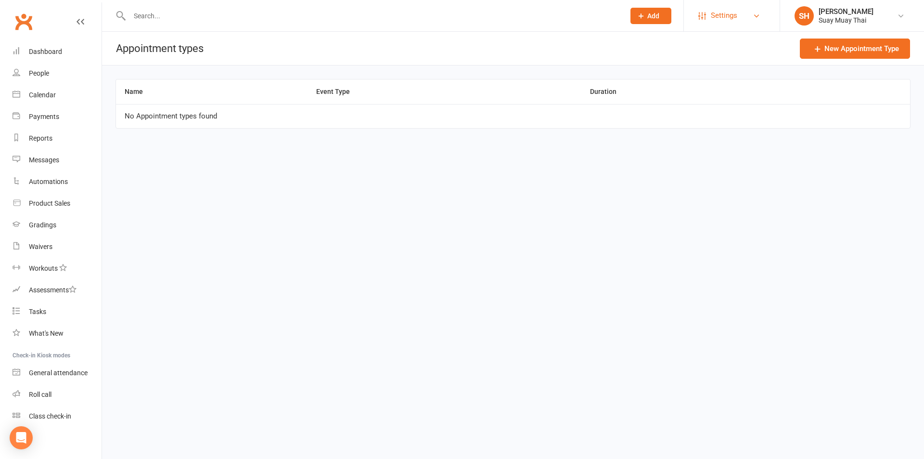
click at [735, 21] on span "Settings" at bounding box center [724, 16] width 26 height 22
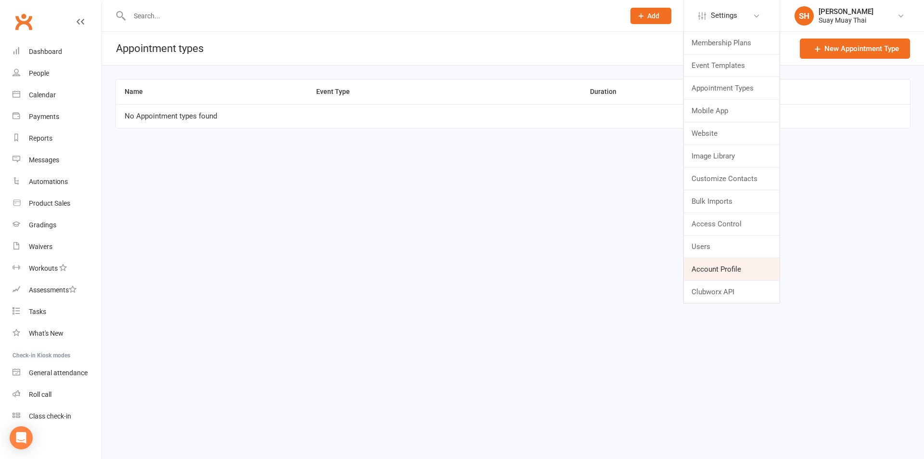
click at [718, 276] on link "Account Profile" at bounding box center [732, 269] width 96 height 22
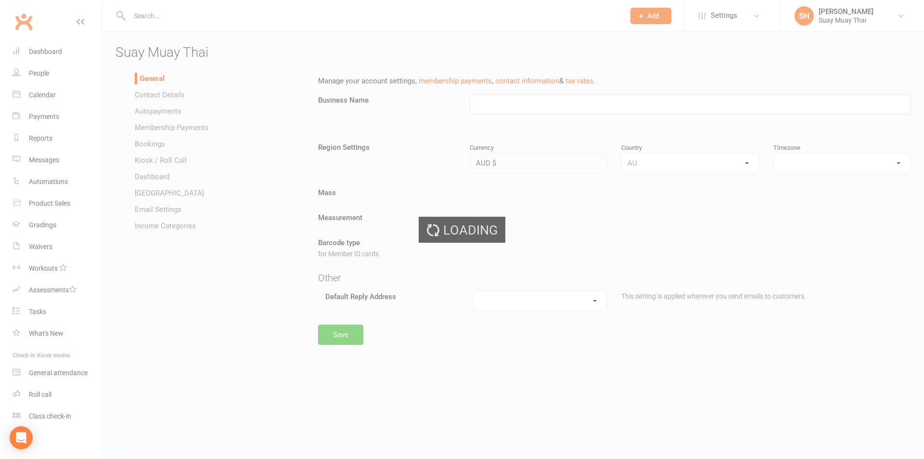
type input "Suay Muay Thai"
select select "Australia/Perth"
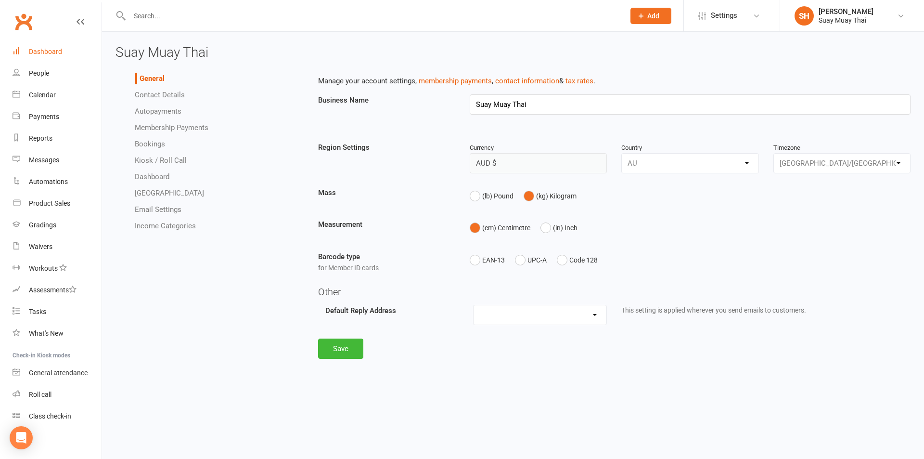
click at [47, 49] on div "Dashboard" at bounding box center [45, 52] width 33 height 8
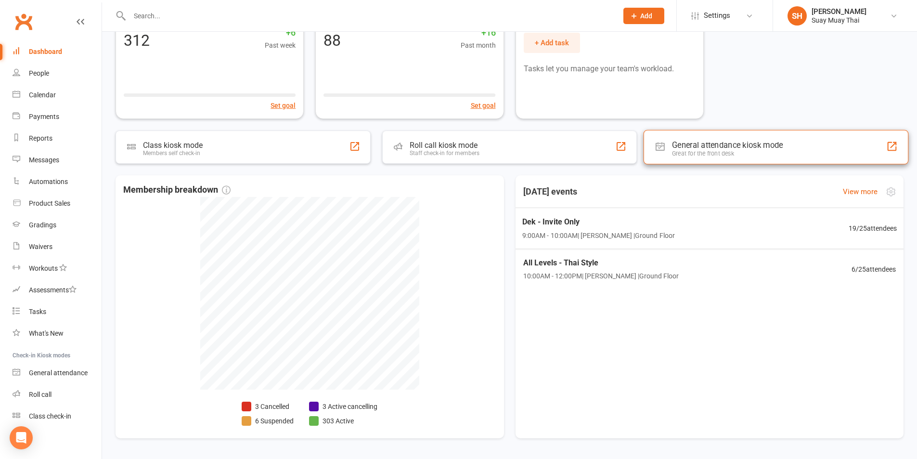
scroll to position [110, 0]
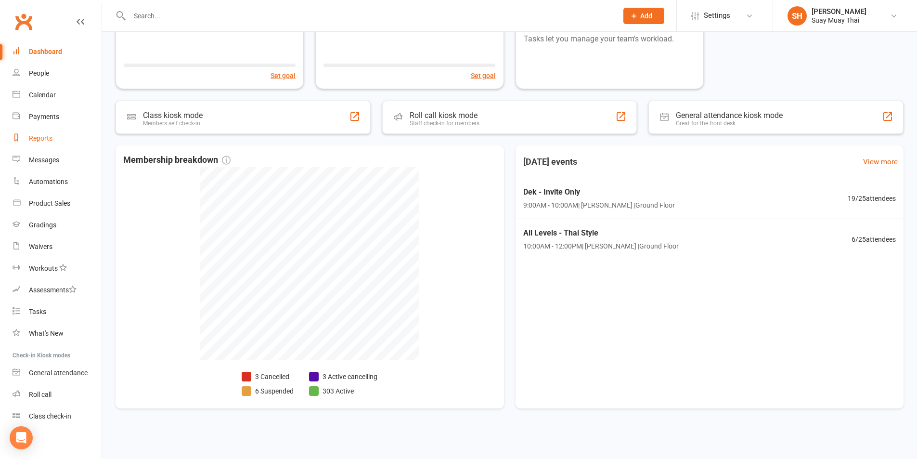
click at [44, 139] on div "Reports" at bounding box center [41, 138] width 24 height 8
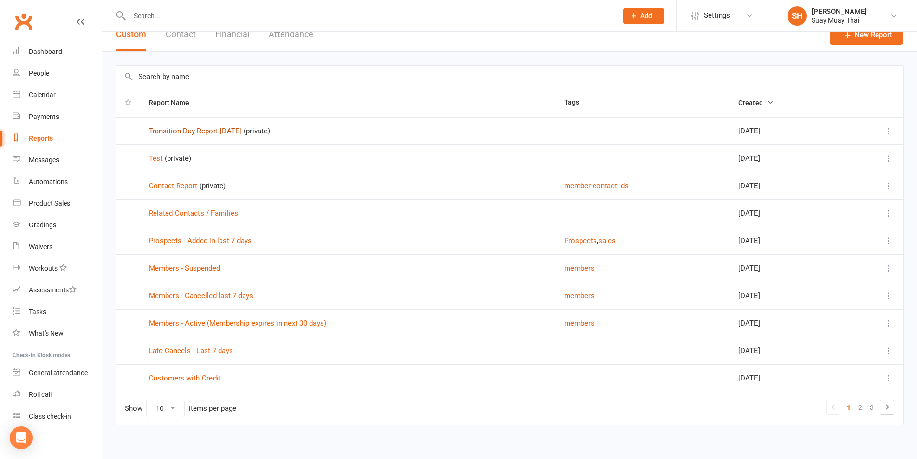
scroll to position [21, 0]
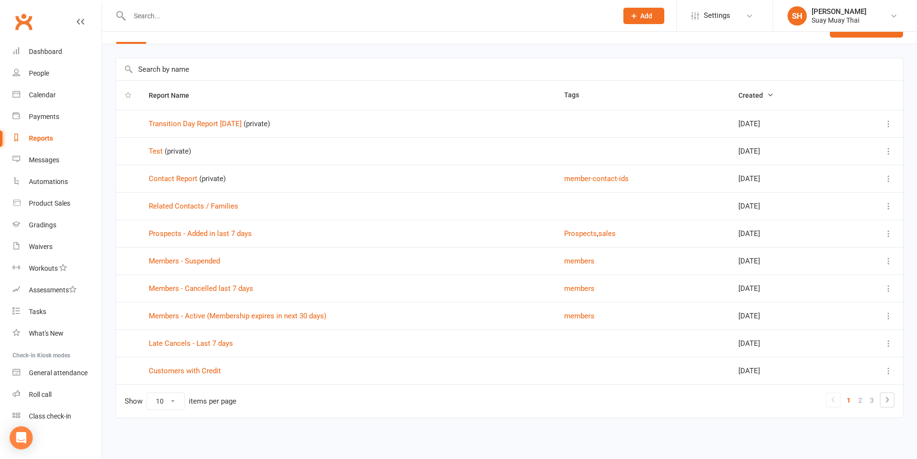
click at [174, 401] on select "10 25 50 100" at bounding box center [166, 401] width 38 height 16
select select "100"
click at [147, 393] on select "10 25 50 100" at bounding box center [166, 401] width 38 height 16
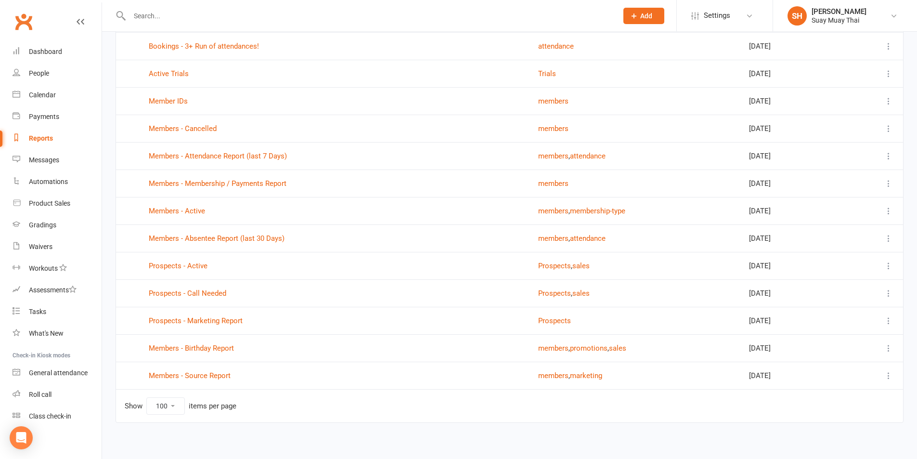
scroll to position [378, 0]
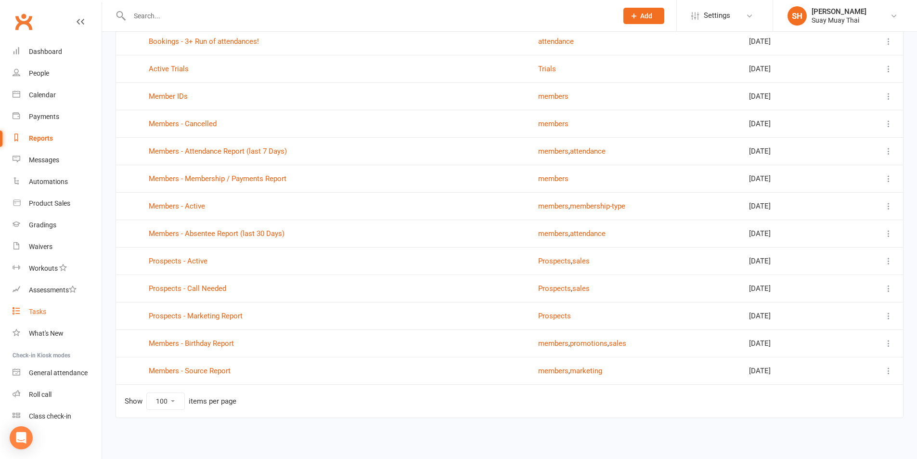
click at [42, 309] on div "Tasks" at bounding box center [37, 311] width 17 height 8
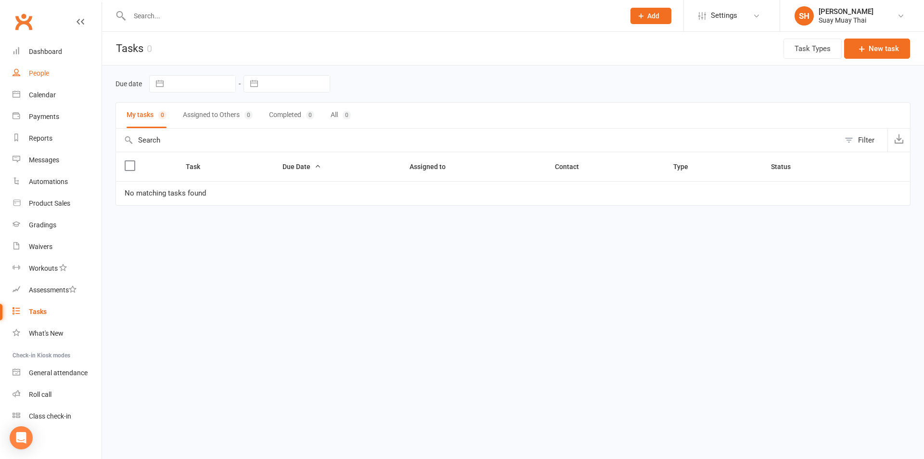
click at [48, 72] on div "People" at bounding box center [39, 73] width 20 height 8
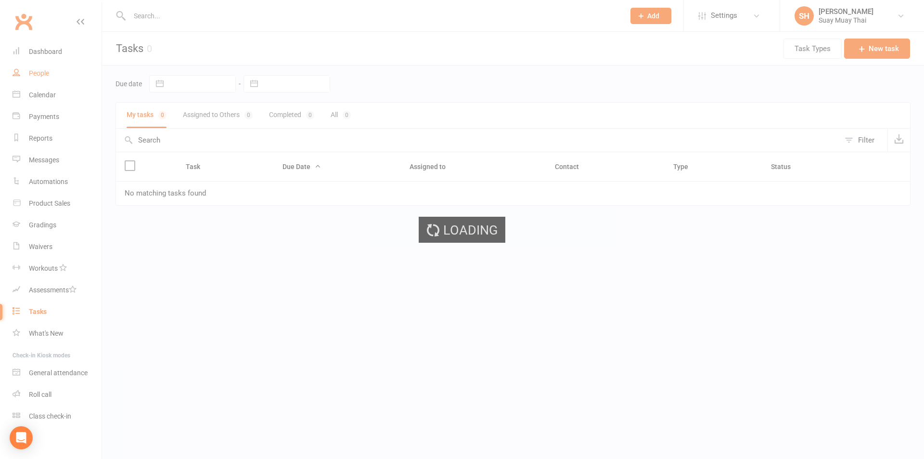
select select "true"
select select "100"
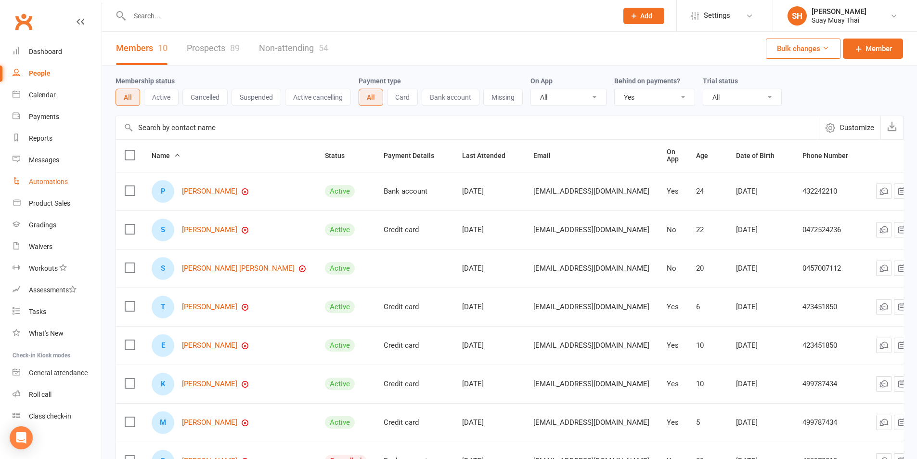
click at [37, 179] on div "Automations" at bounding box center [48, 182] width 39 height 8
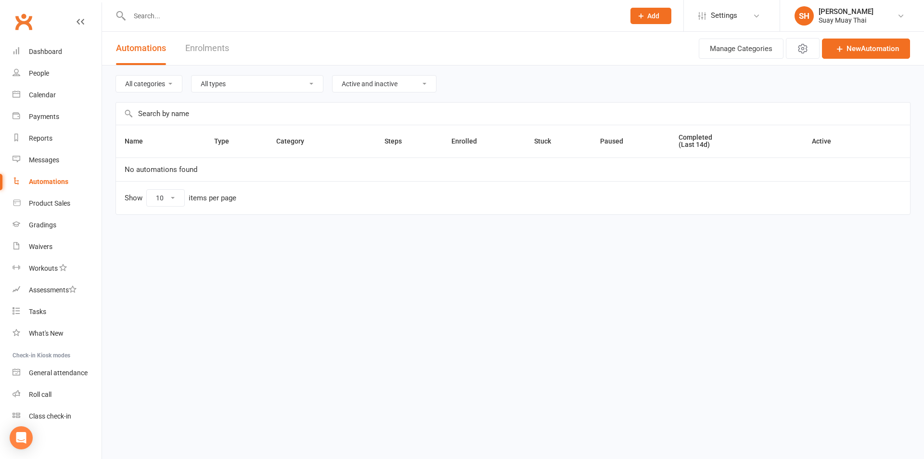
click at [195, 50] on link "Enrolments" at bounding box center [207, 48] width 44 height 33
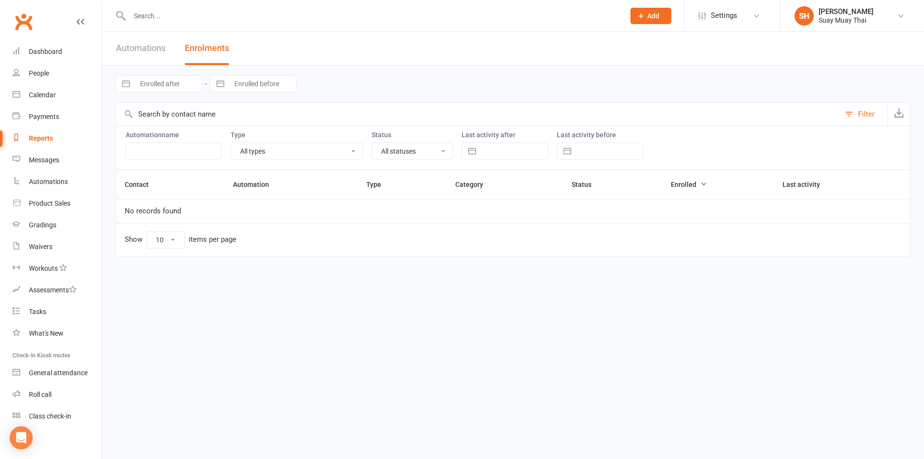
click at [132, 40] on link "Automations" at bounding box center [141, 48] width 50 height 33
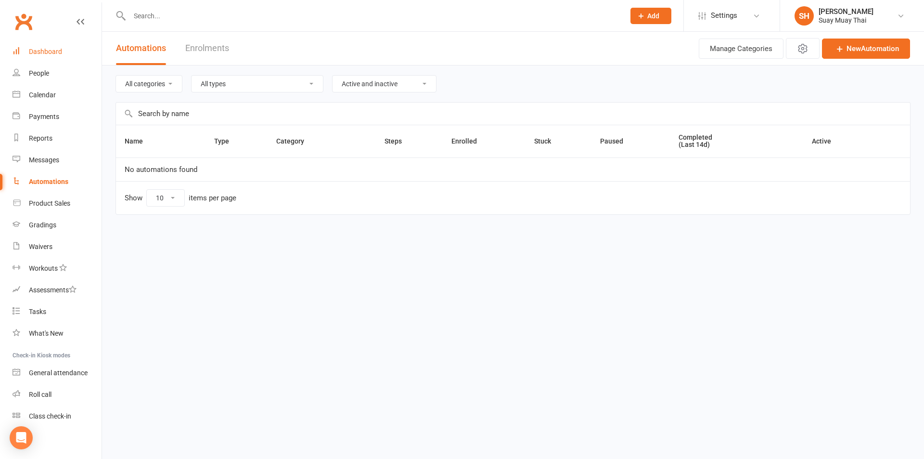
click at [58, 53] on div "Dashboard" at bounding box center [45, 52] width 33 height 8
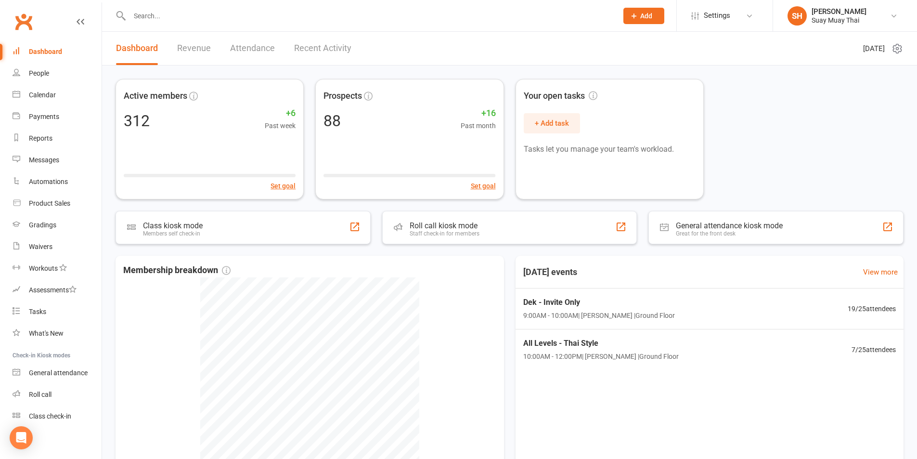
click at [328, 50] on link "Recent Activity" at bounding box center [322, 48] width 57 height 33
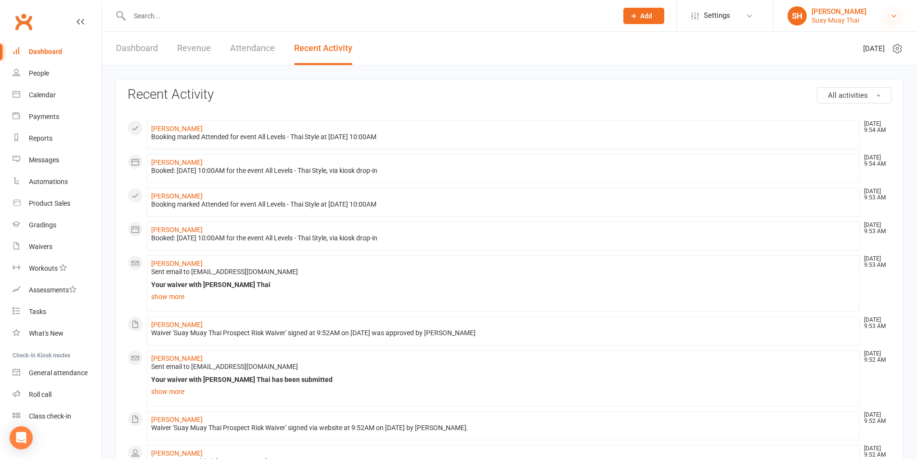
click at [896, 17] on icon at bounding box center [894, 16] width 8 height 8
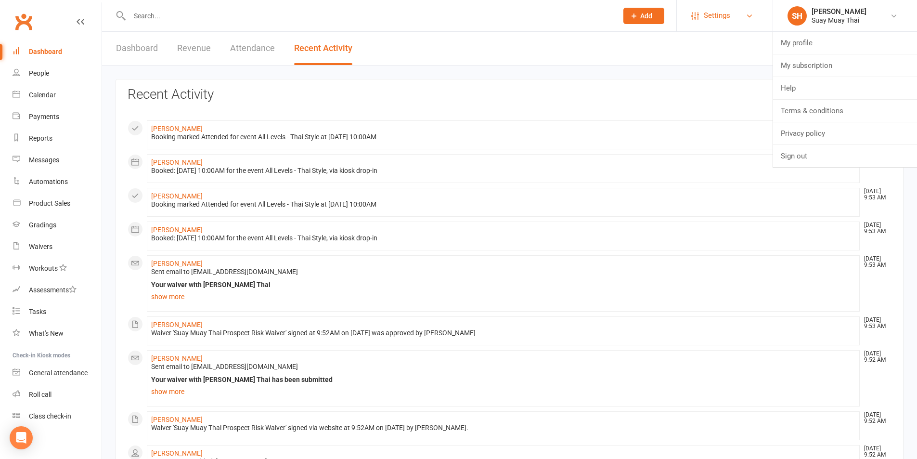
click at [736, 17] on link "Settings" at bounding box center [724, 16] width 67 height 22
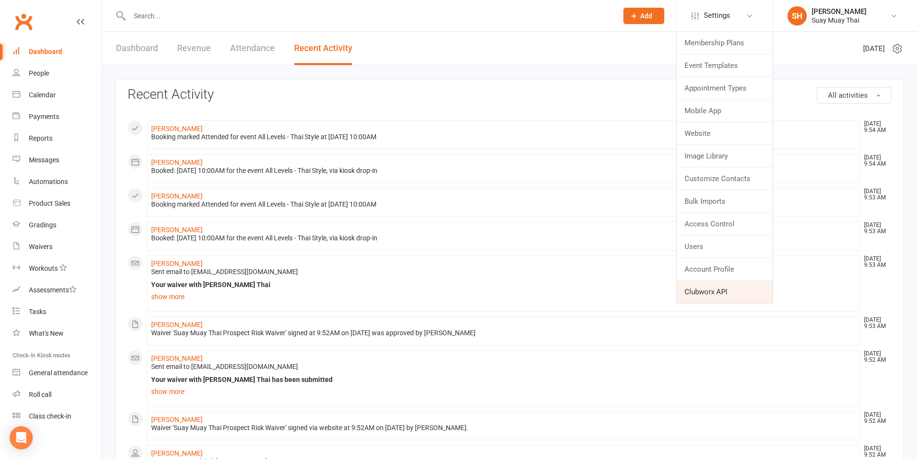
click at [704, 294] on link "Clubworx API" at bounding box center [725, 292] width 96 height 22
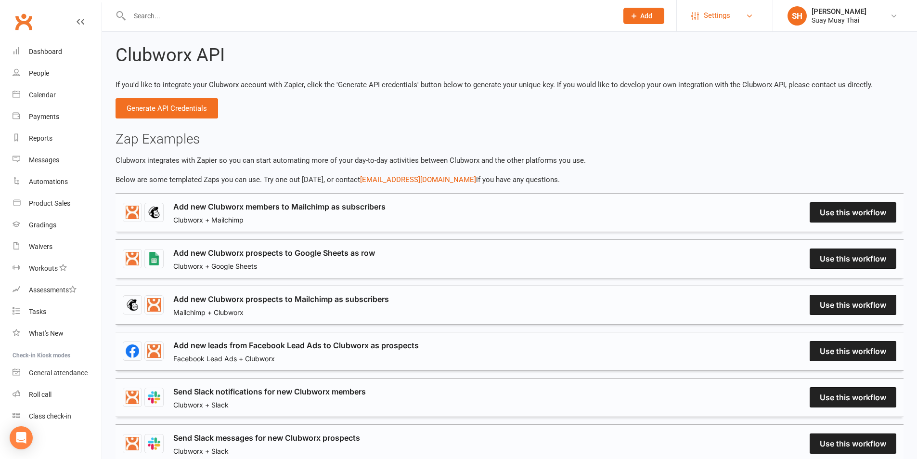
click at [739, 18] on link "Settings" at bounding box center [724, 16] width 67 height 22
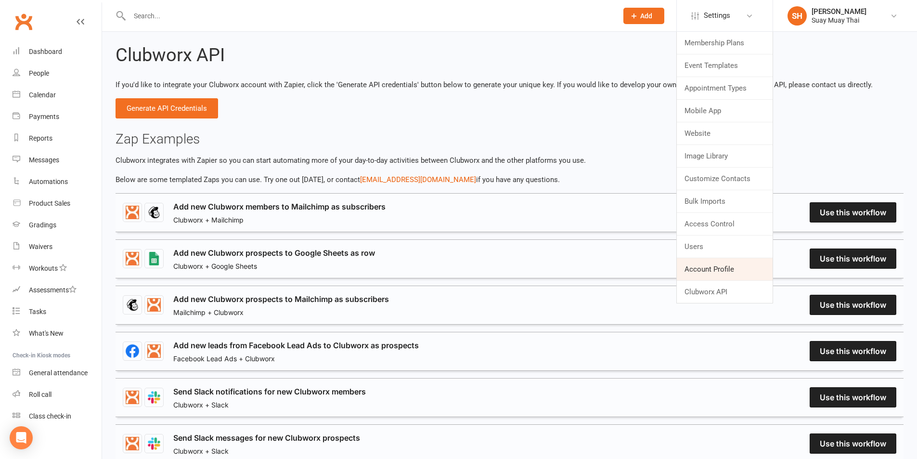
click at [691, 269] on link "Account Profile" at bounding box center [725, 269] width 96 height 22
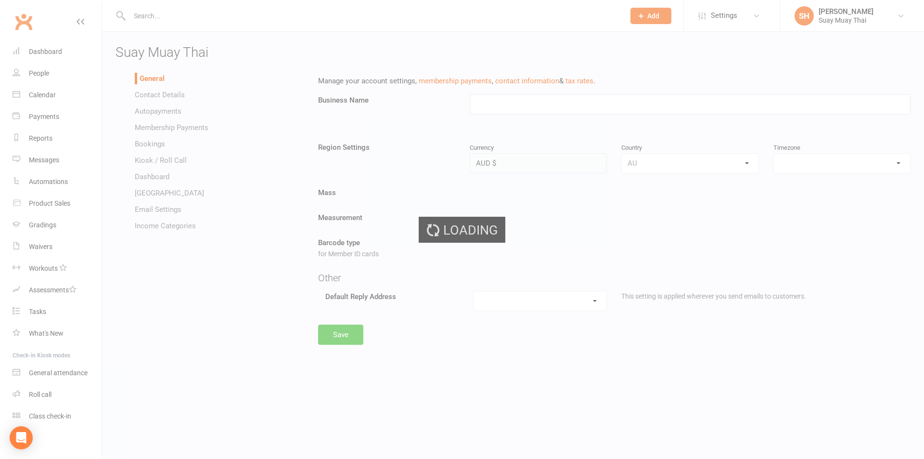
type input "Suay Muay Thai"
select select "Australia/Perth"
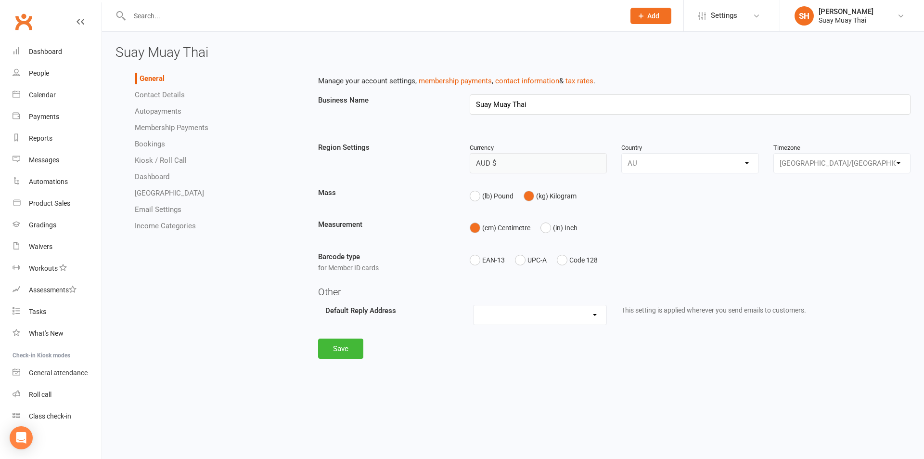
click at [158, 128] on link "Membership Payments" at bounding box center [172, 127] width 74 height 9
select select "1733"
select select "true"
select select "expire_class_packs_on_booking_creation"
select select "allow_make_up_classes_for_expired_memberships_up_to_30d"
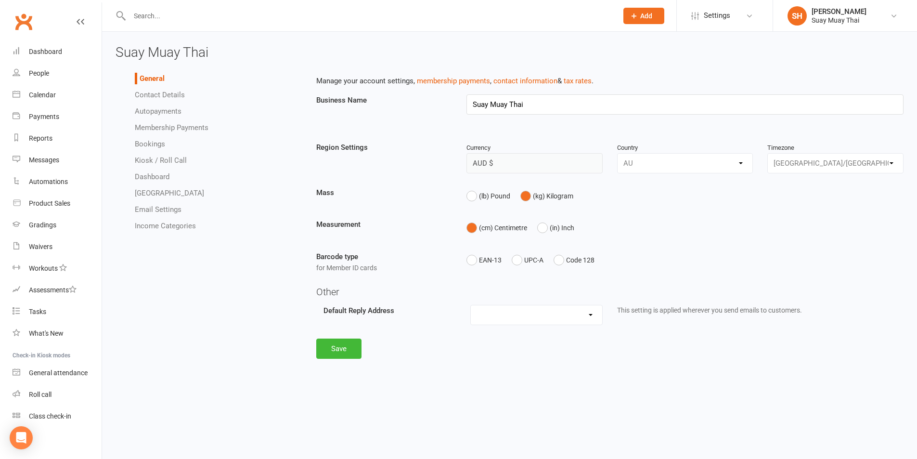
select select "reactivate_if_cancelled_90d_ago_or_earlier"
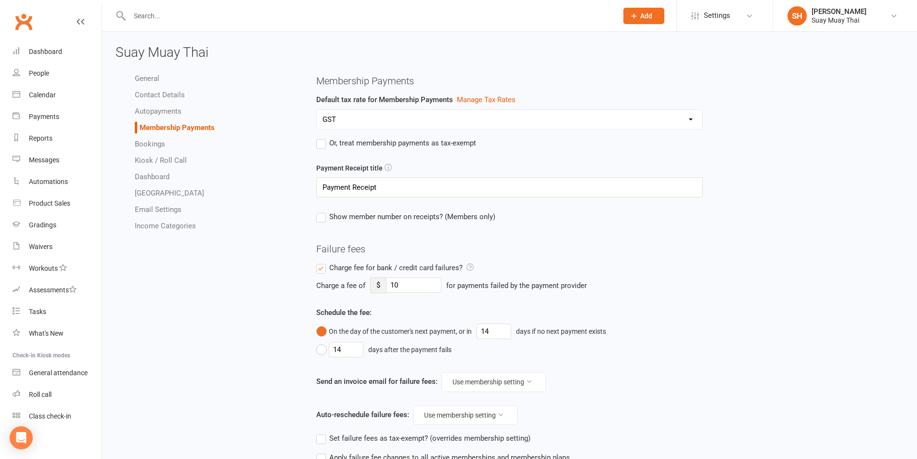
click at [154, 208] on link "Email Settings" at bounding box center [158, 209] width 47 height 9
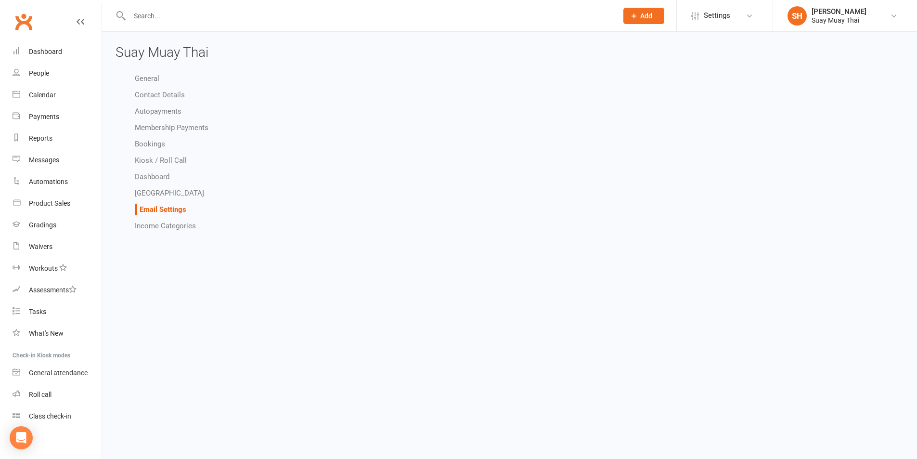
select select "do_not_send"
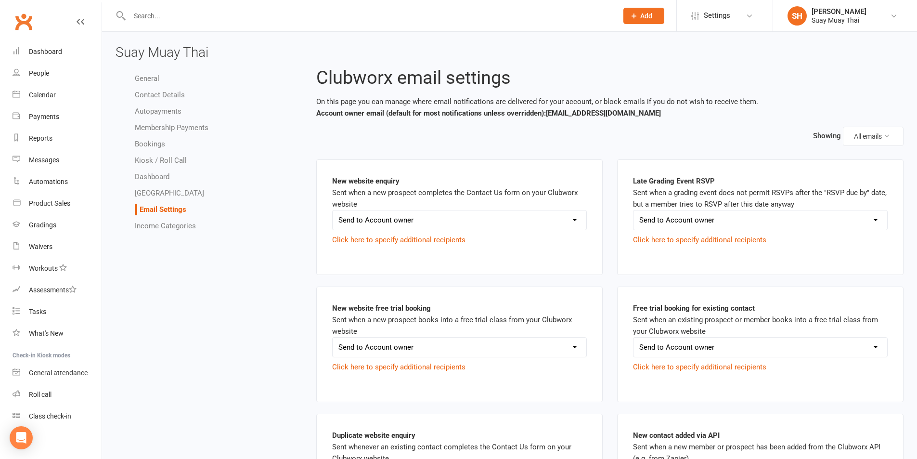
click at [530, 223] on select "Send to Account owner Send to Other recipient(s) Do not send this email" at bounding box center [459, 219] width 254 height 19
click at [529, 223] on select "Send to Account owner Send to Other recipient(s) Do not send this email" at bounding box center [459, 219] width 254 height 19
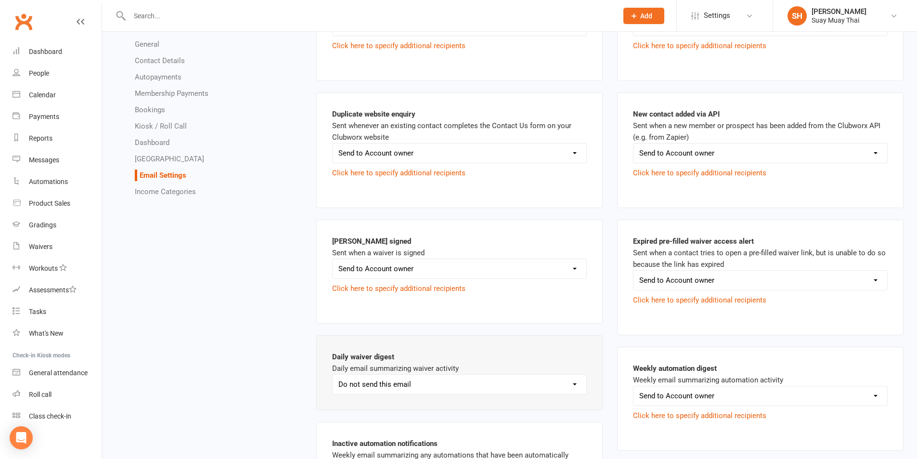
scroll to position [401, 0]
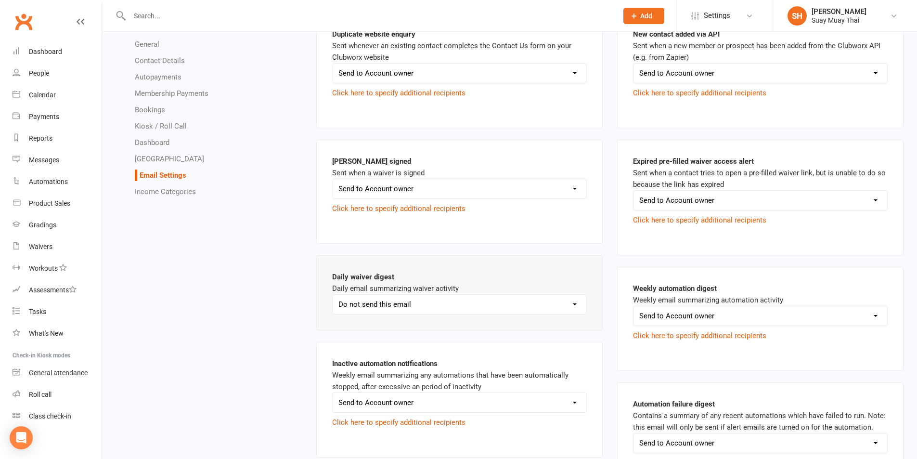
click at [558, 192] on select "Send to Account owner Send to Other recipient(s) Do not send this email" at bounding box center [459, 188] width 254 height 19
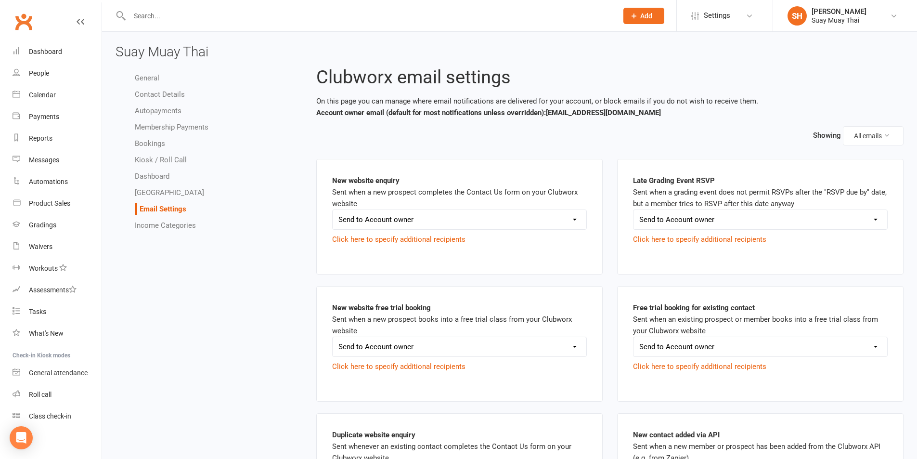
scroll to position [0, 0]
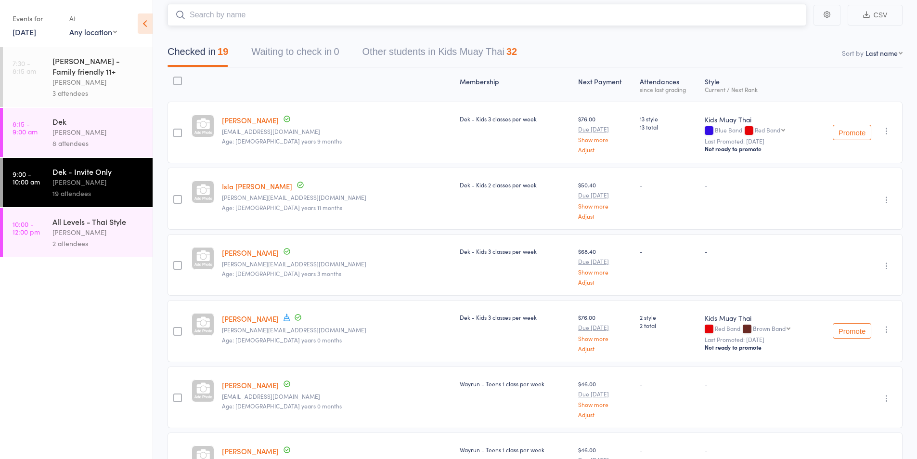
scroll to position [81, 0]
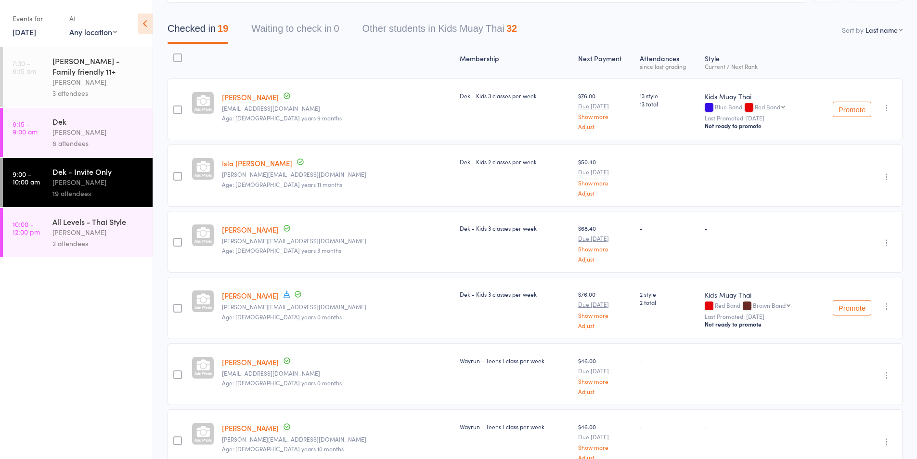
click at [870, 31] on select "First name Last name Birthday [DATE]? Behind on payments? Check in time Next pa…" at bounding box center [883, 30] width 37 height 10
select select "0"
click at [865, 25] on select "First name Last name Birthday [DATE]? Behind on payments? Check in time Next pa…" at bounding box center [883, 30] width 37 height 10
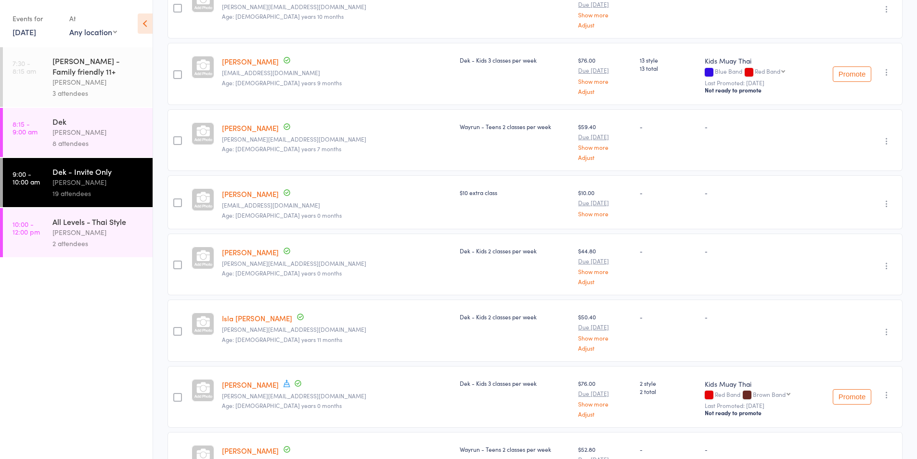
scroll to position [0, 0]
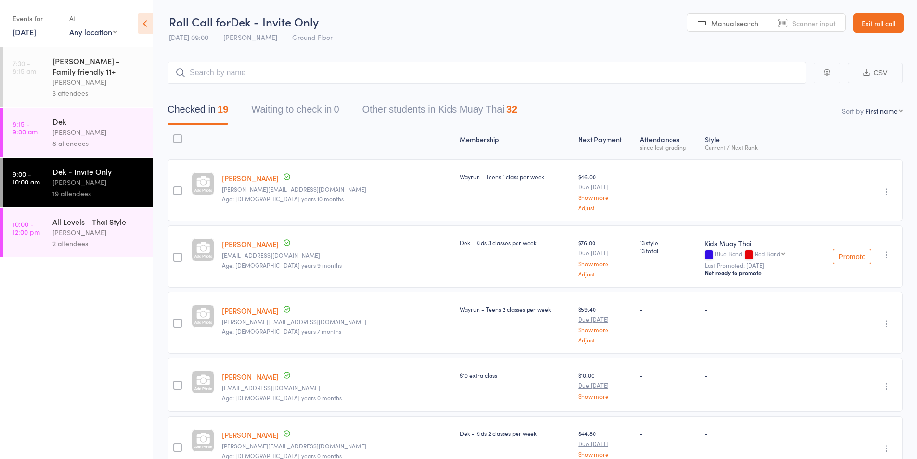
click at [73, 239] on div "2 attendees" at bounding box center [98, 243] width 92 height 11
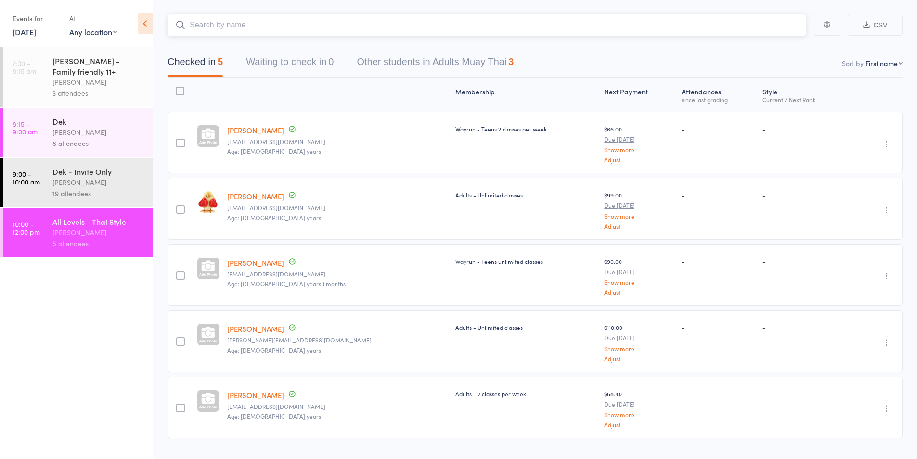
scroll to position [70, 0]
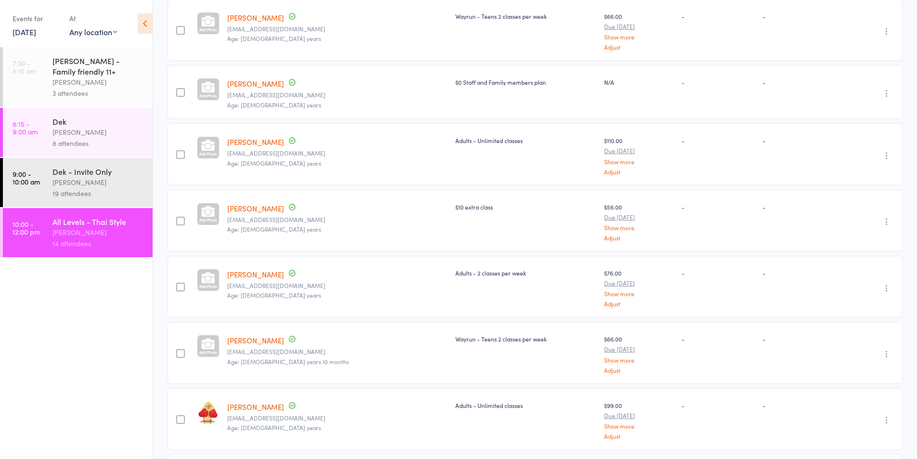
scroll to position [182, 0]
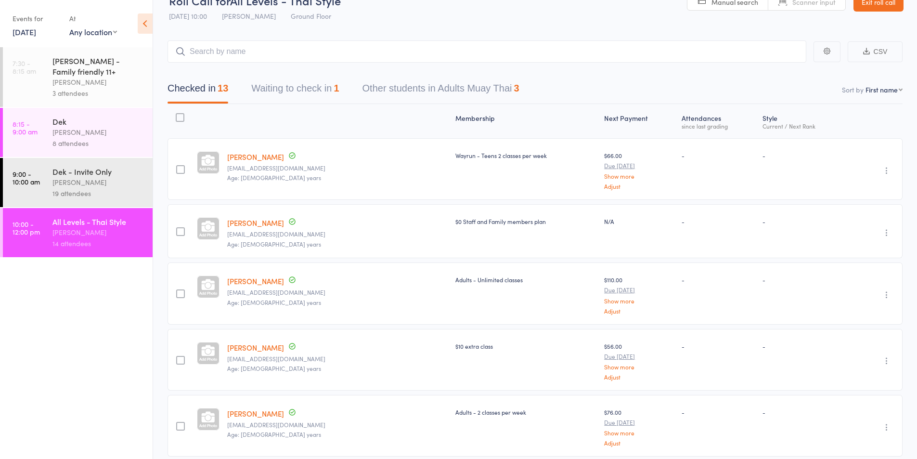
click at [308, 85] on button "Waiting to check in 1" at bounding box center [295, 91] width 88 height 26
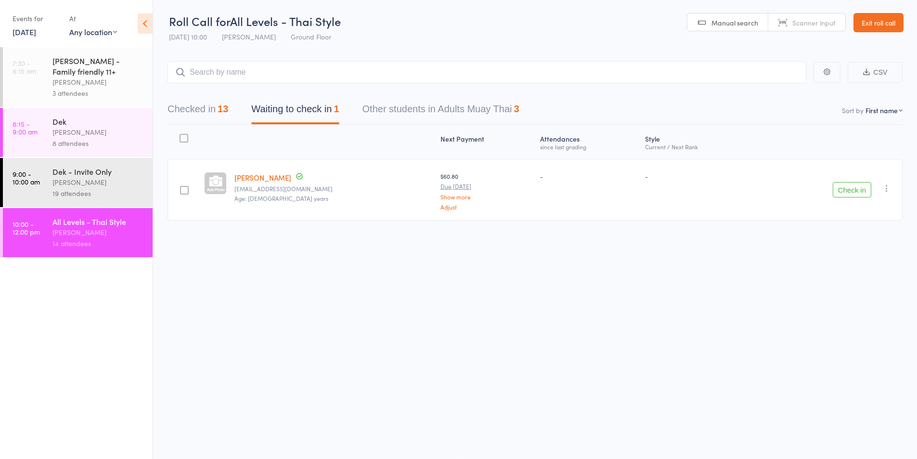
scroll to position [0, 0]
click at [888, 190] on icon "button" at bounding box center [887, 188] width 10 height 10
click at [849, 268] on li "Remove" at bounding box center [851, 271] width 79 height 13
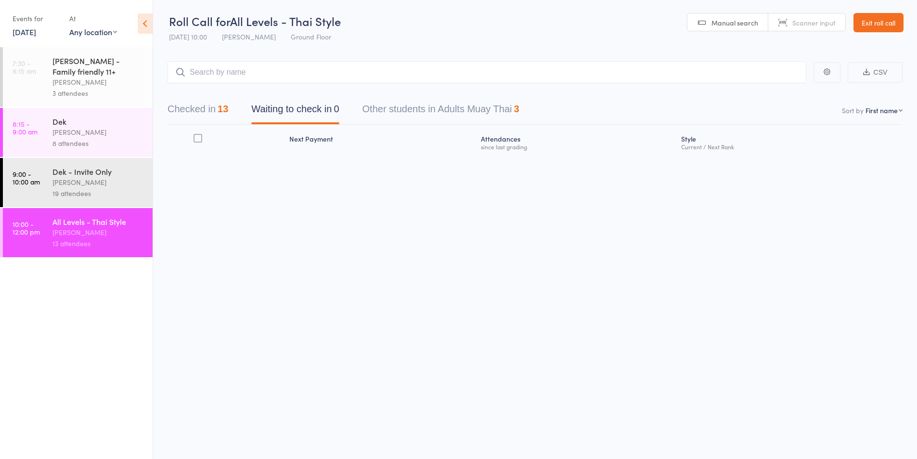
click at [202, 105] on button "Checked in 13" at bounding box center [197, 112] width 61 height 26
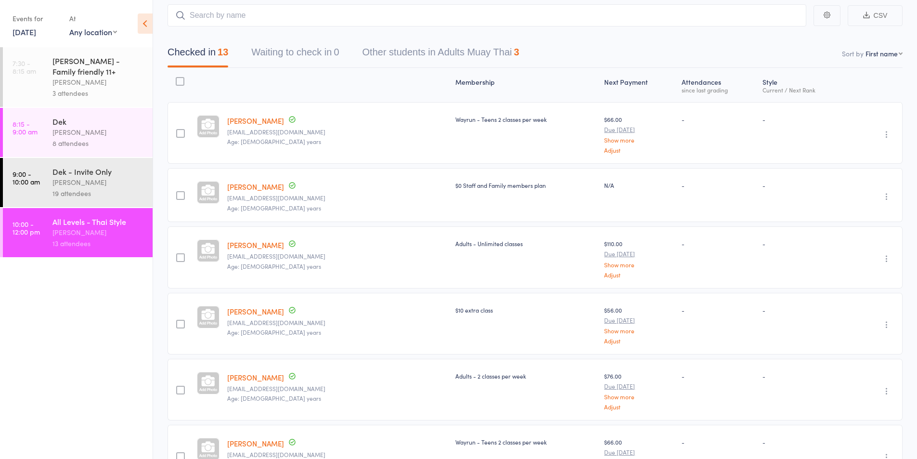
scroll to position [80, 0]
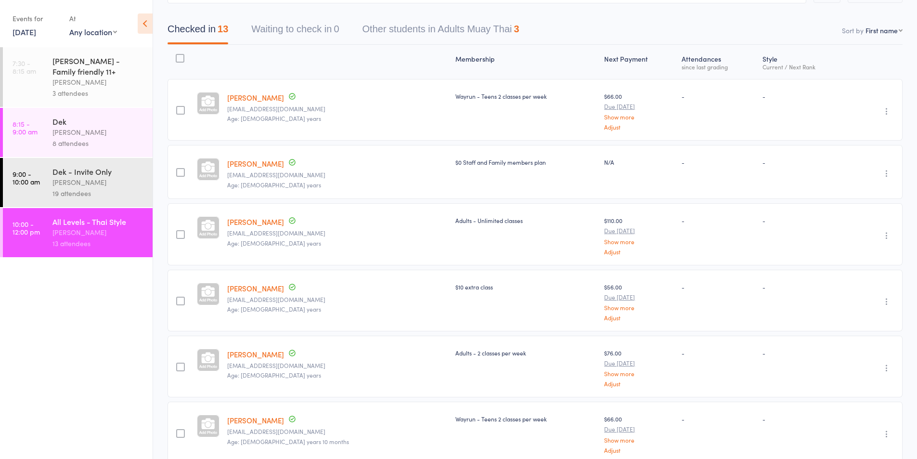
drag, startPoint x: 564, startPoint y: 34, endPoint x: 614, endPoint y: 31, distance: 50.1
click at [614, 31] on nav "Checked in 13 Waiting to check in 0 Other students in Adults Muay Thai 3" at bounding box center [535, 32] width 758 height 26
